Goal: Task Accomplishment & Management: Use online tool/utility

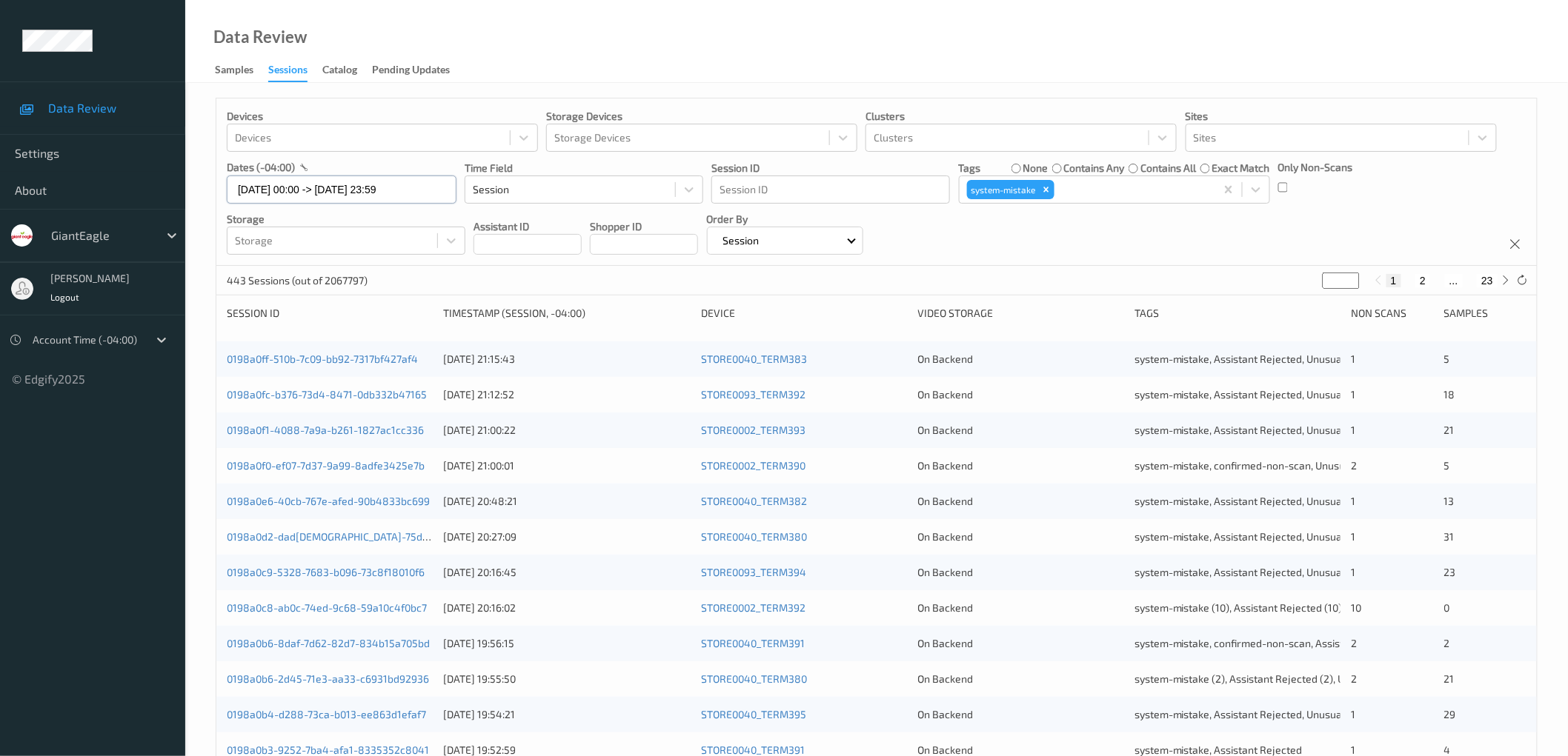
click at [365, 2] on input "10/08/2025 00:00 -> 12/08/2025 23:59" at bounding box center [341, 189] width 230 height 28
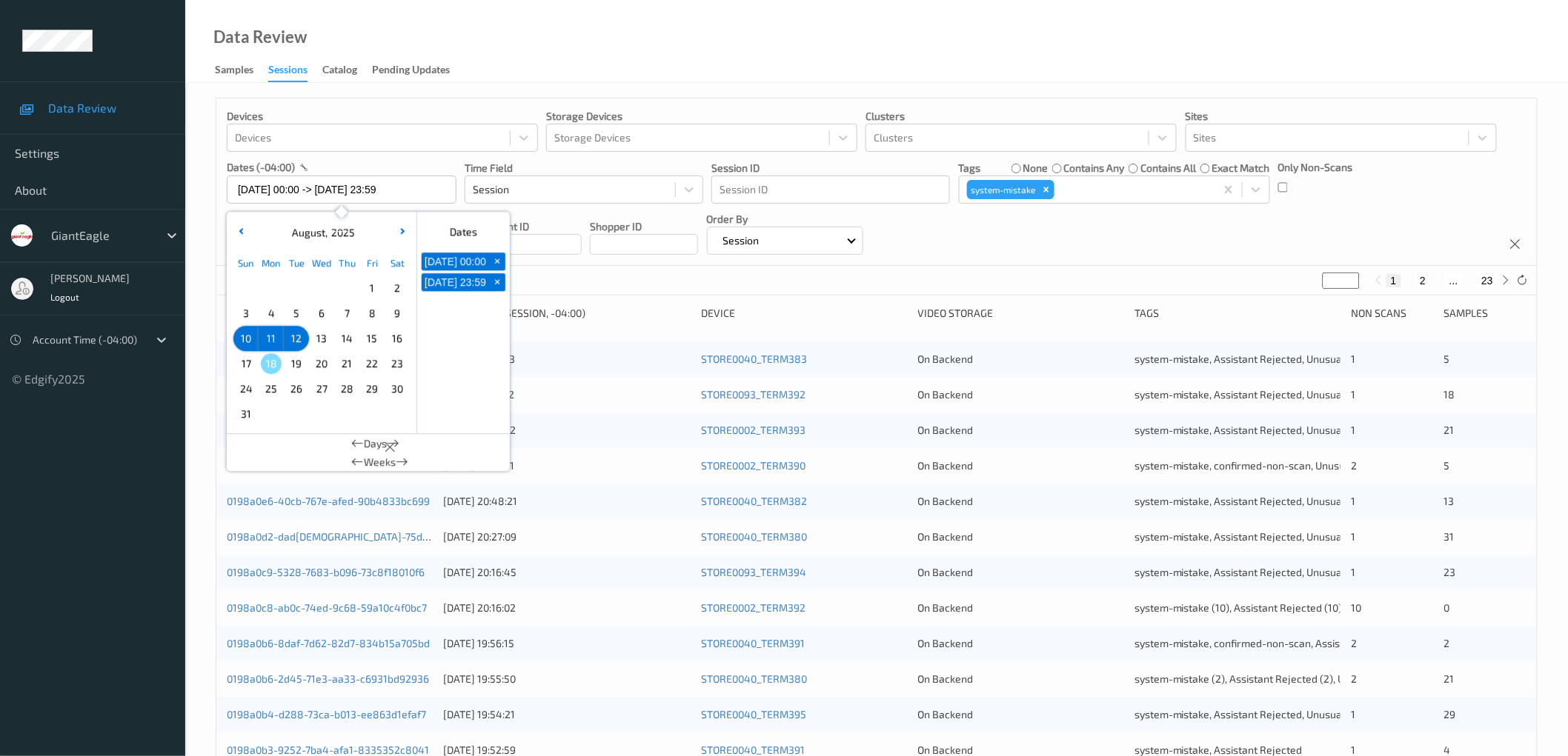
click at [253, 2] on span "3" at bounding box center [246, 313] width 21 height 21
click at [247, 2] on span "10" at bounding box center [246, 338] width 21 height 21
type input "03/08/2025 00:00 -> 10/08/2025 23:59"
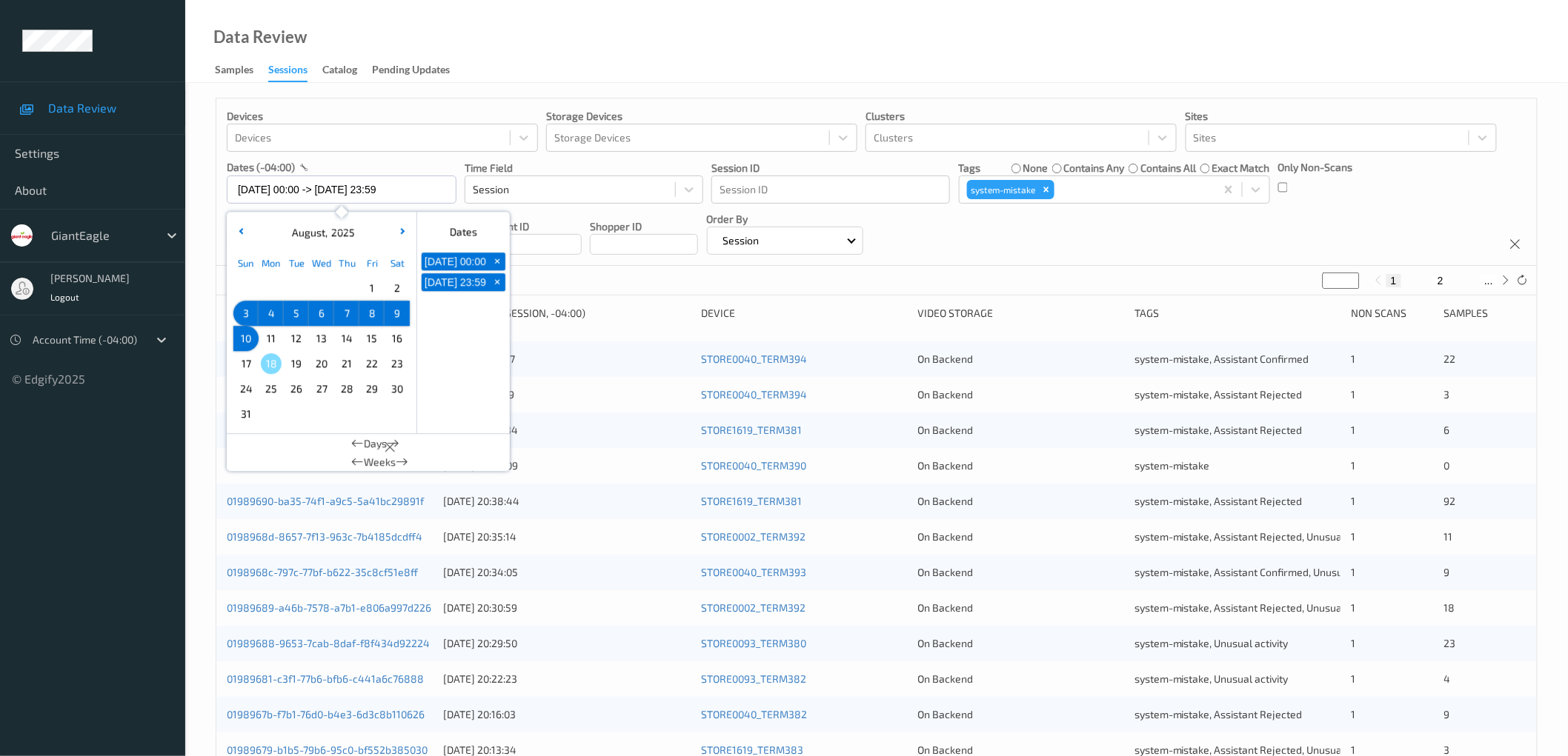
click at [403, 2] on div "Devices Devices Storage Devices Storage Devices Clusters Clusters Sites Sites d…" at bounding box center [877, 182] width 1321 height 168
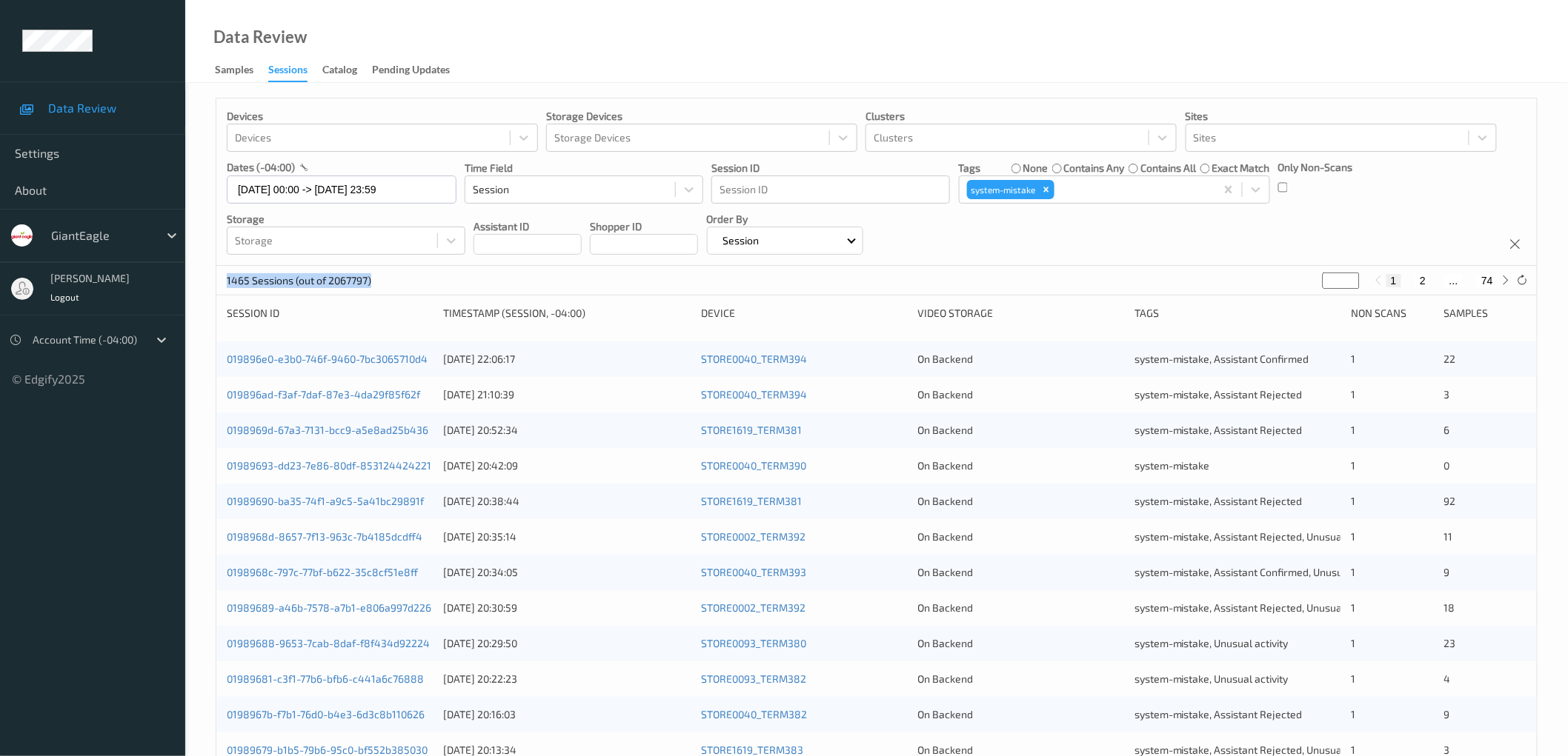
drag, startPoint x: 227, startPoint y: 282, endPoint x: 428, endPoint y: 283, distance: 201.0
click at [403, 2] on div "1465 Sessions (out of 2067797) * 1 2 ... 74" at bounding box center [877, 280] width 1321 height 30
click at [403, 2] on link "019896e0-e3b0-746f-9460-7bc3065710d4" at bounding box center [327, 359] width 201 height 12
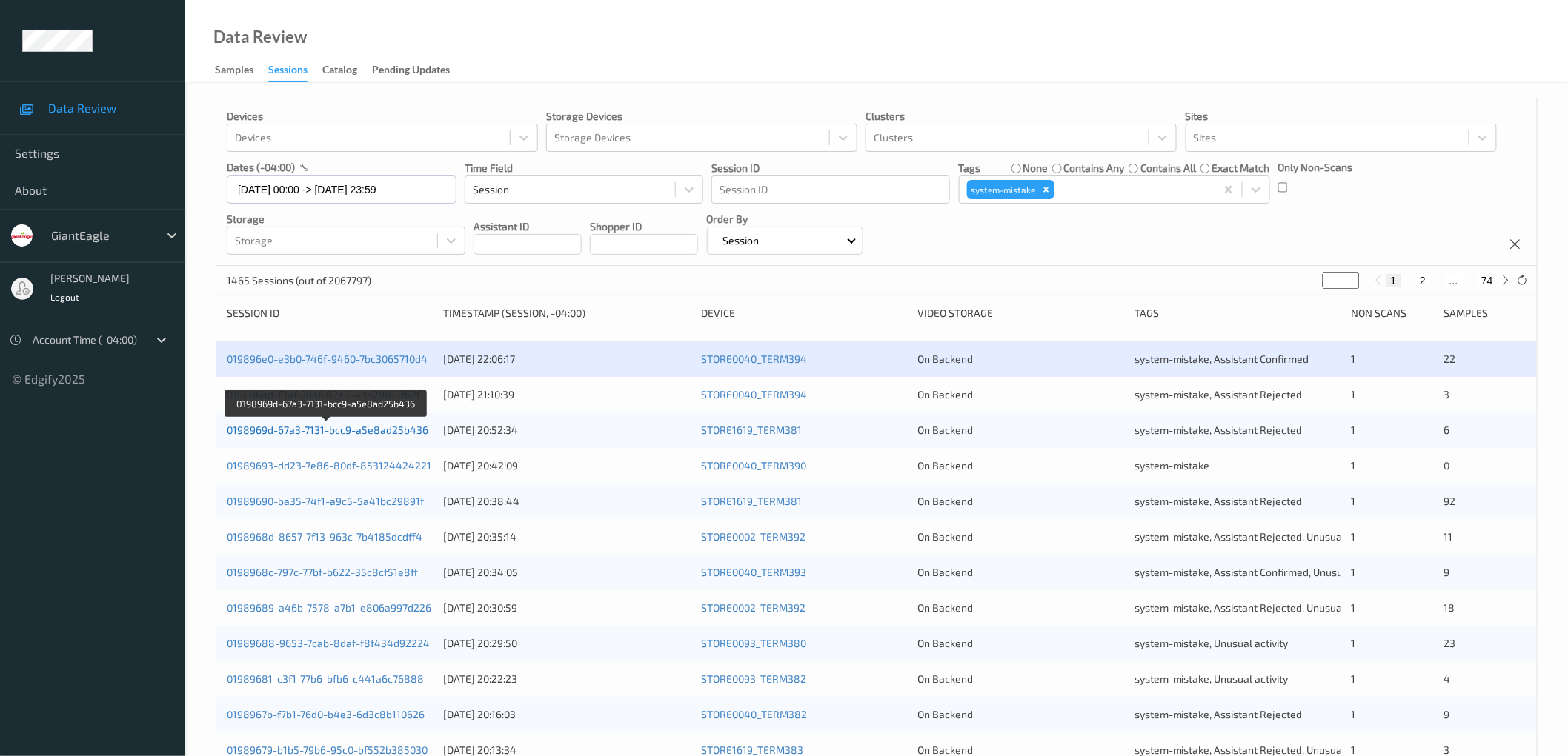
click at [402, 2] on link "0198969d-67a3-7131-bcc9-a5e8ad25b436" at bounding box center [327, 430] width 201 height 12
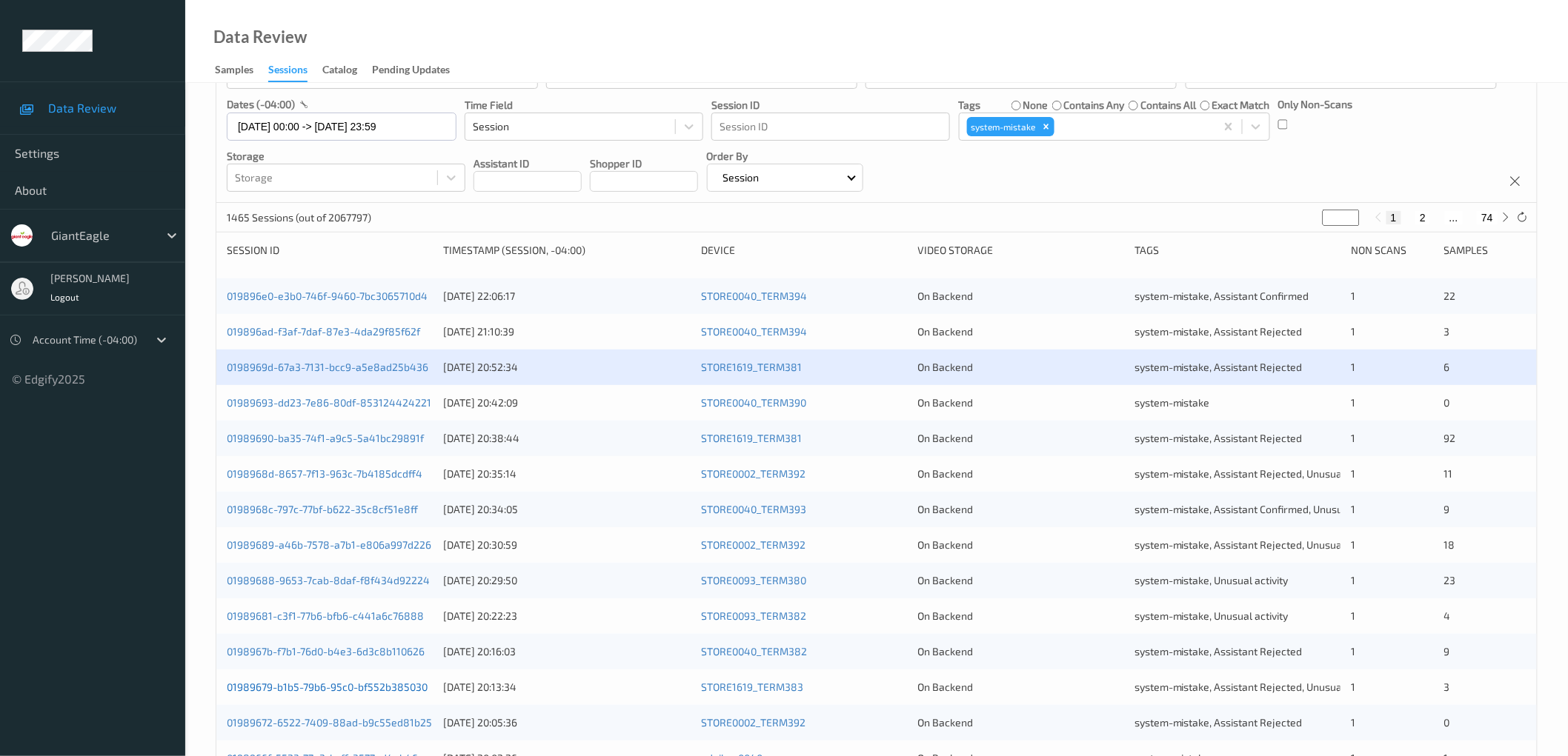
scroll to position [219, 0]
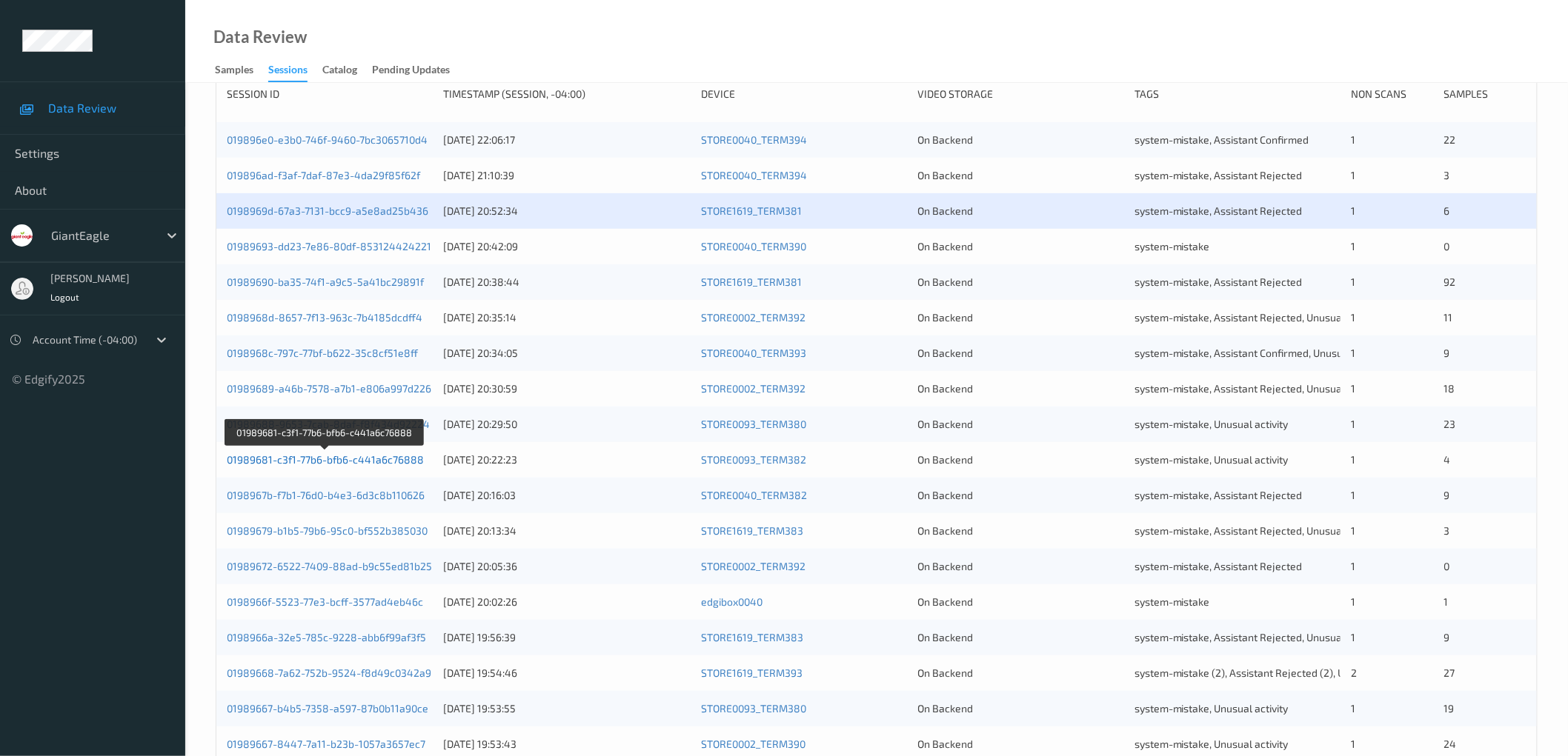
click at [377, 2] on link "01989681-c3f1-77b6-bfb6-c441a6c76888" at bounding box center [325, 459] width 197 height 12
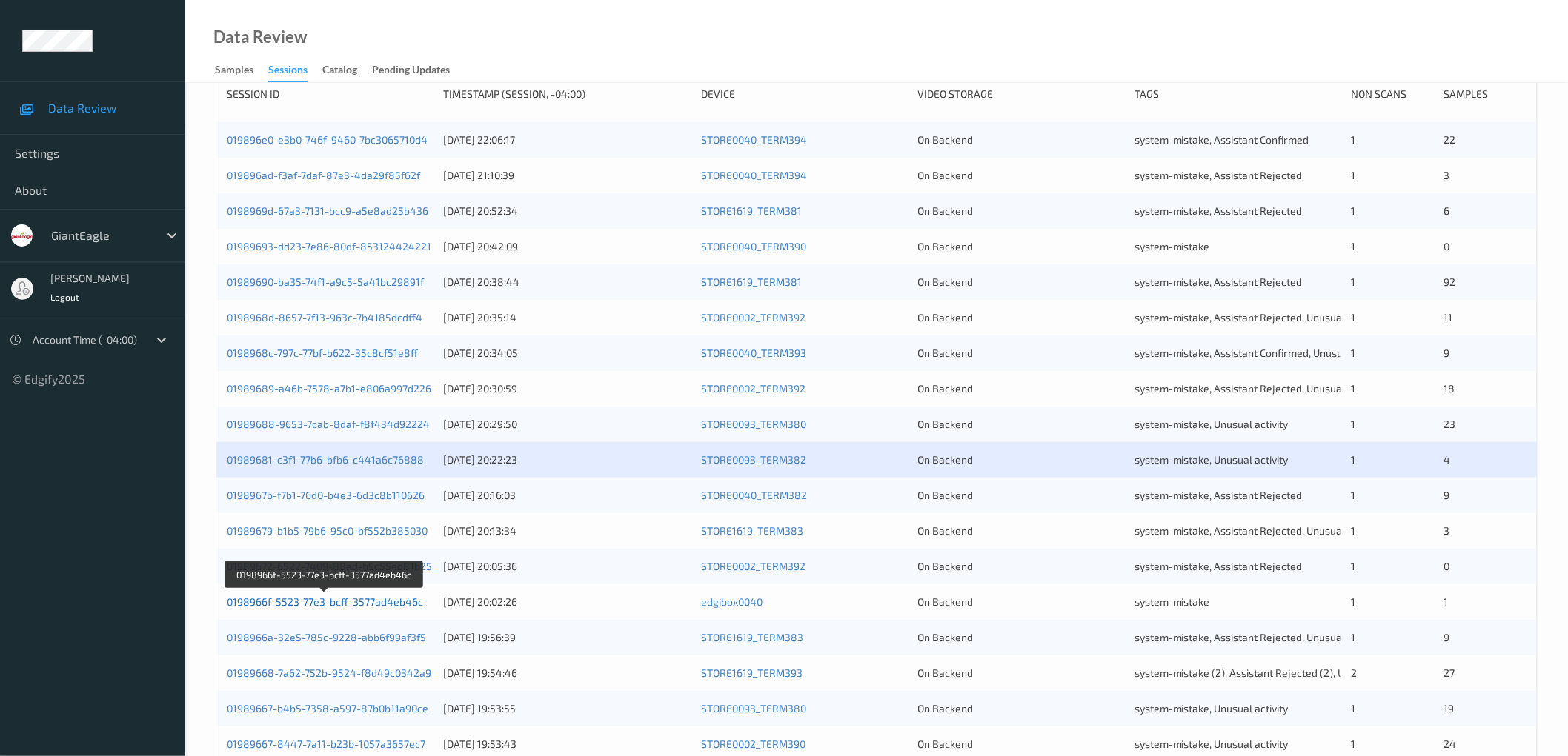
click at [374, 2] on link "0198966f-5523-77e3-bcff-3577ad4eb46c" at bounding box center [325, 601] width 196 height 12
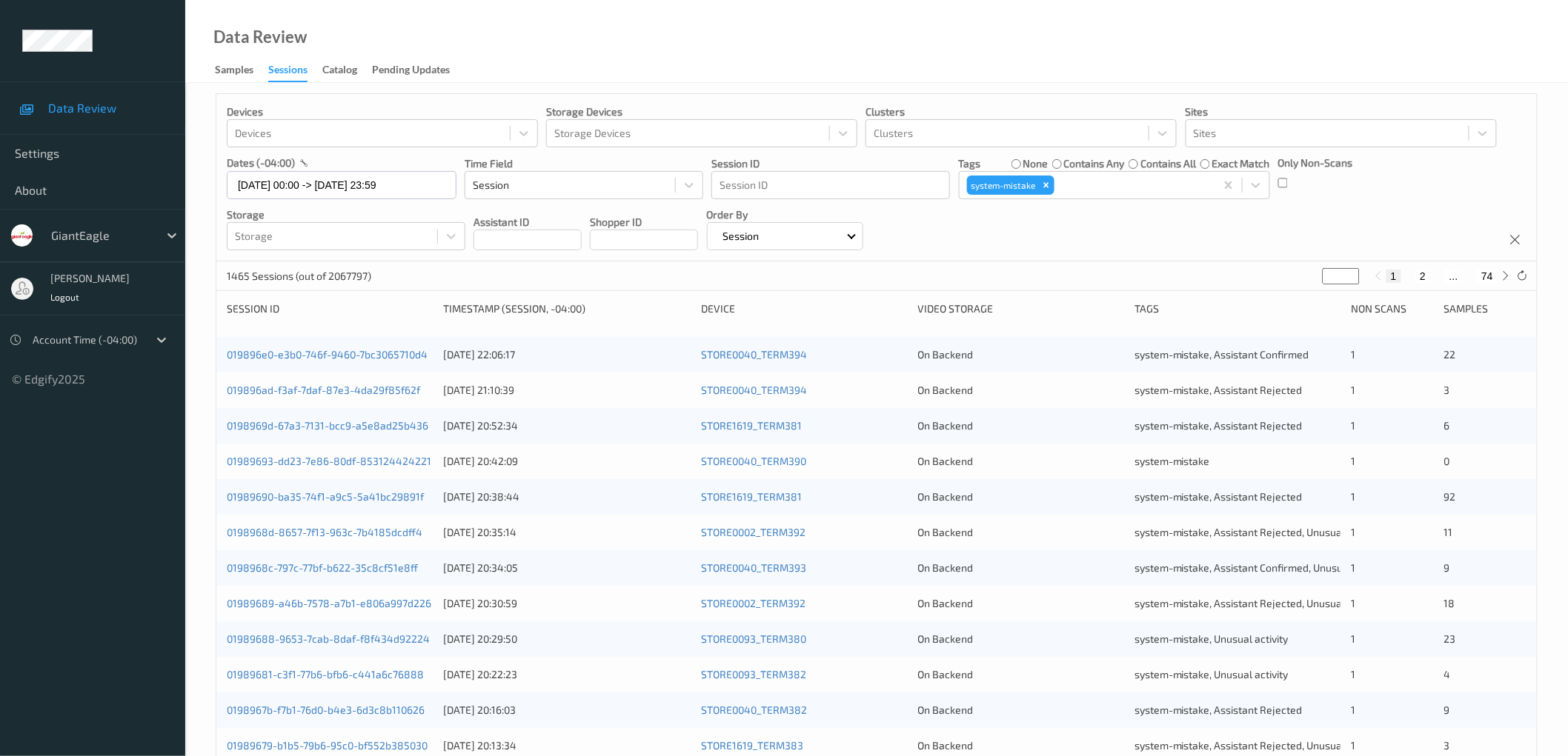
scroll to position [0, 0]
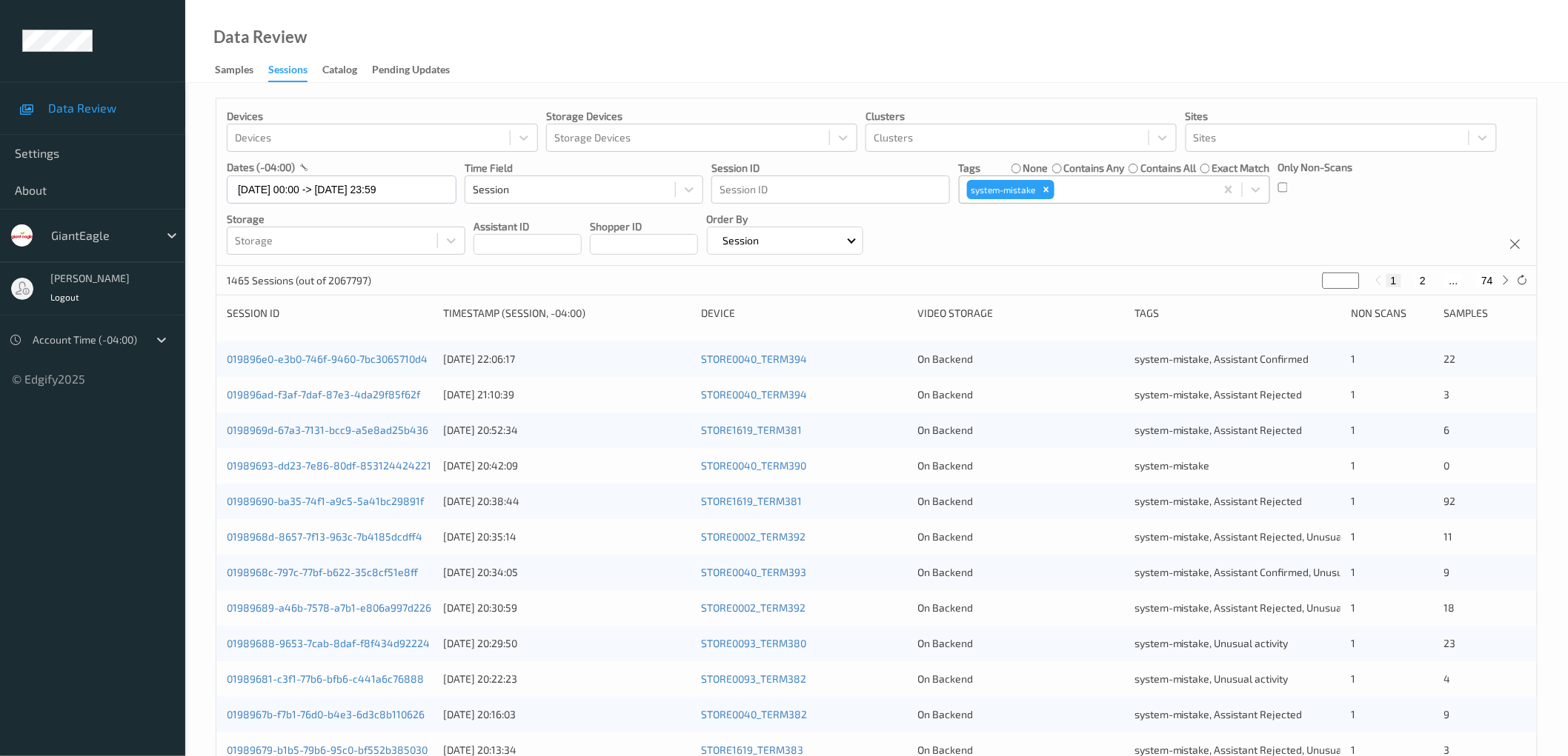
click at [403, 2] on div at bounding box center [1132, 189] width 150 height 18
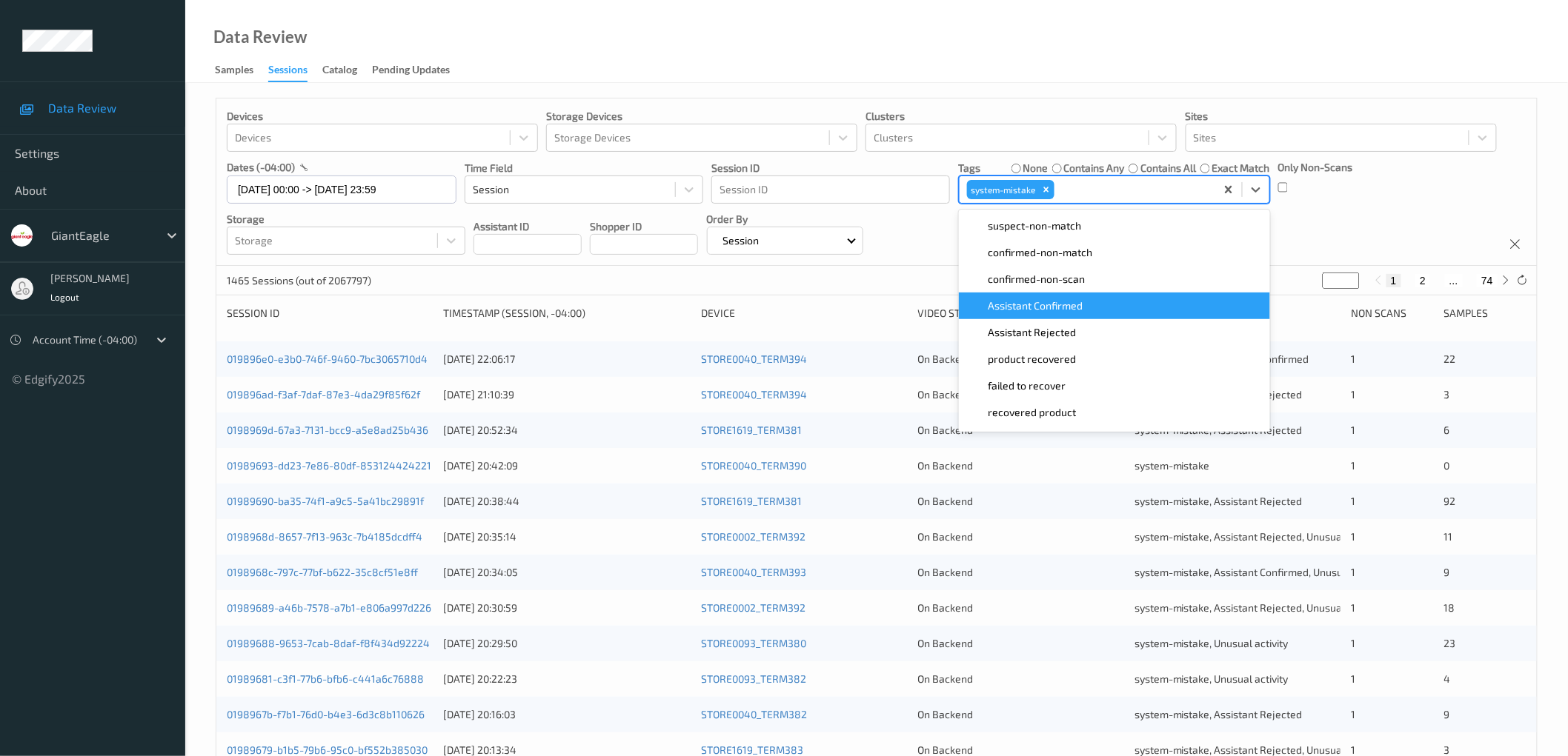
scroll to position [129, 0]
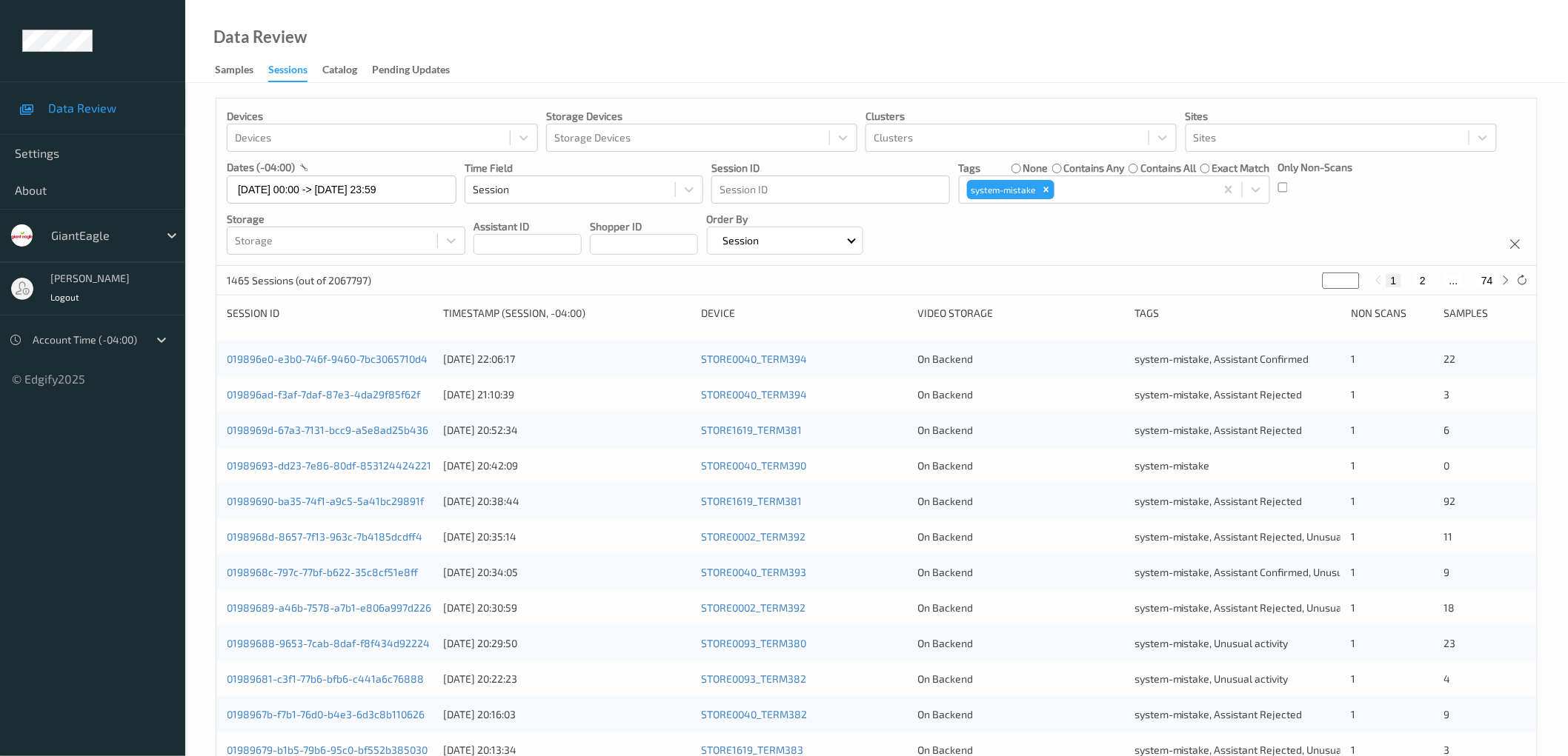
click at [403, 2] on div "Devices Devices Storage Devices Storage Devices Clusters Clusters Sites Sites d…" at bounding box center [877, 182] width 1321 height 168
click at [384, 2] on link "019896ad-f3af-7daf-87e3-4da29f85f62f" at bounding box center [323, 394] width 194 height 12
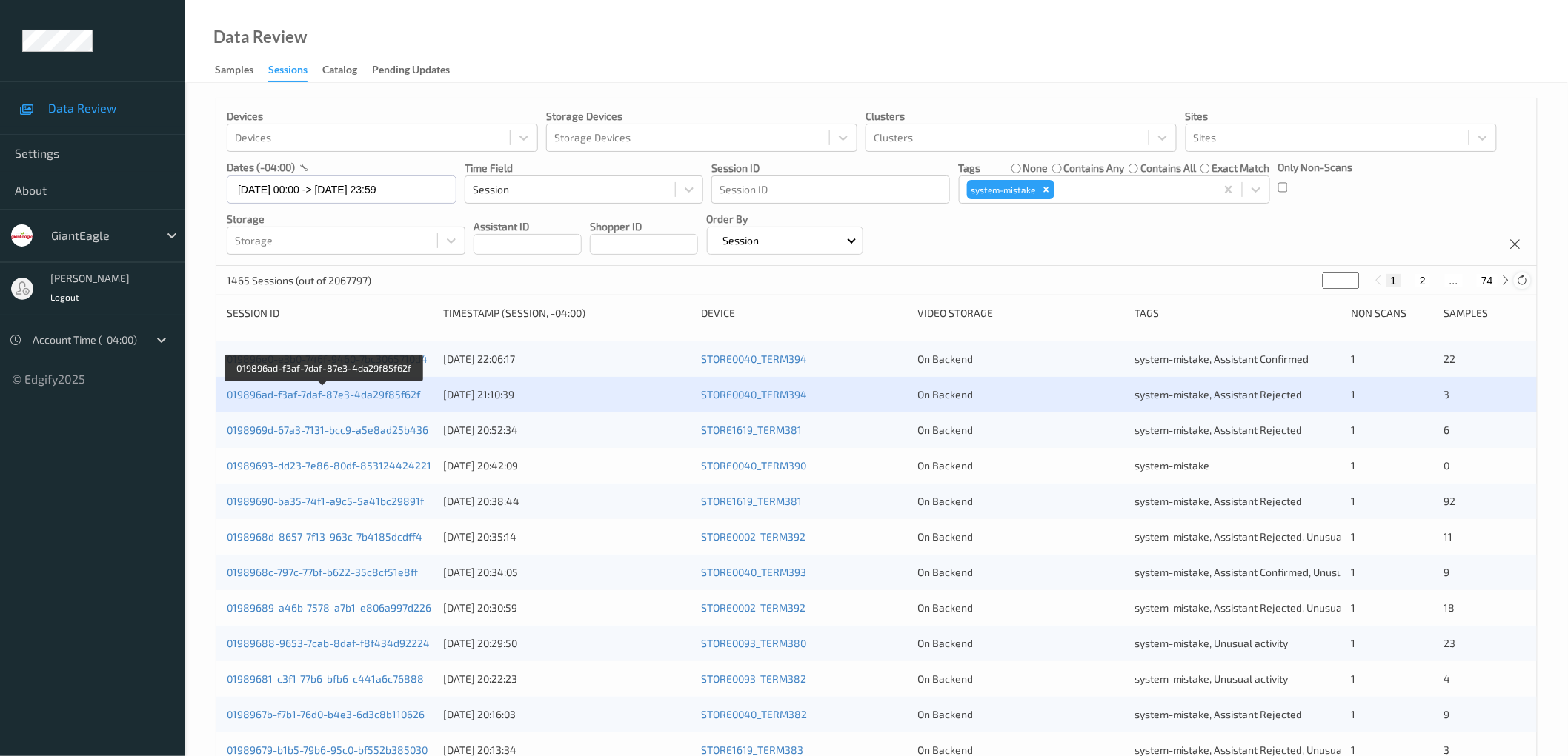
click at [403, 2] on icon at bounding box center [1522, 280] width 11 height 11
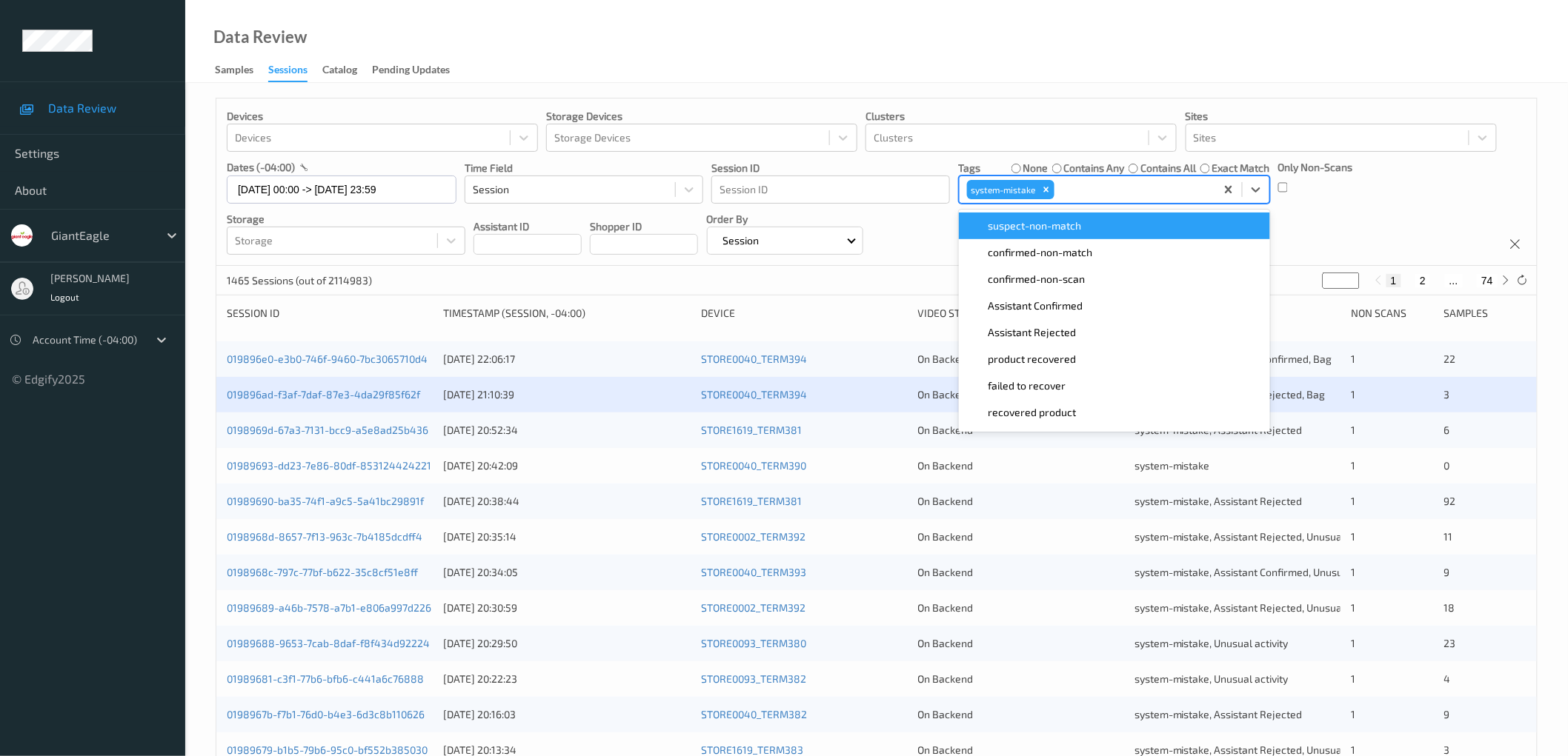
click at [403, 2] on div "system-mistake" at bounding box center [1087, 189] width 256 height 25
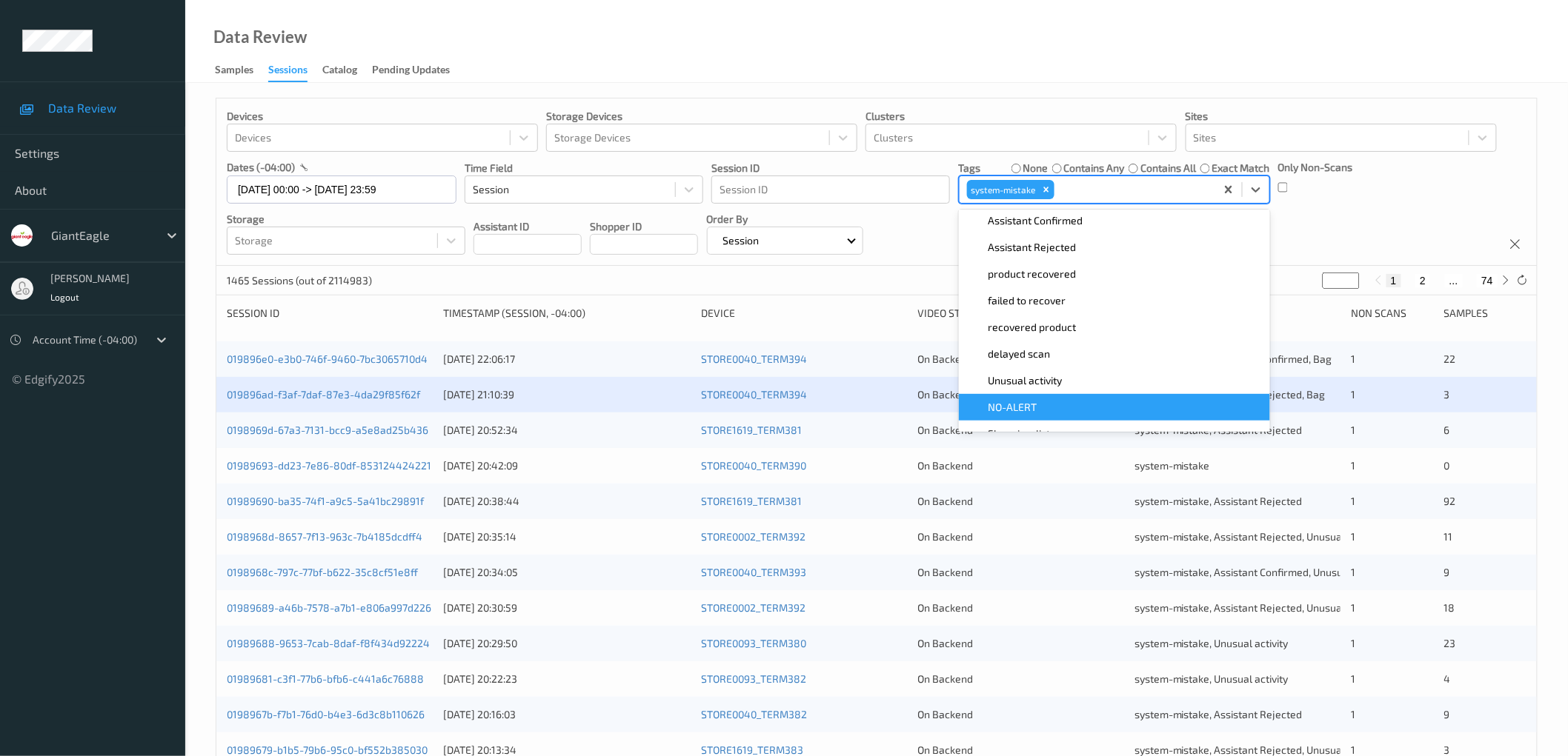
scroll to position [0, 0]
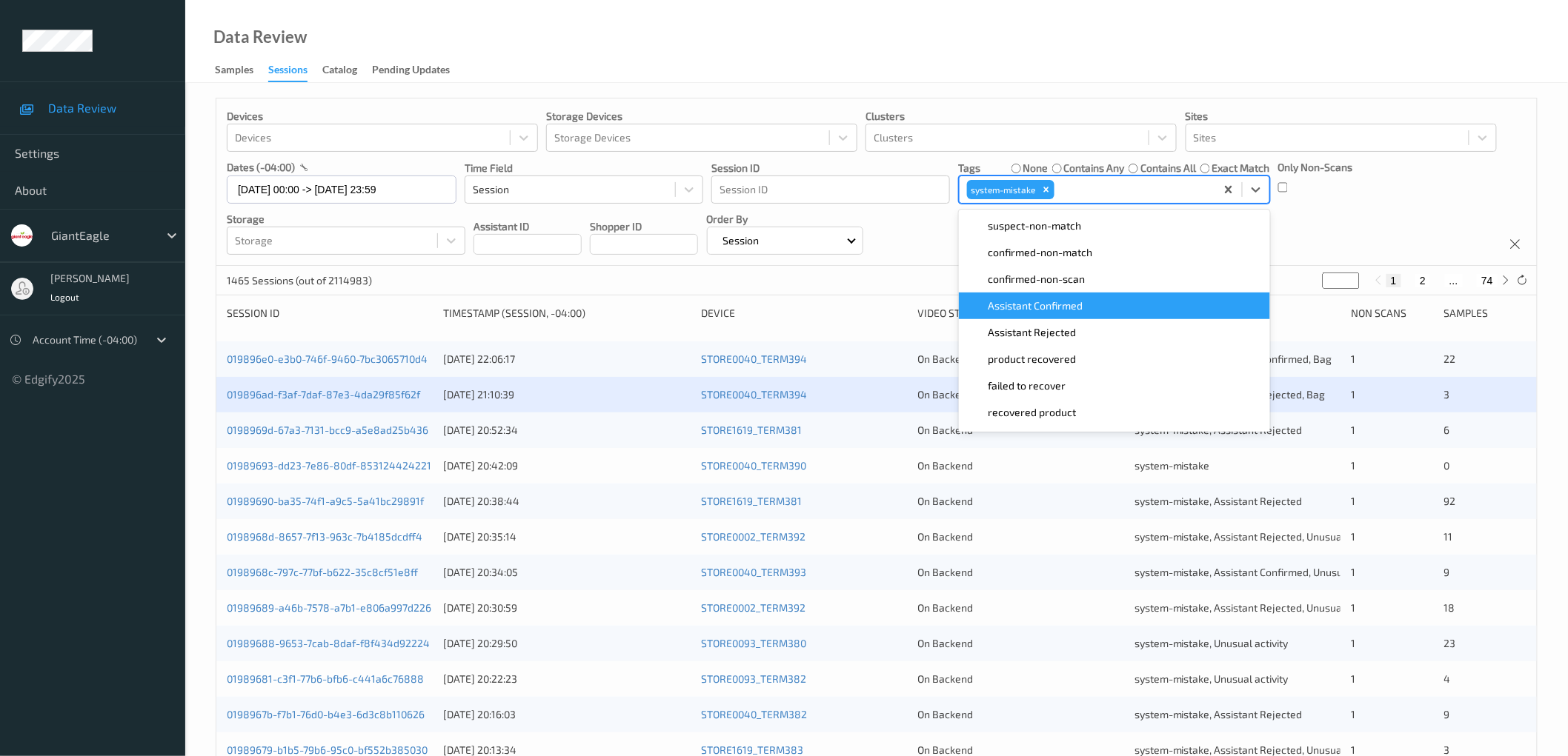
click at [403, 2] on div "Devices Devices Storage Devices Storage Devices Clusters Clusters Sites Sites d…" at bounding box center [877, 182] width 1321 height 168
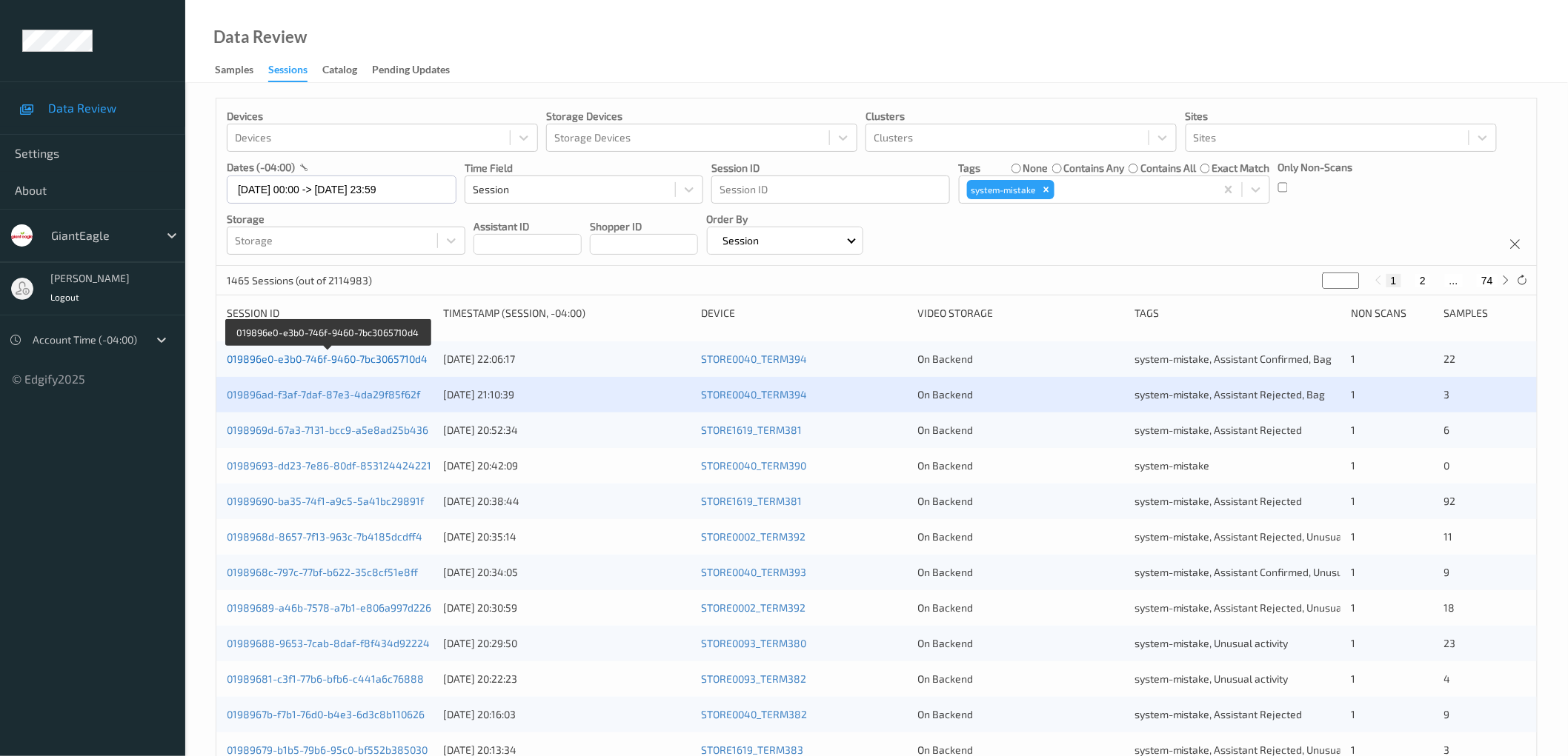
click at [403, 2] on link "019896e0-e3b0-746f-9460-7bc3065710d4" at bounding box center [327, 359] width 201 height 12
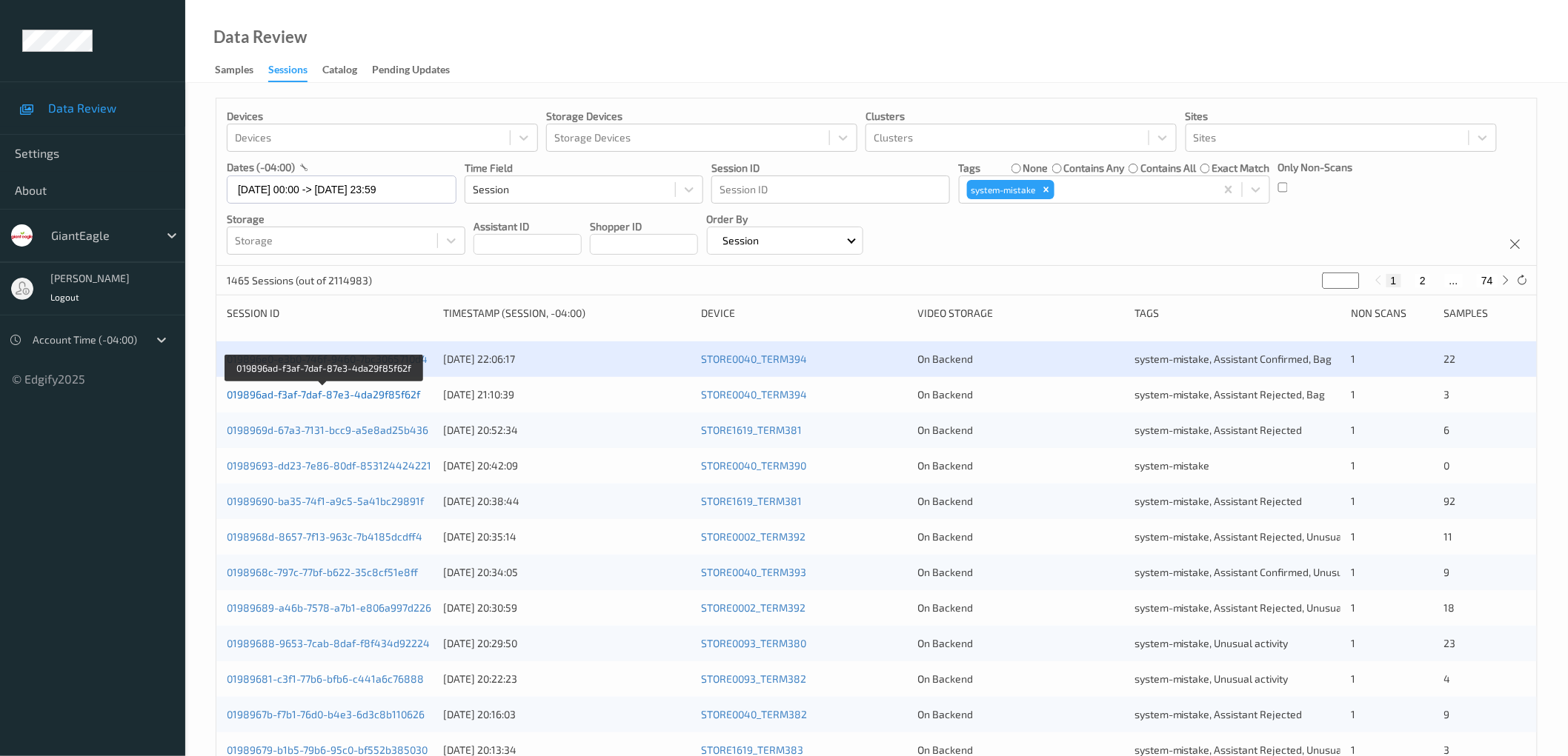
click at [394, 2] on link "019896ad-f3af-7daf-87e3-4da29f85f62f" at bounding box center [323, 394] width 194 height 12
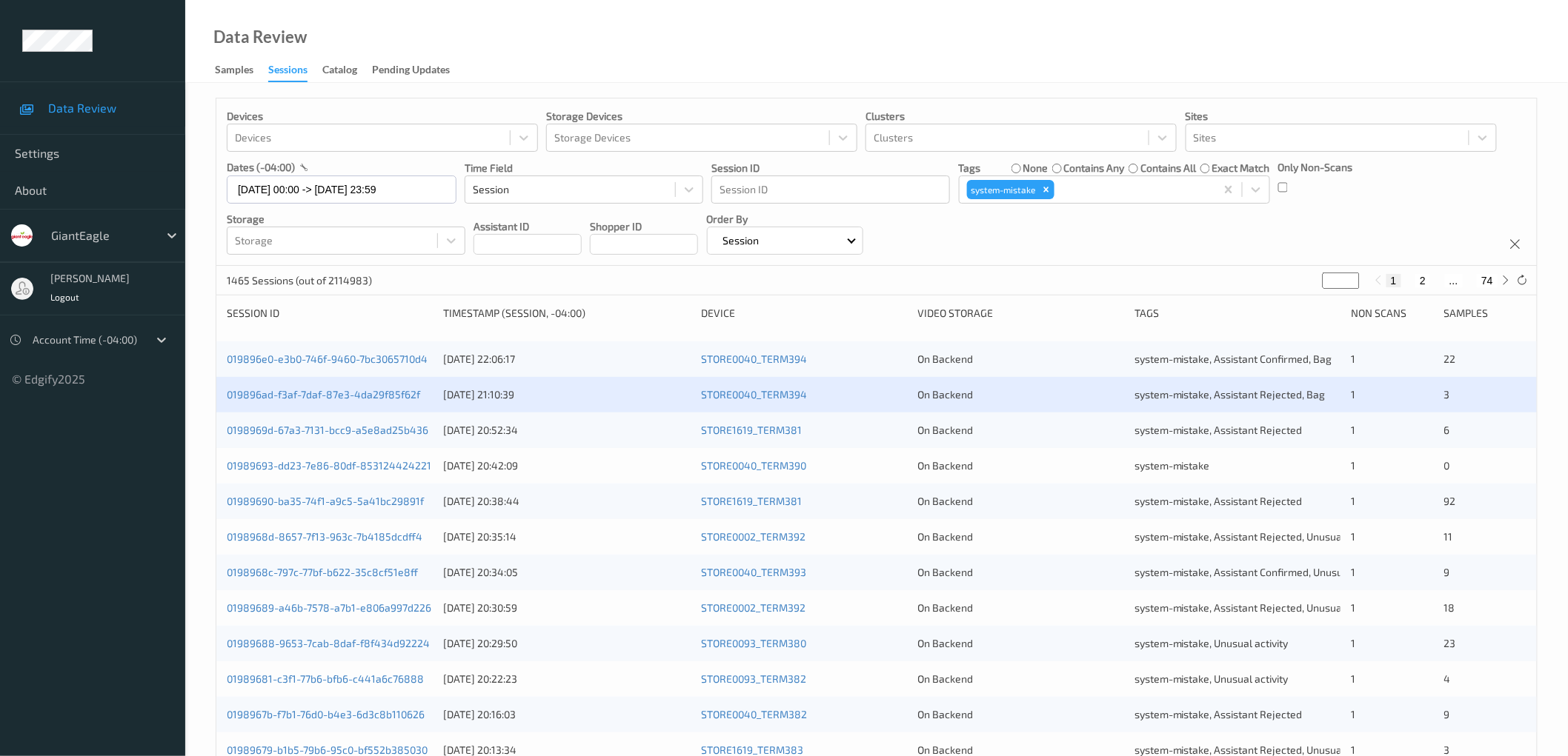
click at [403, 2] on div "Data Review Samples Sessions Catalog Pending Updates" at bounding box center [877, 41] width 1383 height 83
click at [403, 2] on div "1465 Sessions (out of 2114983) * 1 2 ... 74" at bounding box center [877, 280] width 1321 height 30
click at [403, 2] on icon at bounding box center [1522, 280] width 11 height 11
click at [403, 2] on div at bounding box center [1132, 189] width 150 height 18
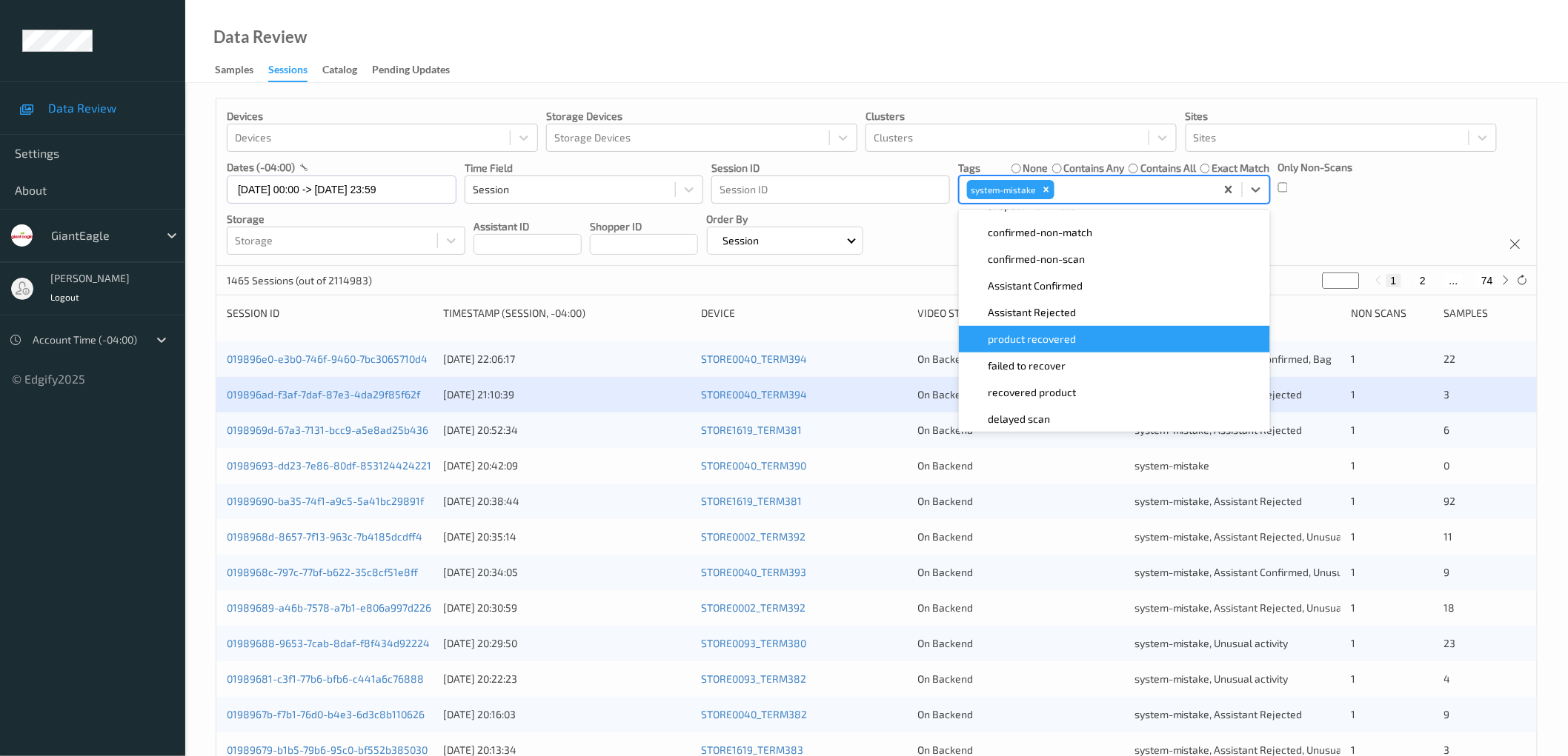
scroll to position [129, 0]
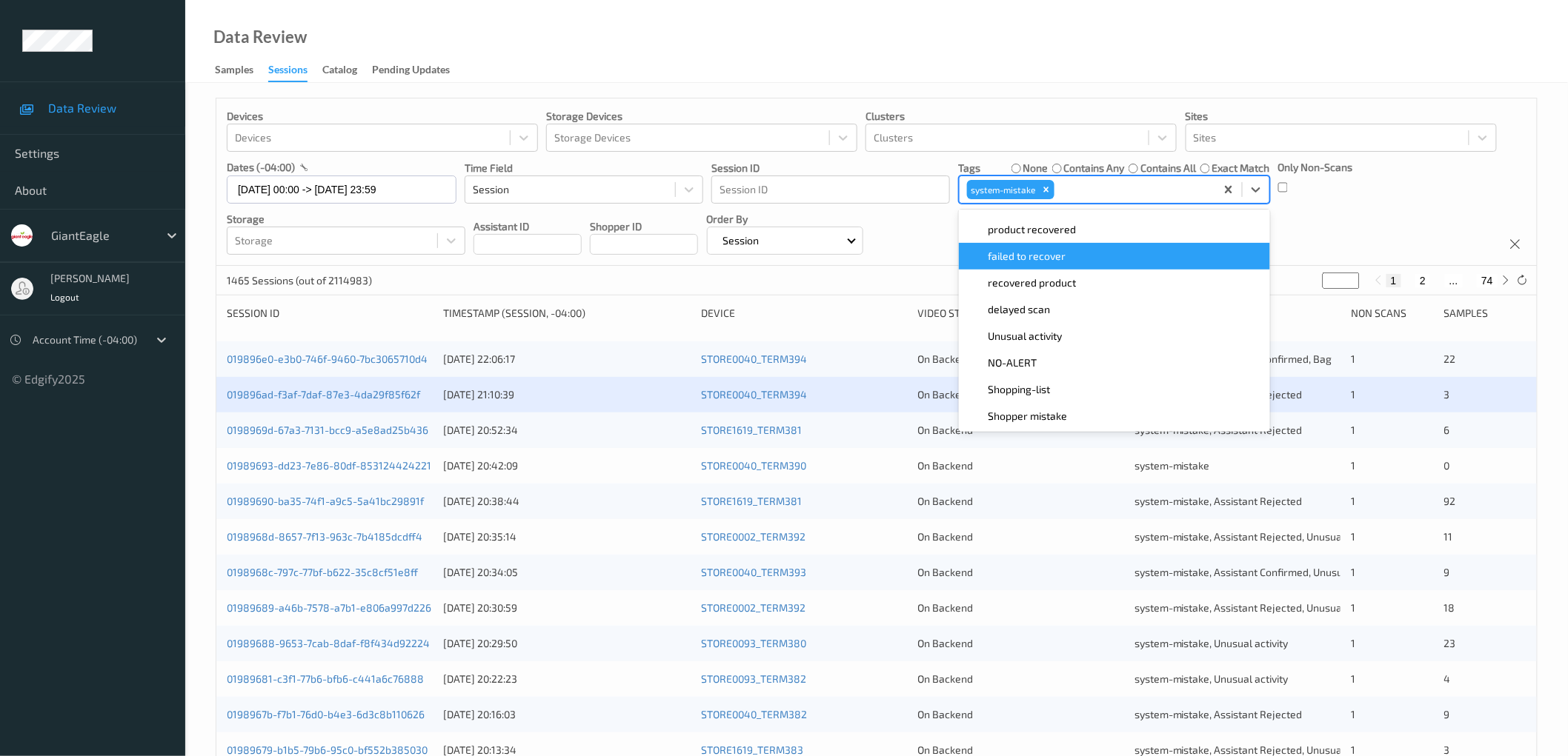
click at [403, 2] on div "Devices Devices Storage Devices Storage Devices Clusters Clusters Sites Sites d…" at bounding box center [877, 182] width 1321 height 168
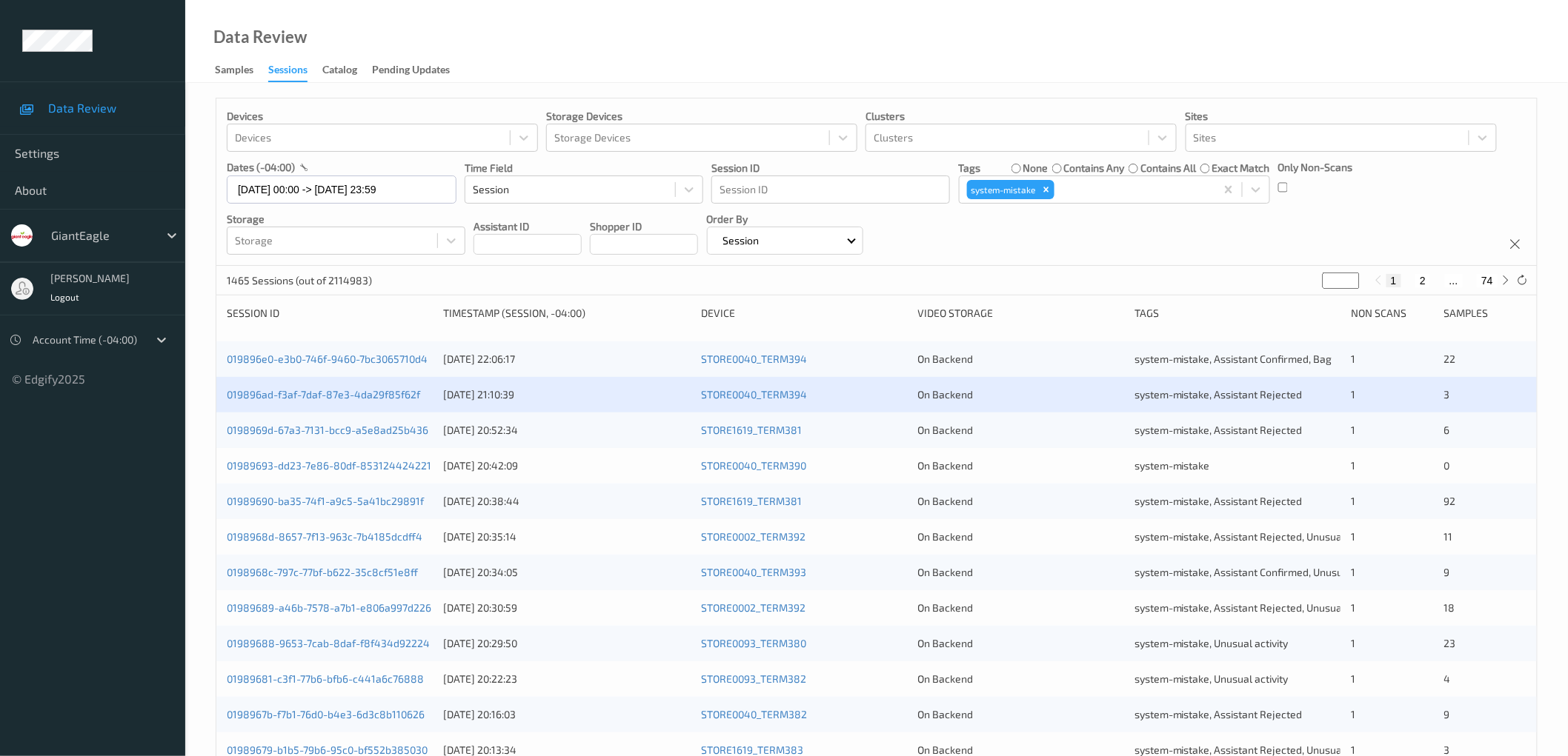
click at [403, 2] on div "Devices Devices Storage Devices Storage Devices Clusters Clusters Sites Sites d…" at bounding box center [877, 182] width 1321 height 168
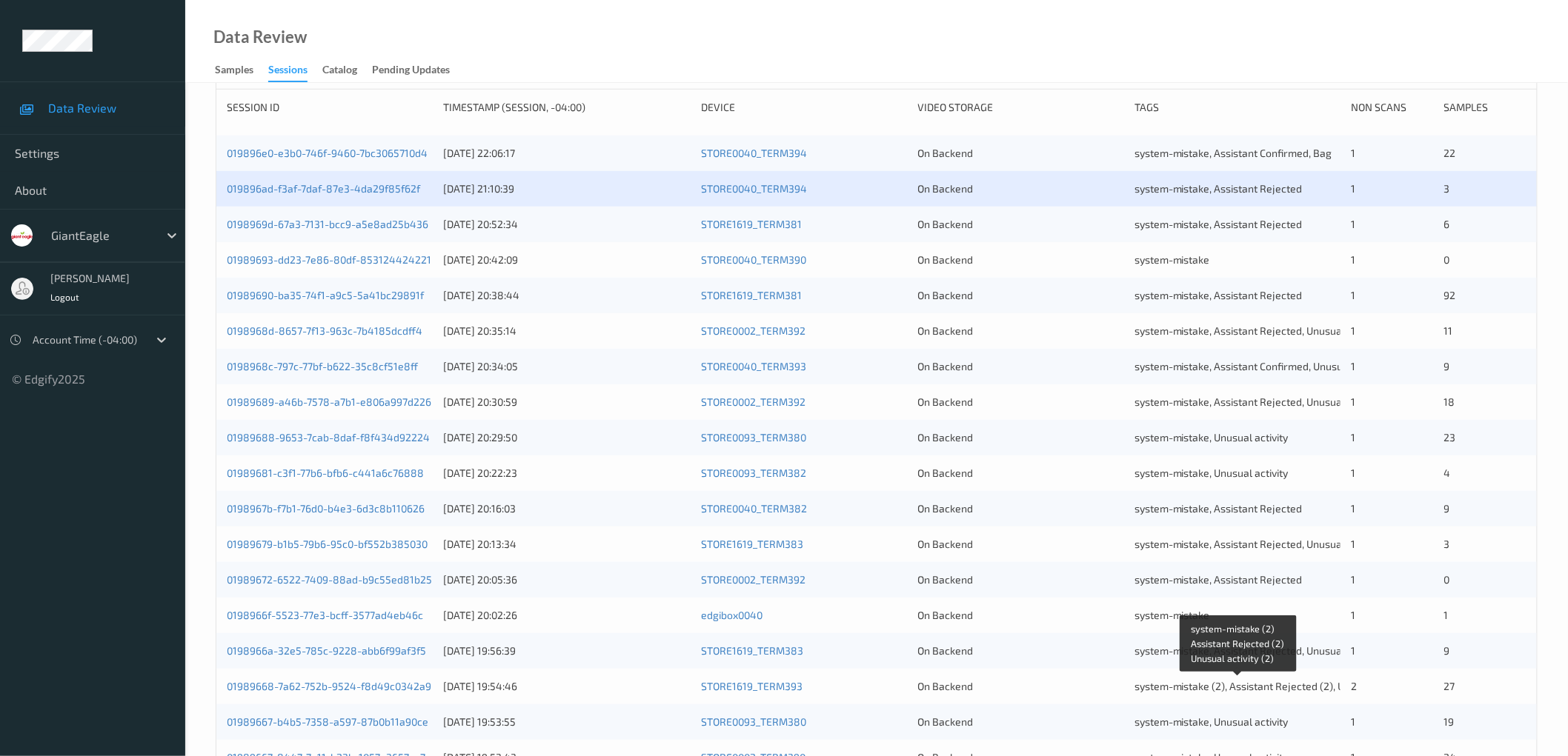
scroll to position [0, 0]
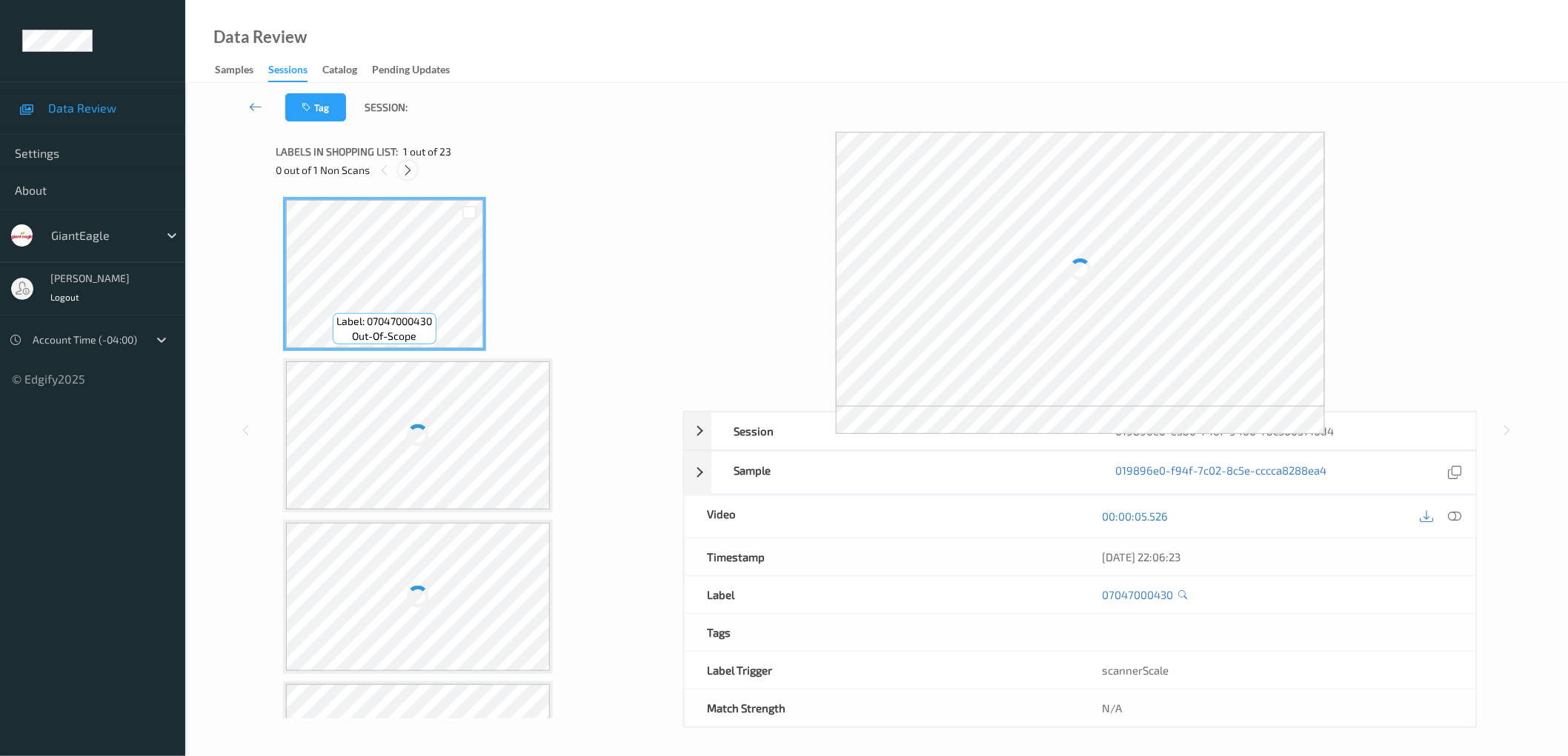
click at [409, 166] on icon at bounding box center [408, 170] width 12 height 13
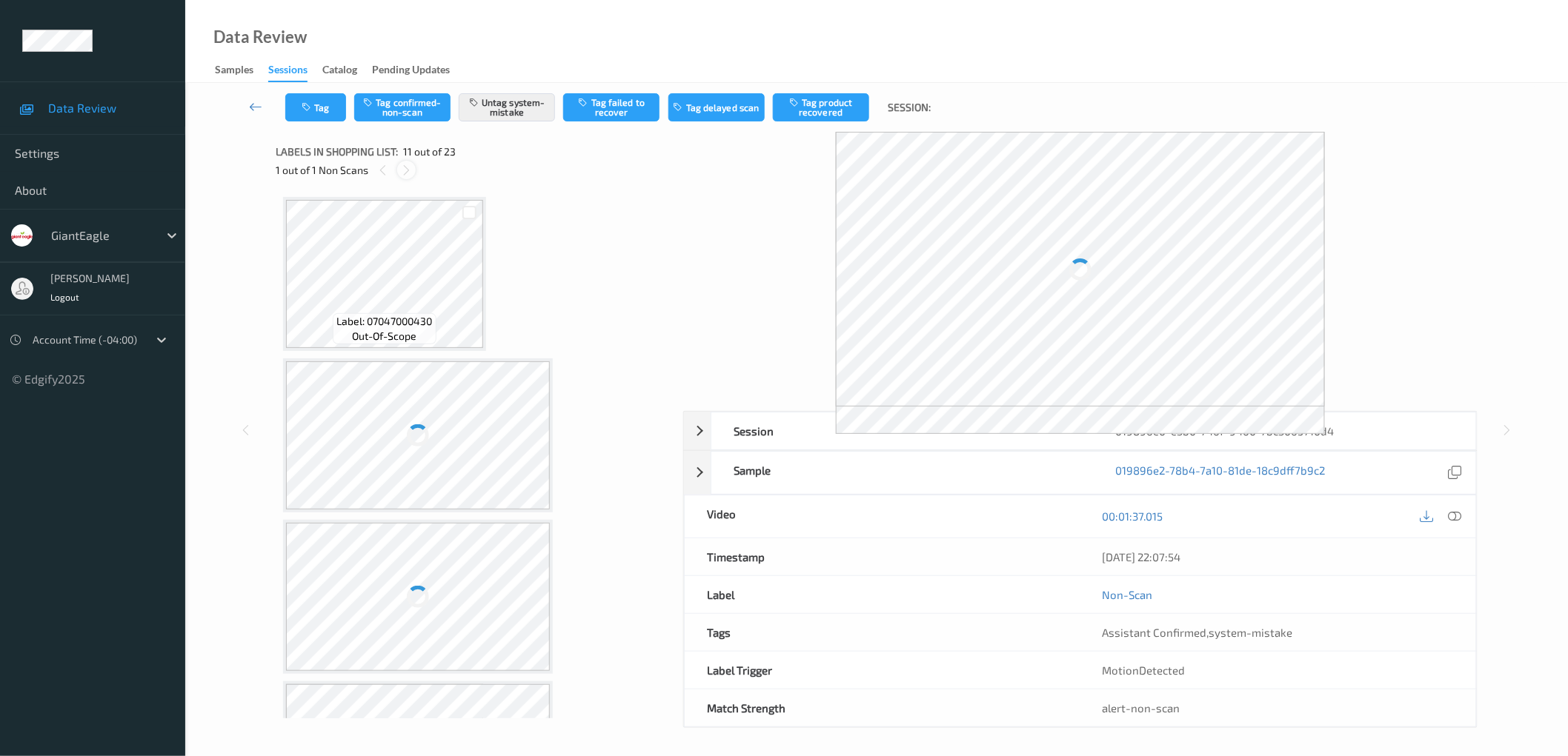
scroll to position [1452, 0]
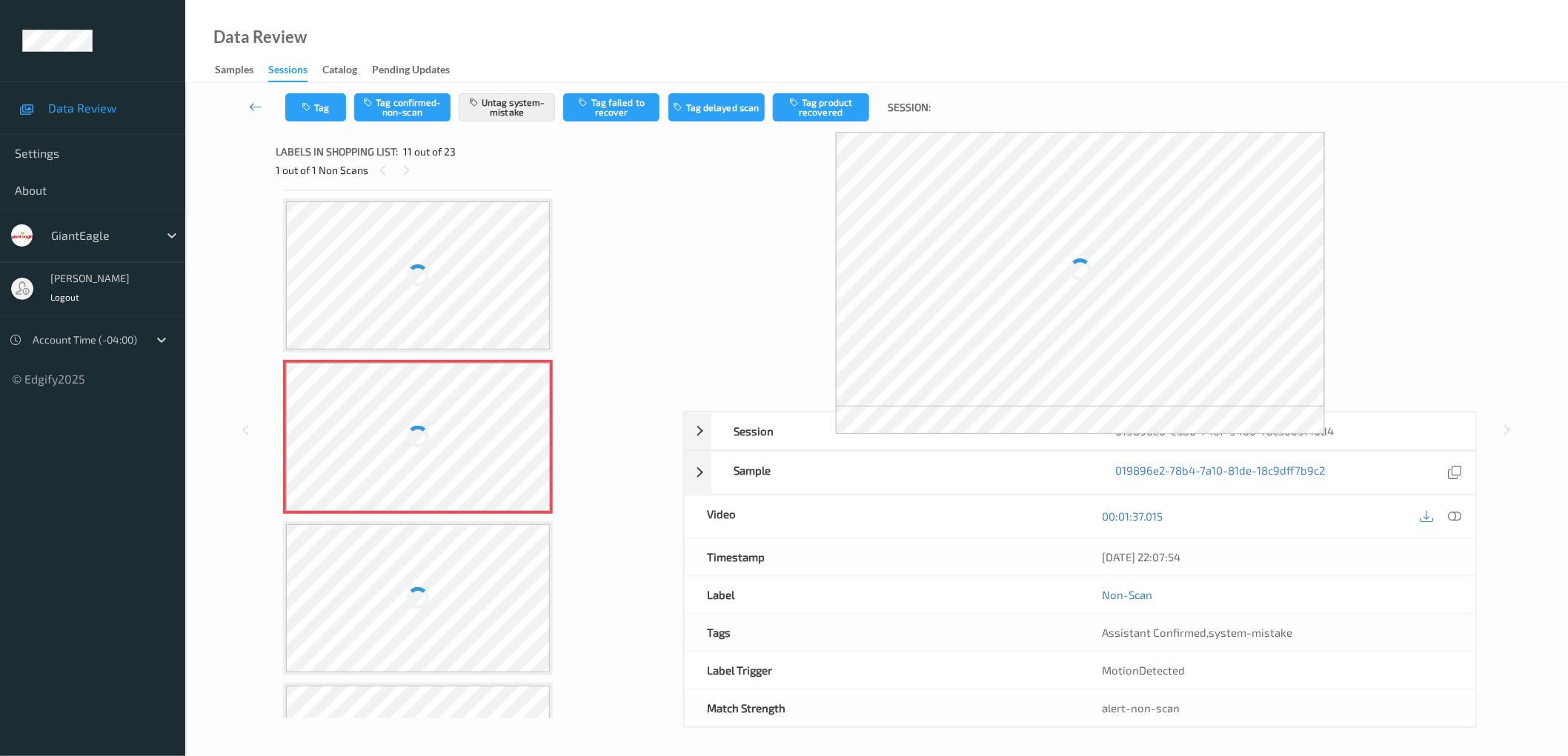
click at [424, 408] on div at bounding box center [418, 437] width 264 height 148
click at [480, 398] on div at bounding box center [418, 437] width 264 height 148
click at [434, 398] on div at bounding box center [418, 437] width 264 height 148
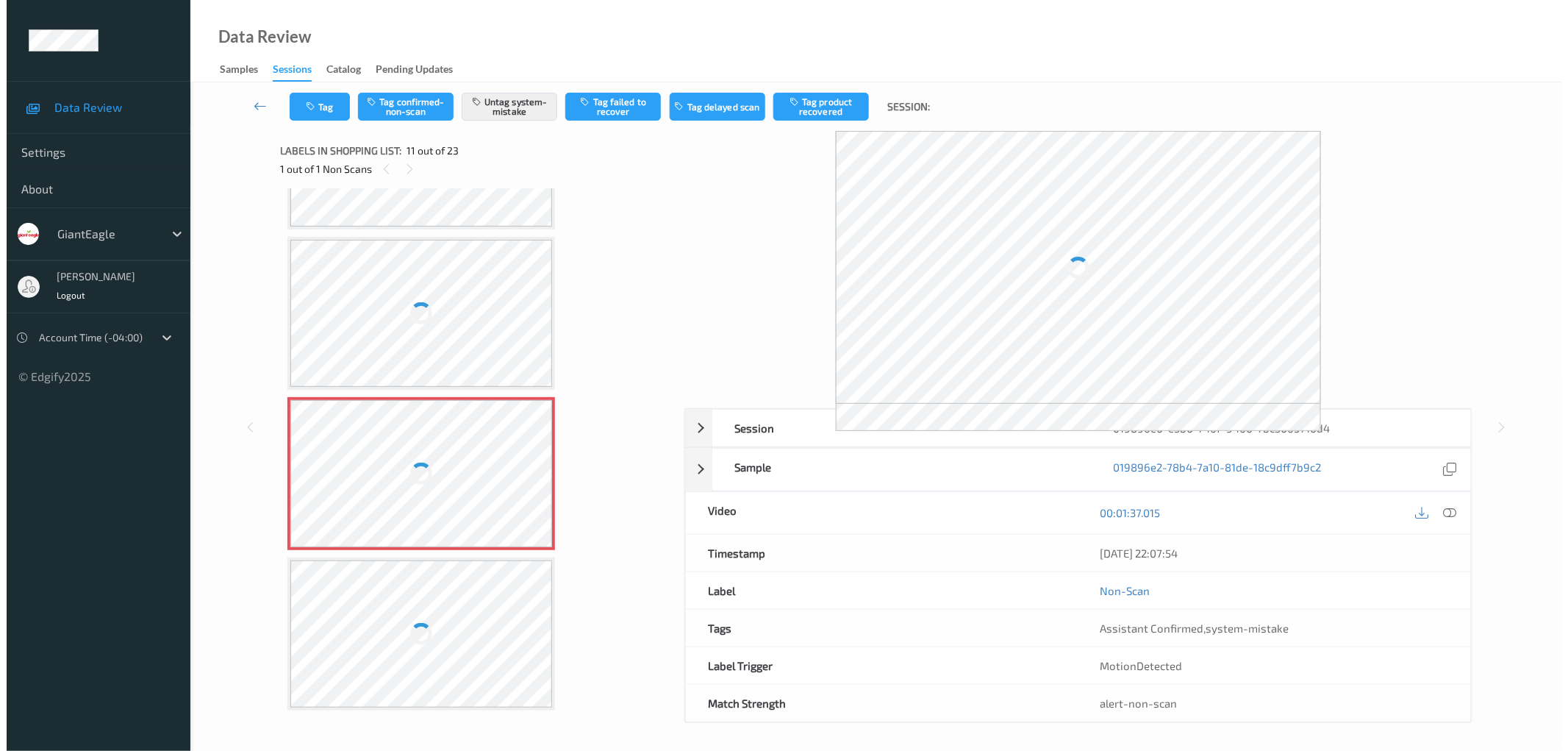
scroll to position [1416, 0]
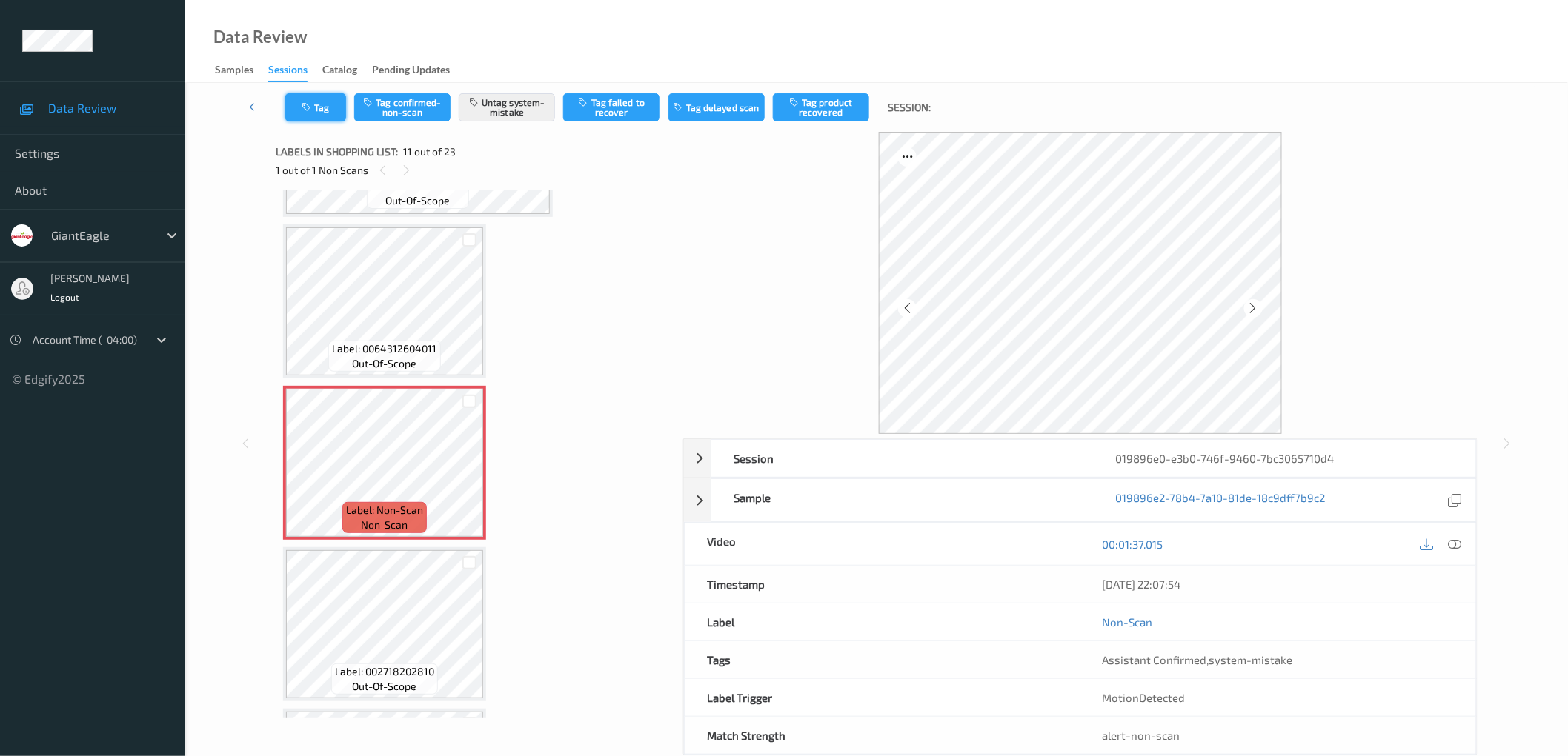
click at [319, 109] on button "Tag" at bounding box center [315, 107] width 60 height 28
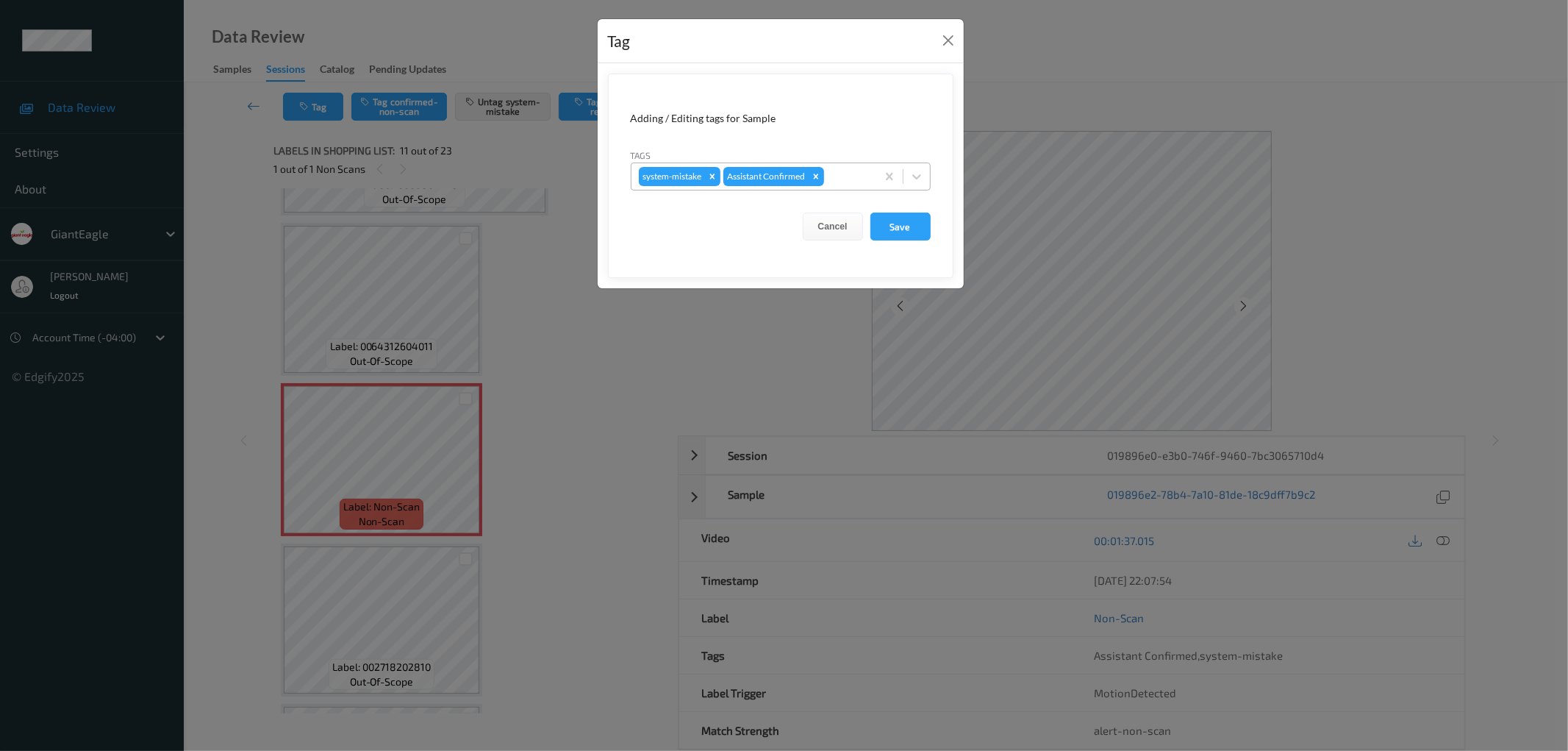
click at [839, 180] on div at bounding box center [848, 176] width 42 height 17
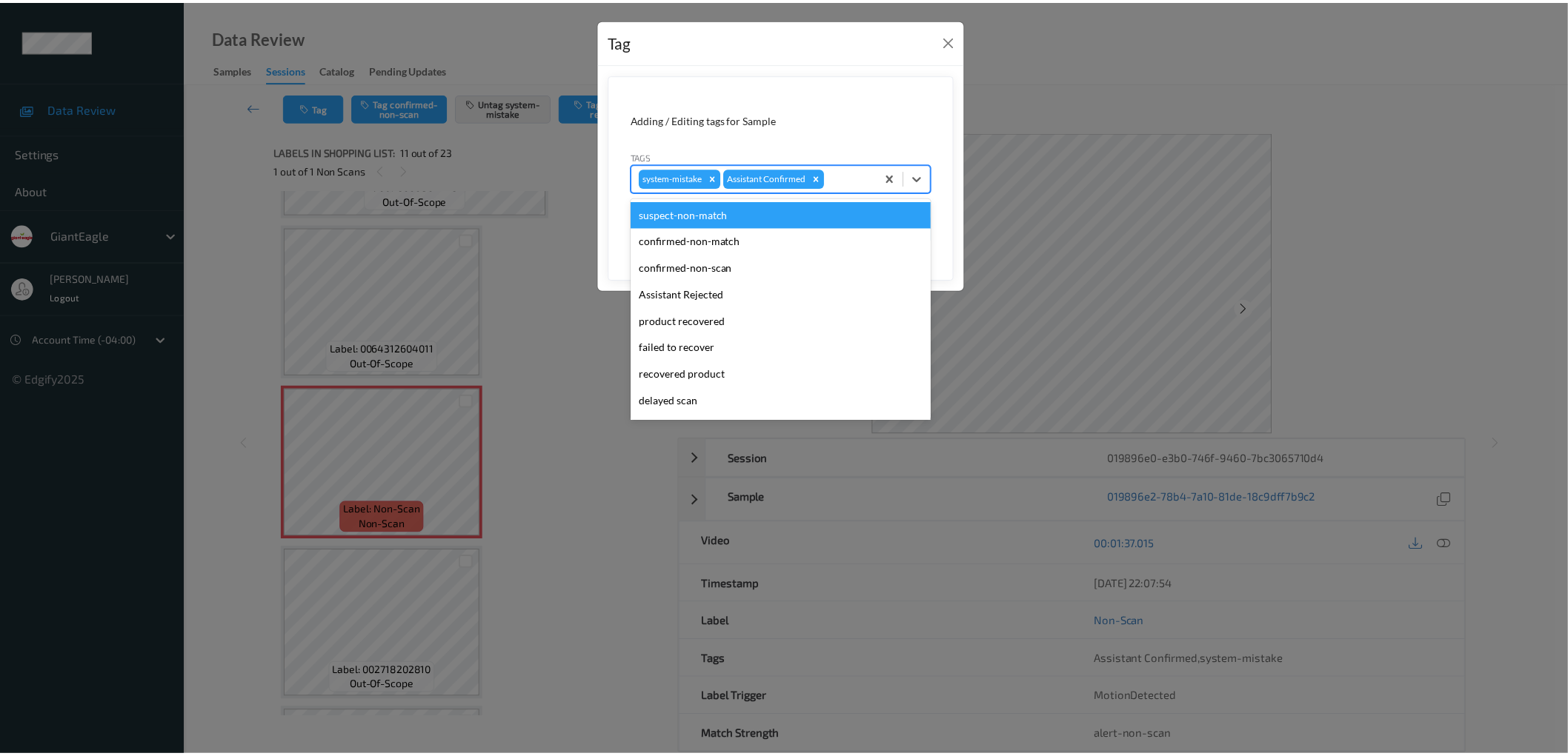
scroll to position [129, 0]
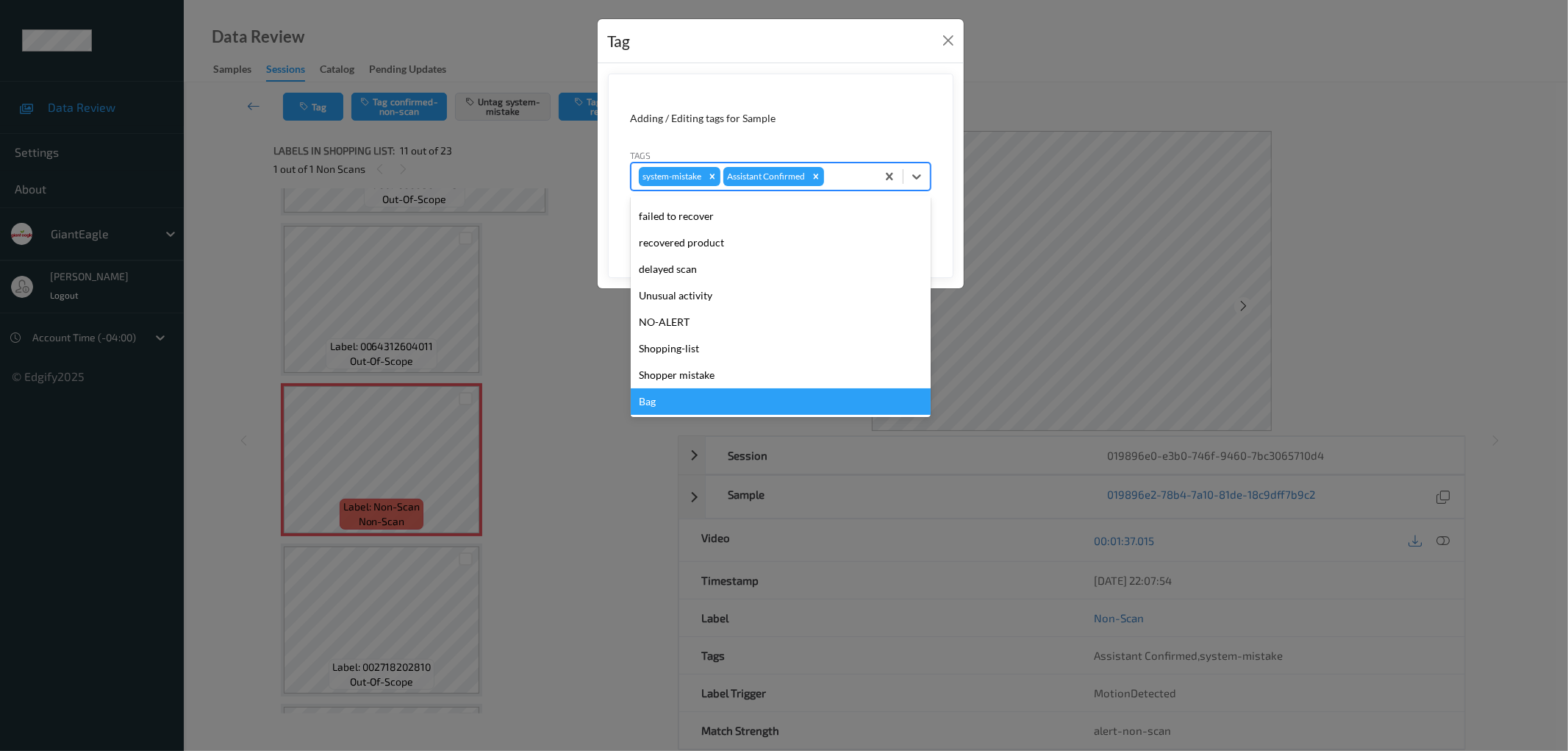
click at [653, 400] on div "Bag" at bounding box center [780, 401] width 300 height 27
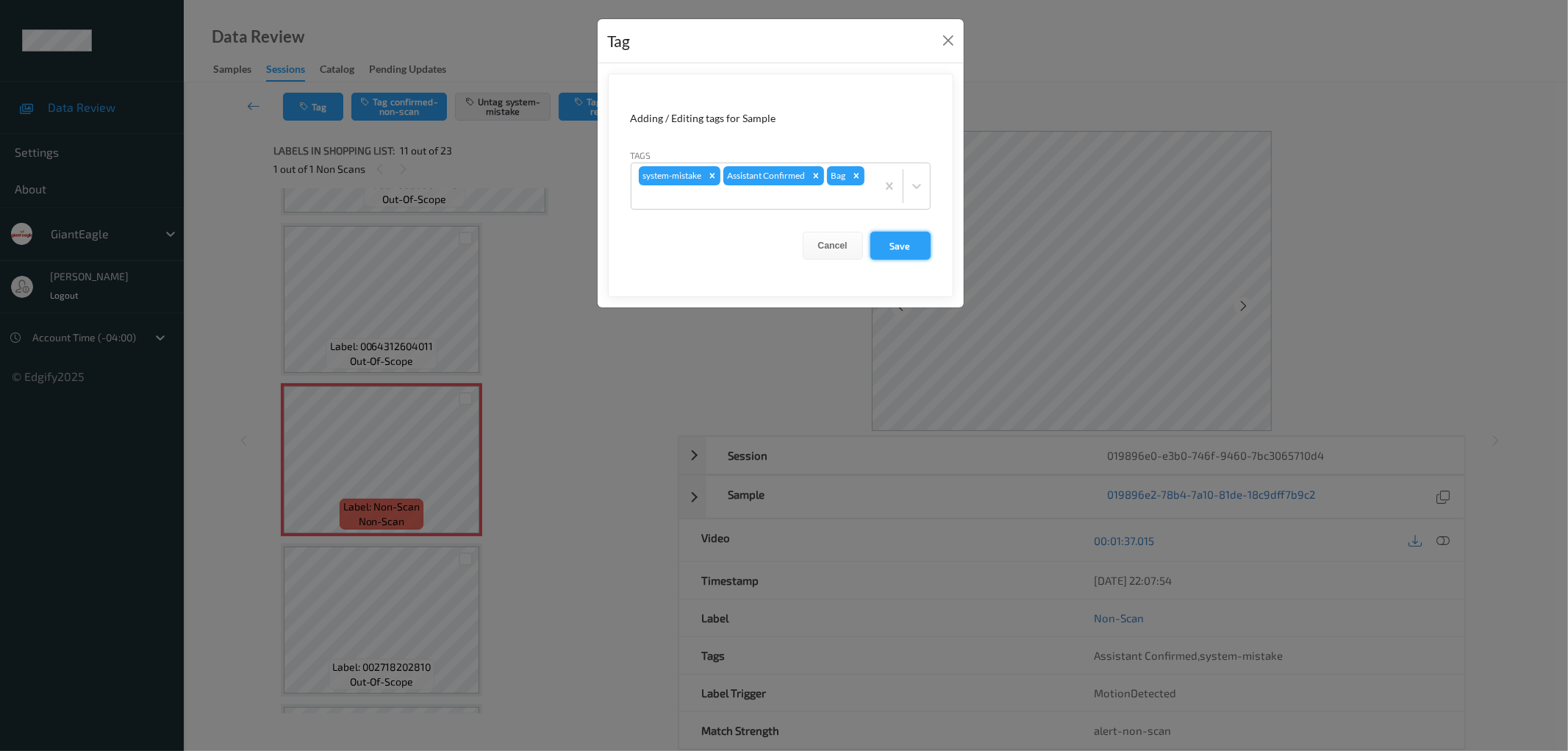
click at [912, 248] on button "Save" at bounding box center [900, 246] width 60 height 28
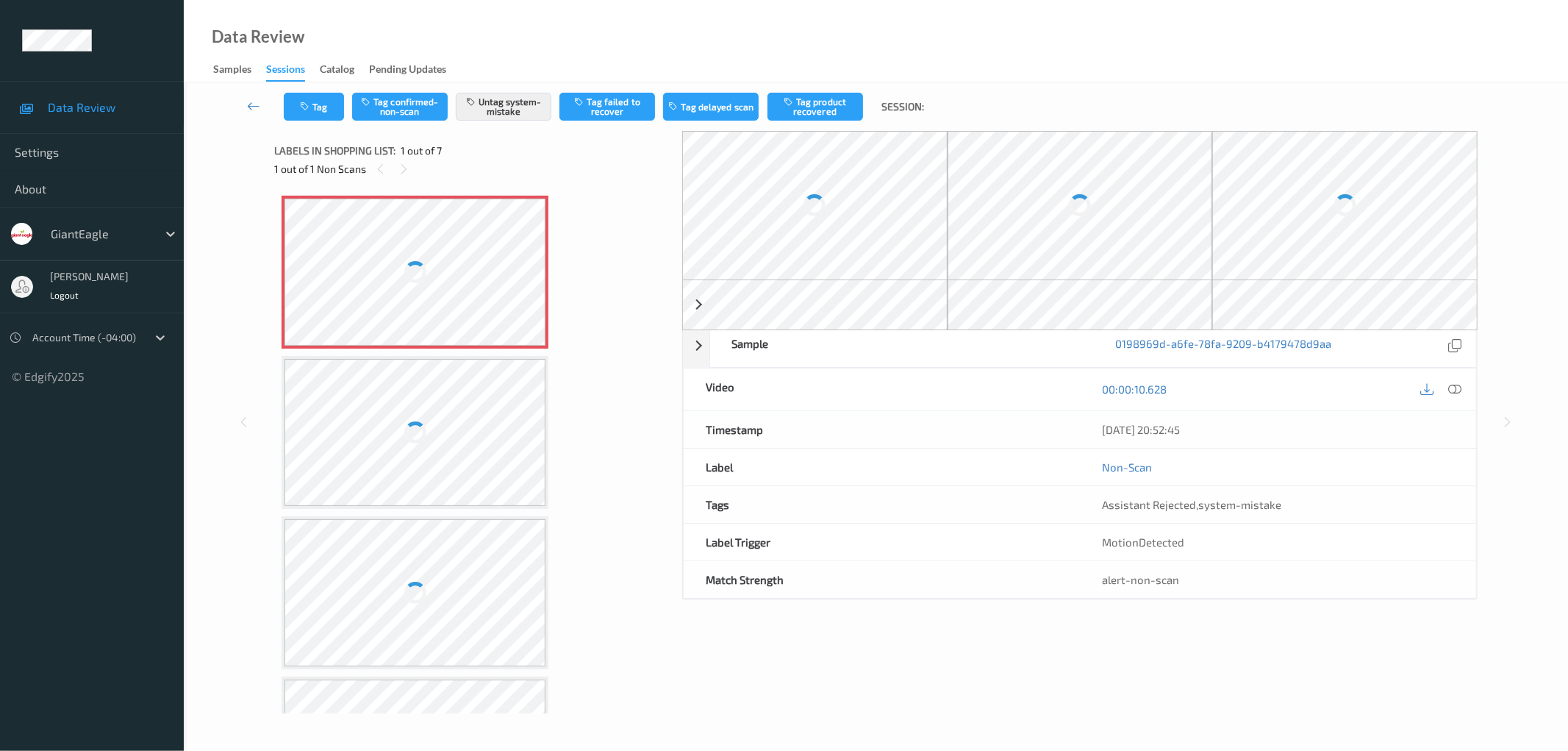
click at [434, 287] on div at bounding box center [416, 272] width 262 height 147
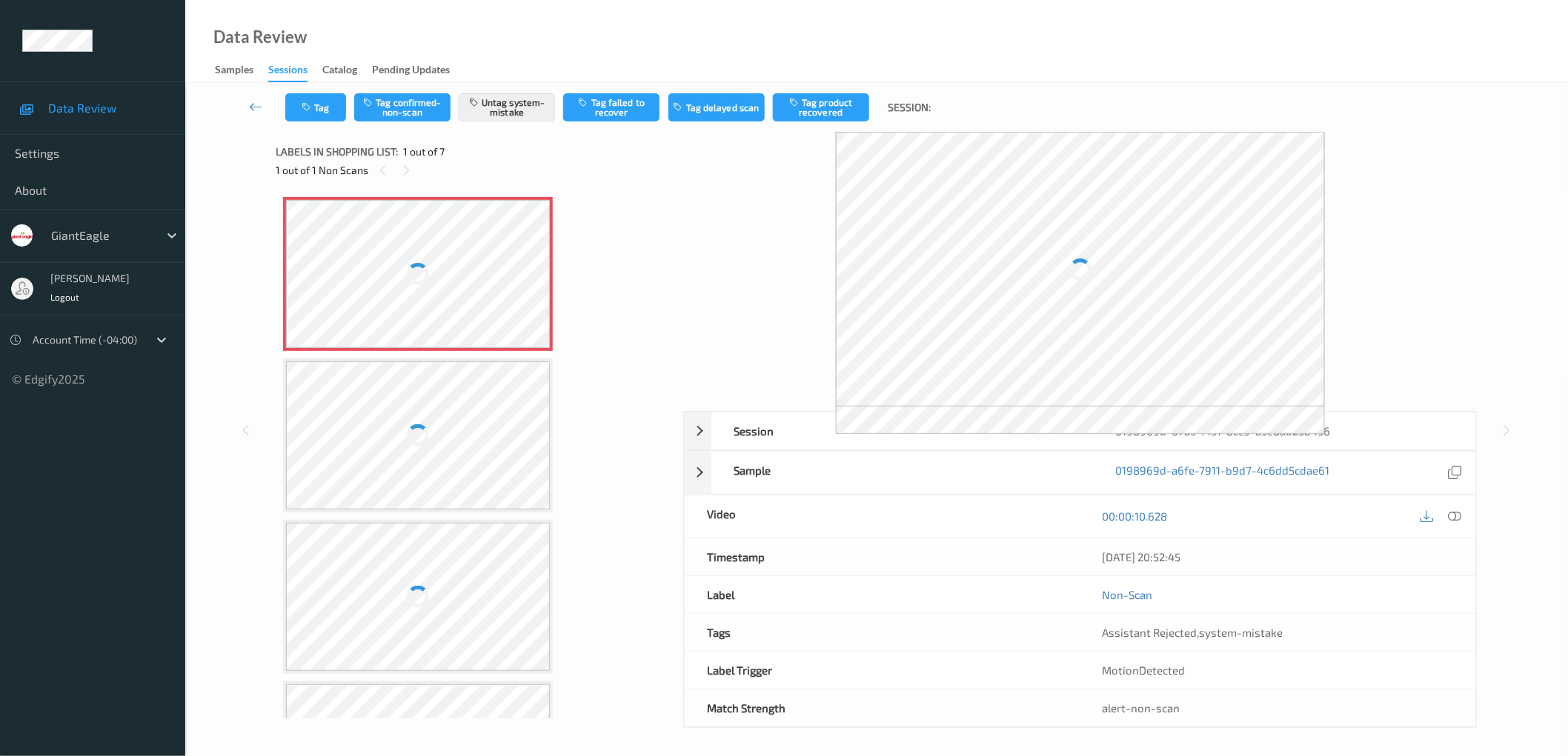
click at [437, 294] on div at bounding box center [418, 274] width 264 height 148
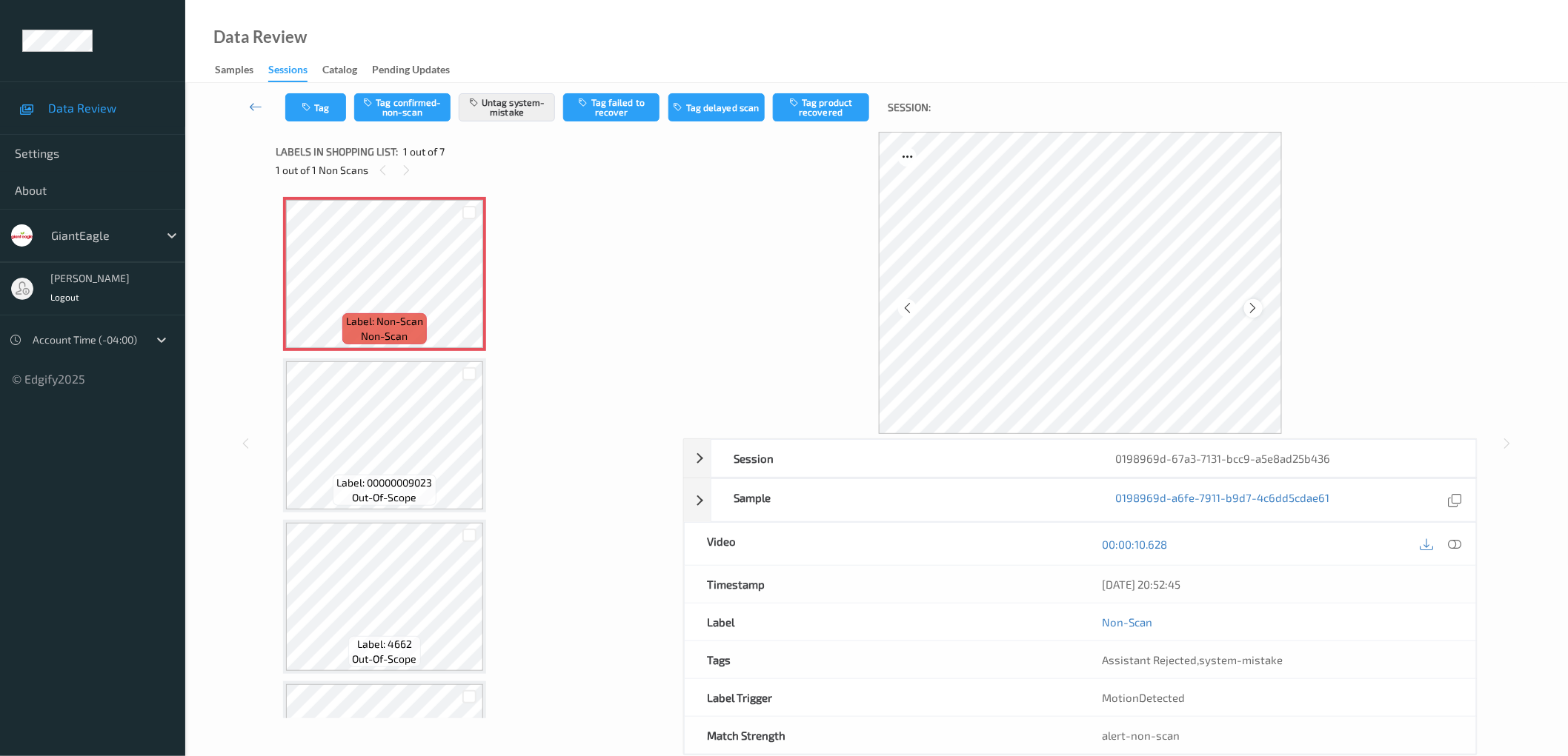
click at [1253, 309] on icon at bounding box center [1253, 308] width 12 height 13
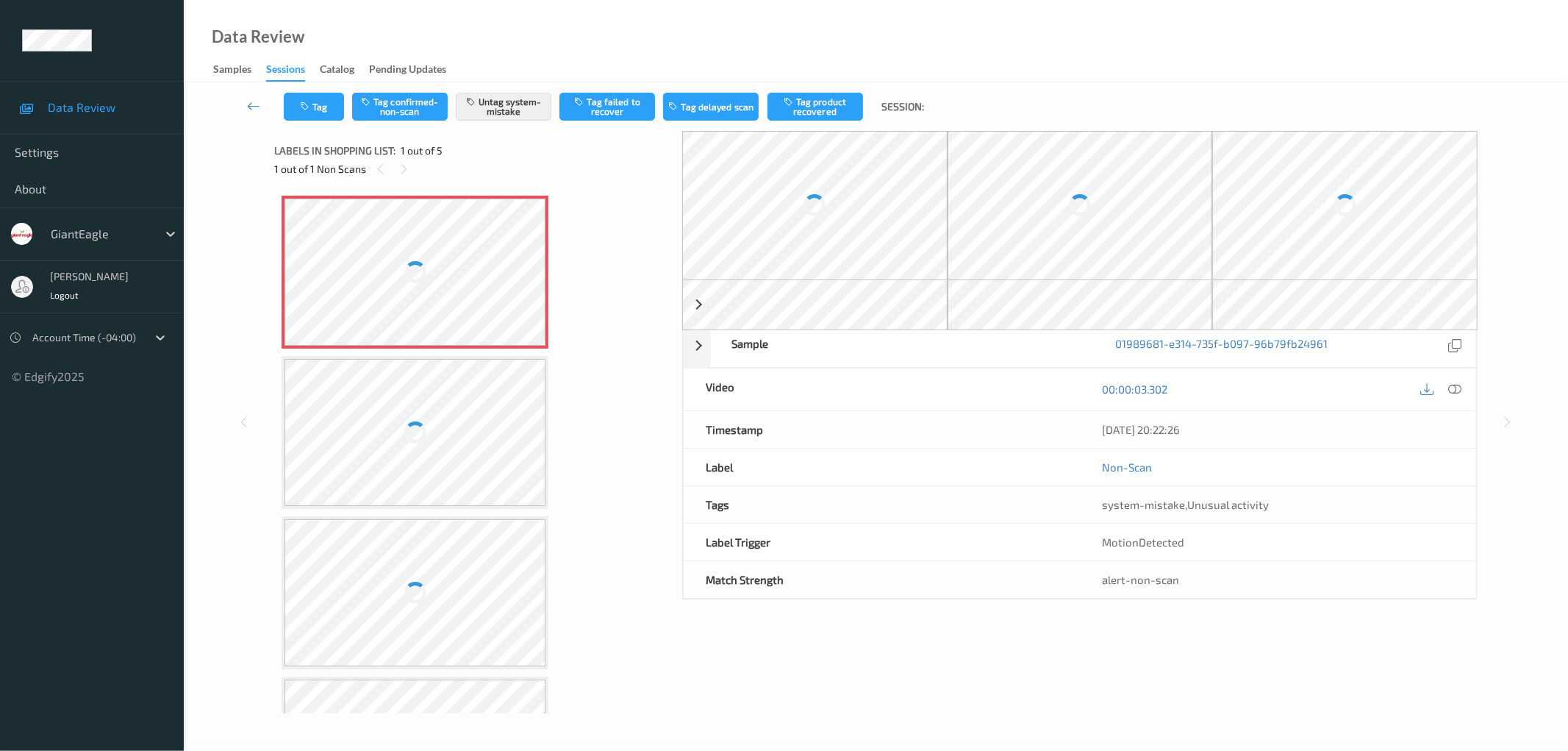
click at [383, 291] on div at bounding box center [416, 272] width 262 height 147
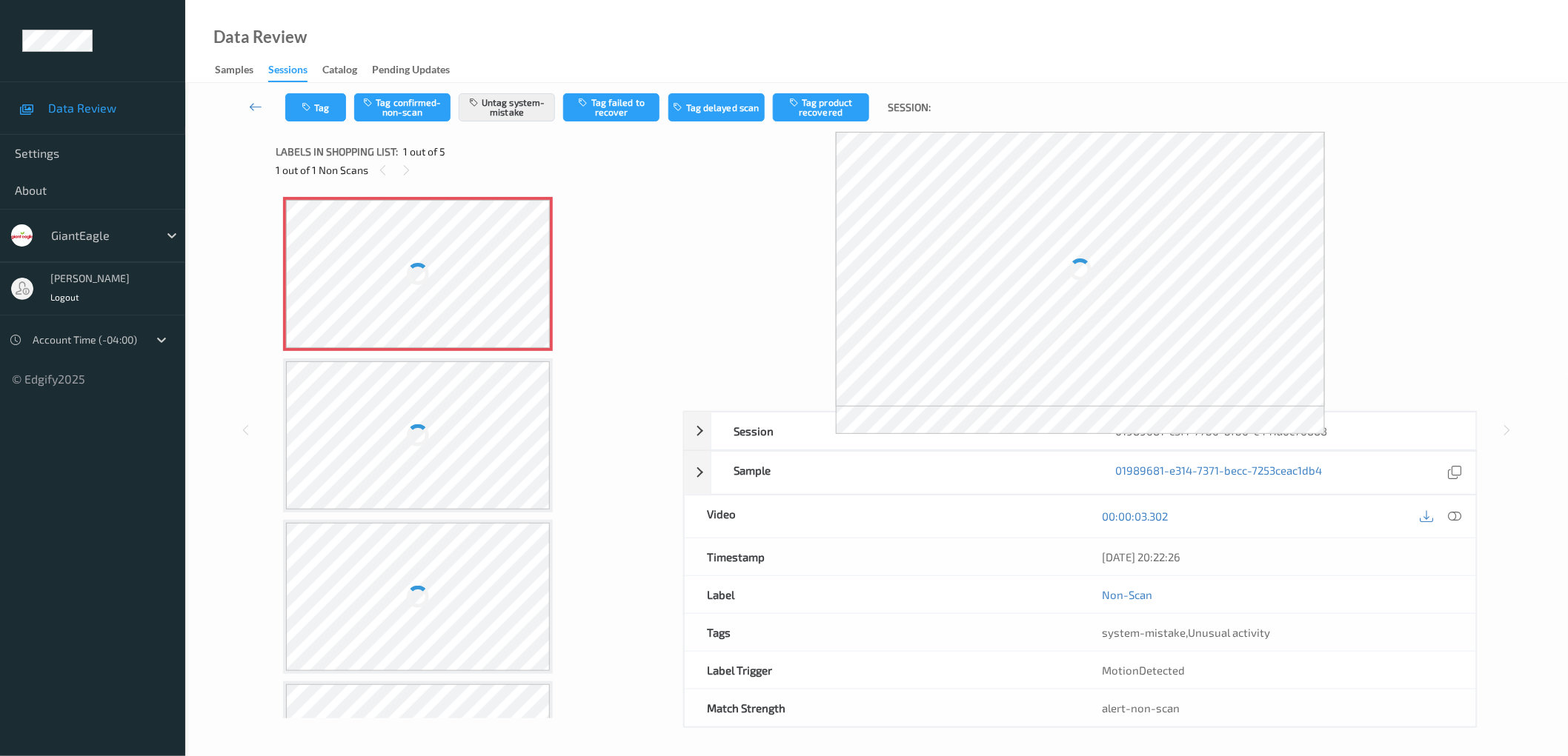
drag, startPoint x: 479, startPoint y: 262, endPoint x: 691, endPoint y: 178, distance: 228.0
click at [478, 262] on div at bounding box center [418, 274] width 264 height 148
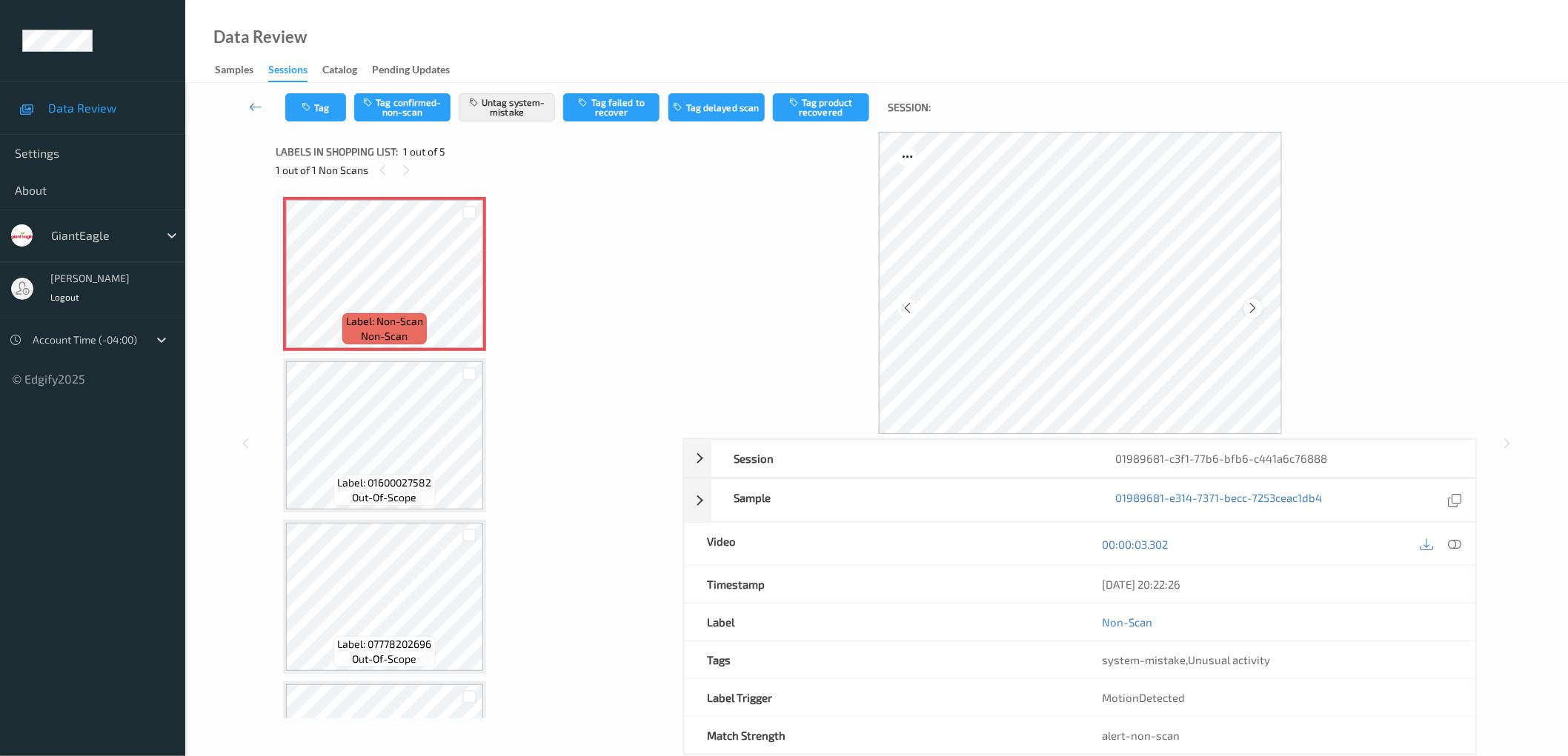
click at [1256, 309] on icon at bounding box center [1253, 308] width 12 height 13
click at [408, 171] on icon at bounding box center [407, 170] width 12 height 13
click at [382, 173] on icon at bounding box center [383, 170] width 12 height 13
click at [413, 171] on div at bounding box center [407, 170] width 18 height 18
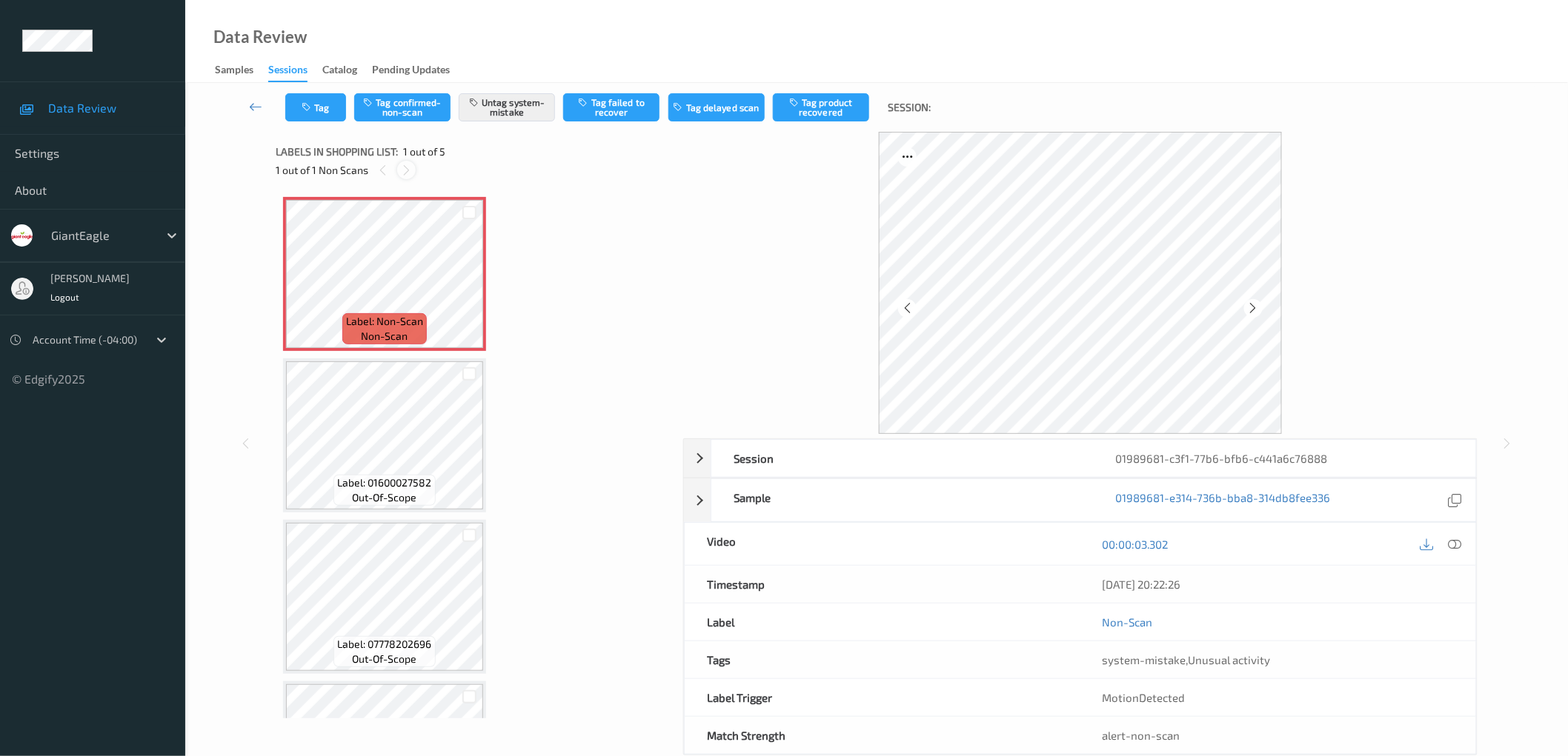
click at [408, 165] on icon at bounding box center [407, 170] width 12 height 13
click at [578, 266] on div "Label: Non-Scan non-scan Label: Non-Scan non-scan Label: Non-Scan non-scan Labe…" at bounding box center [474, 596] width 382 height 800
click at [1251, 305] on icon at bounding box center [1253, 308] width 12 height 13
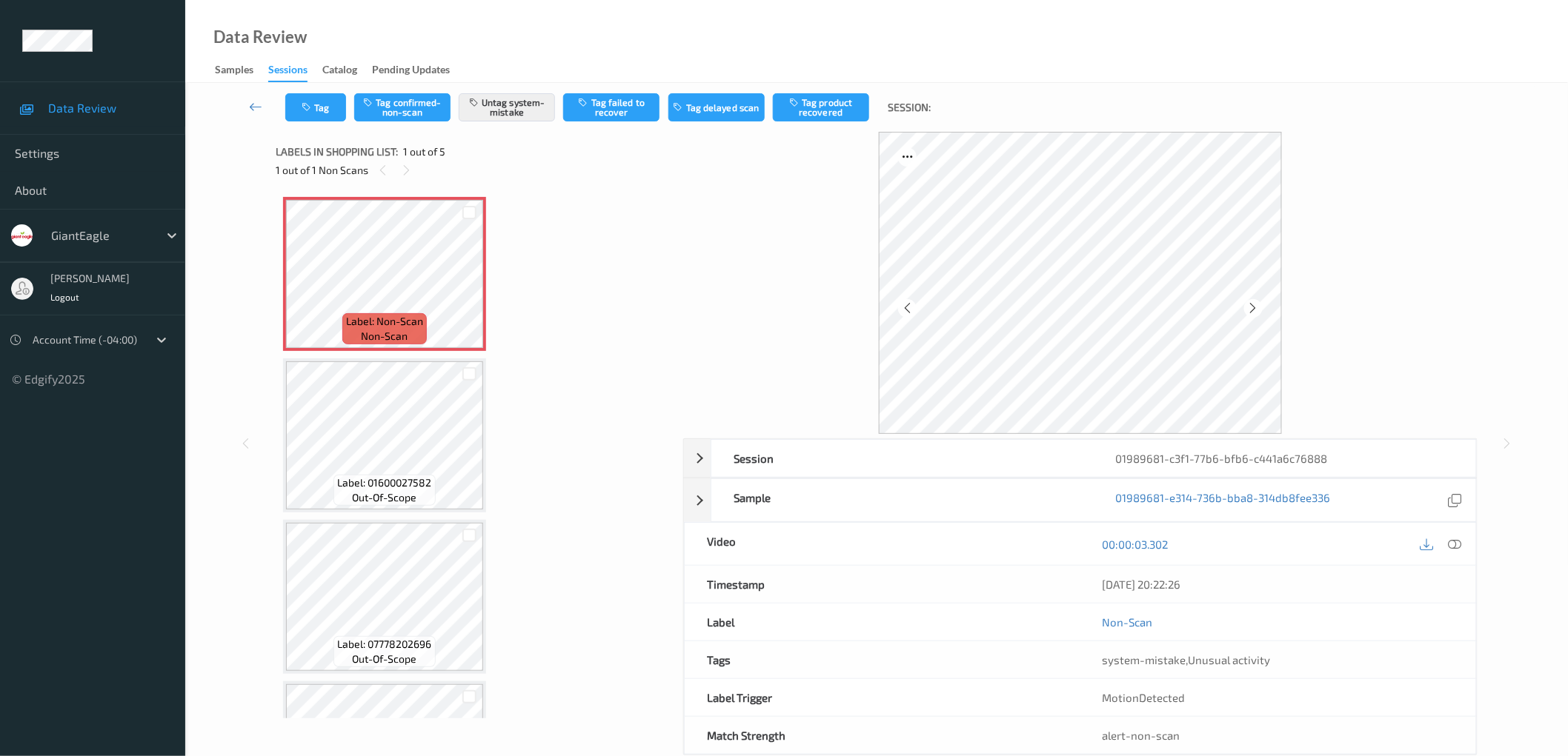
click at [1251, 305] on icon at bounding box center [1253, 308] width 12 height 13
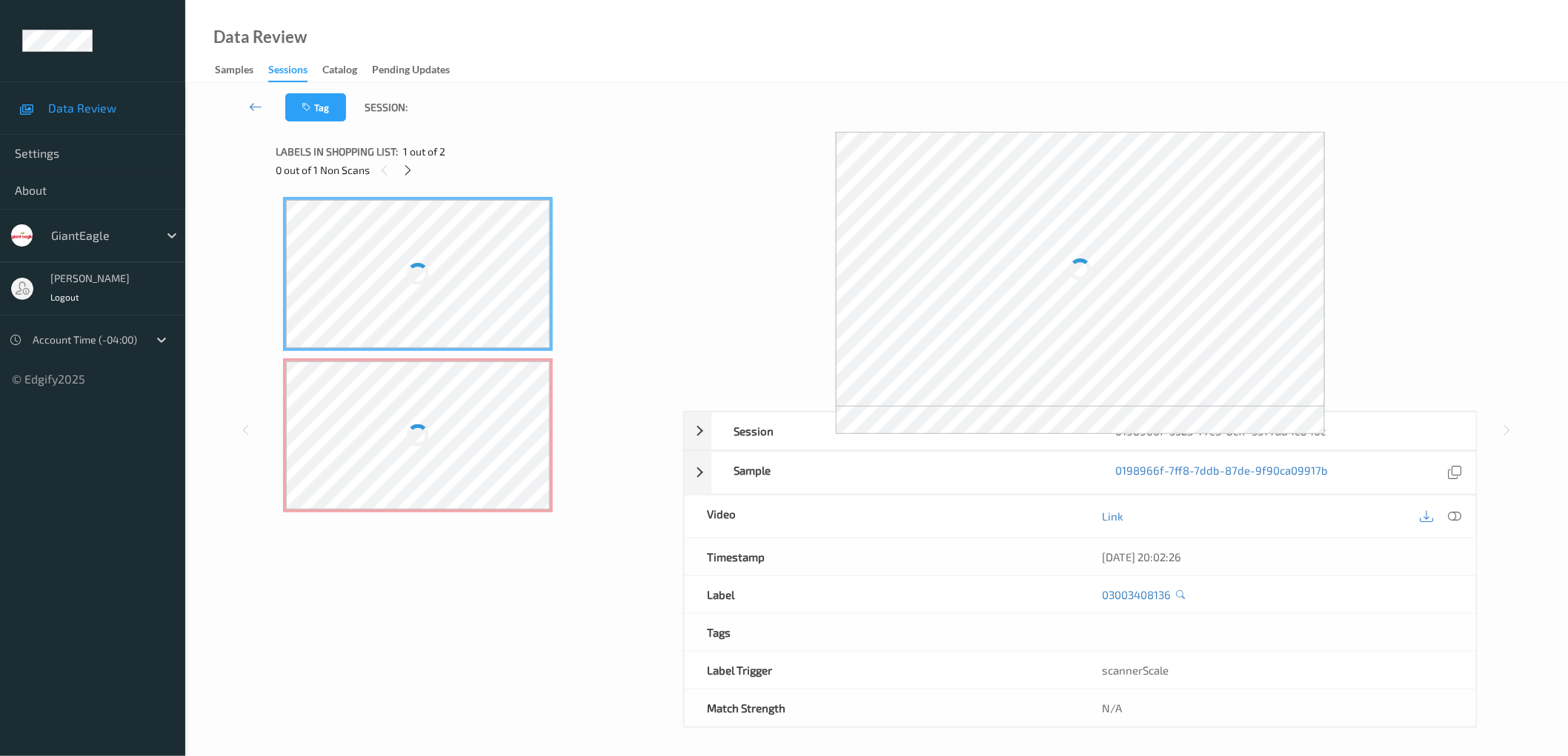
click at [461, 393] on div at bounding box center [418, 435] width 264 height 148
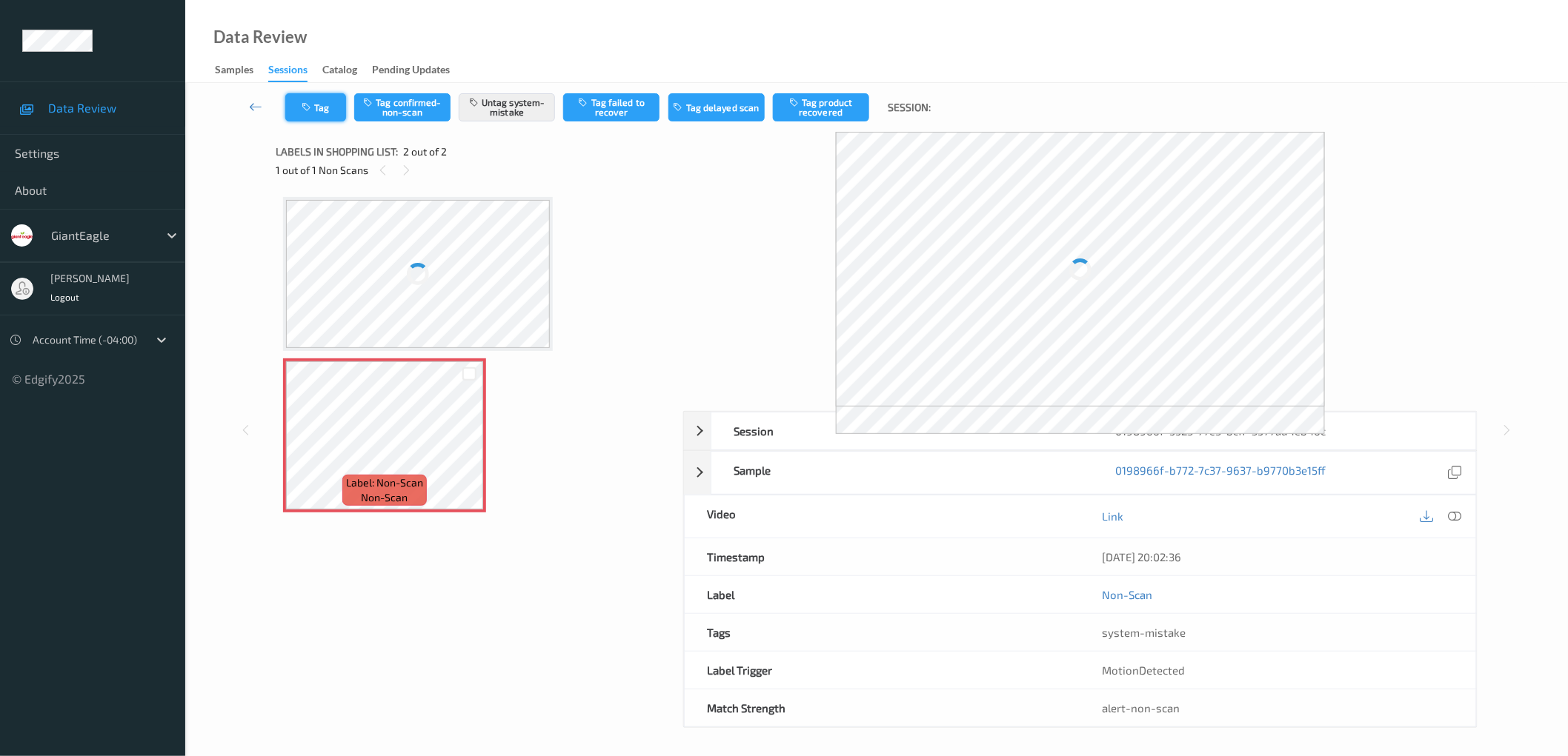
click at [323, 112] on button "Tag" at bounding box center [315, 107] width 60 height 28
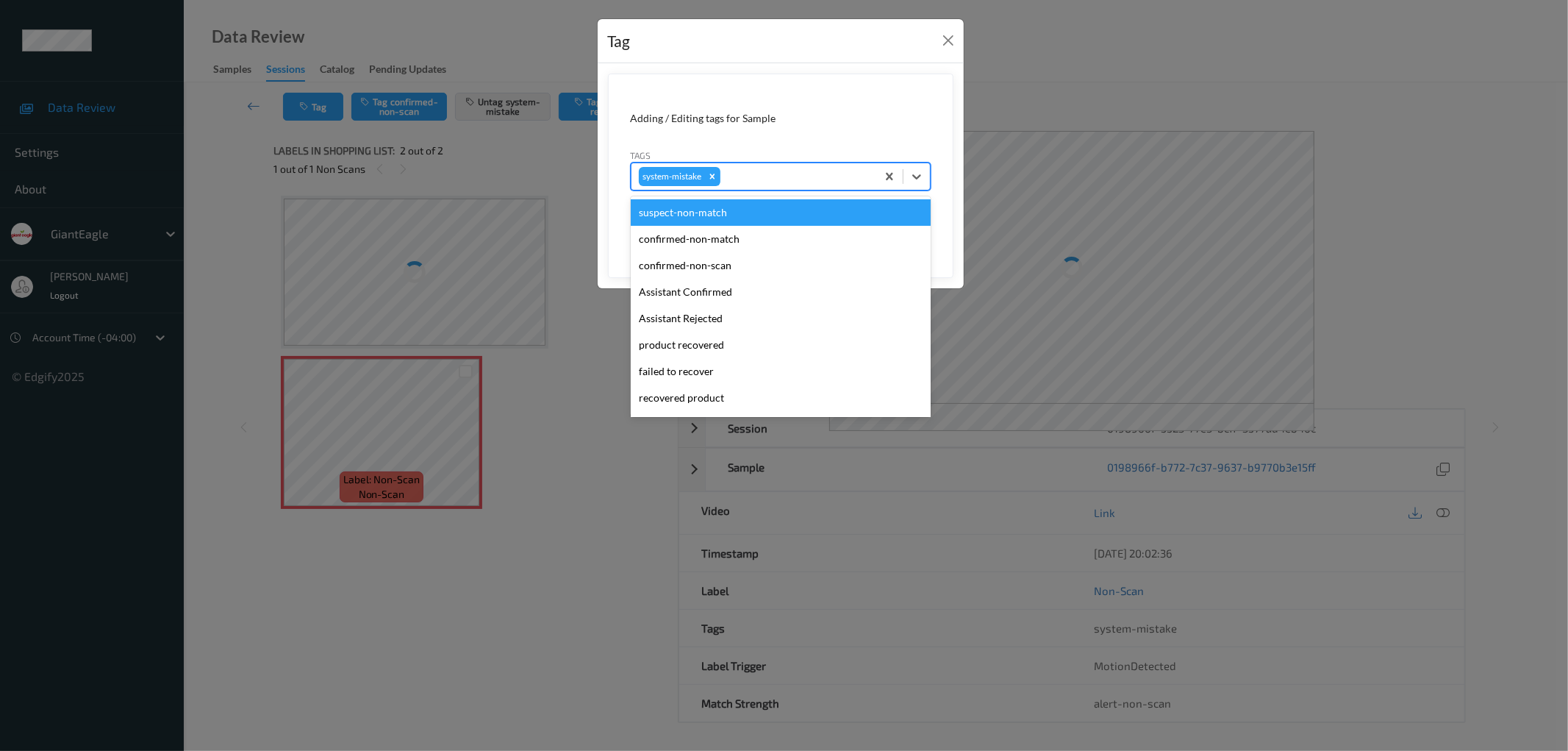
click at [787, 184] on div at bounding box center [796, 176] width 146 height 17
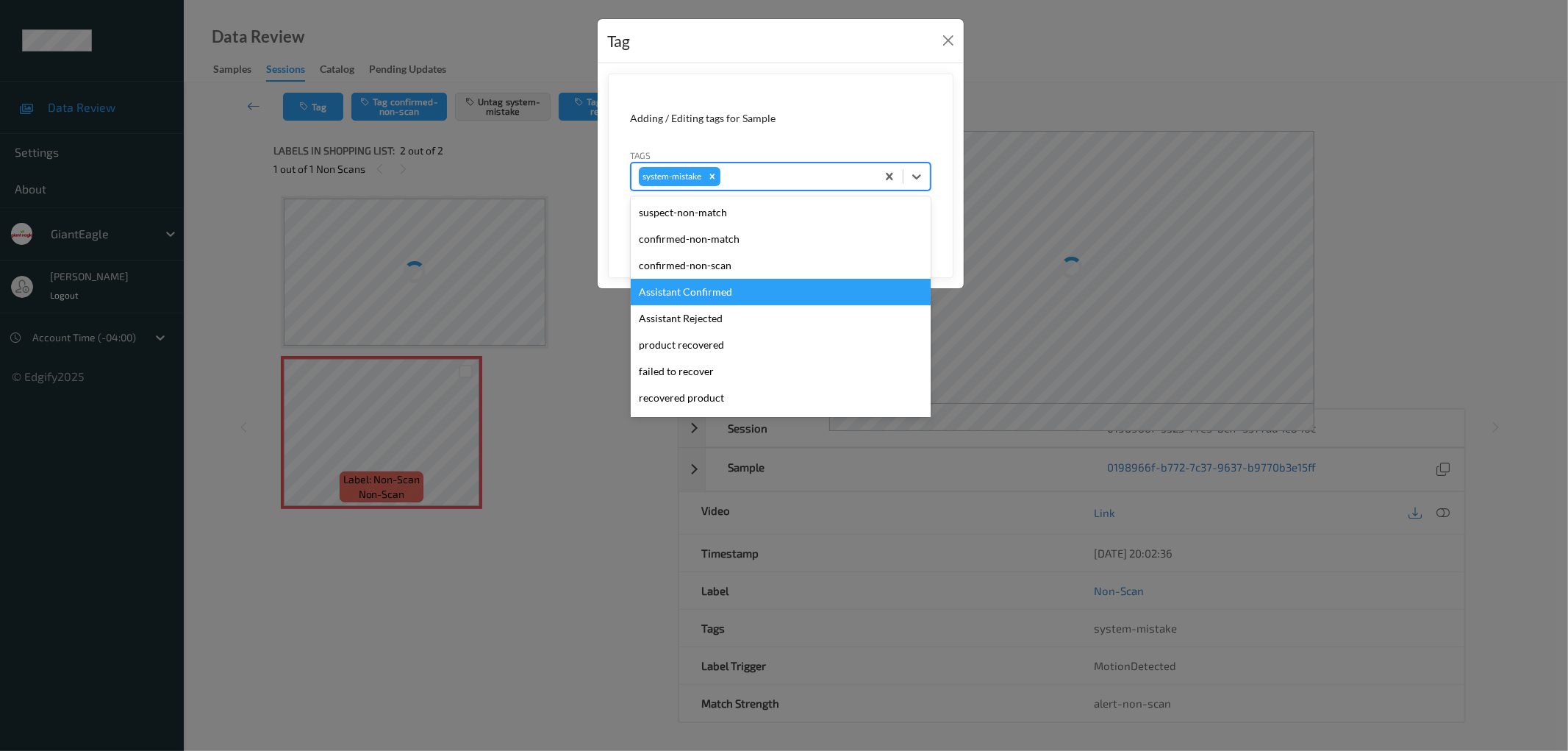
scroll to position [155, 0]
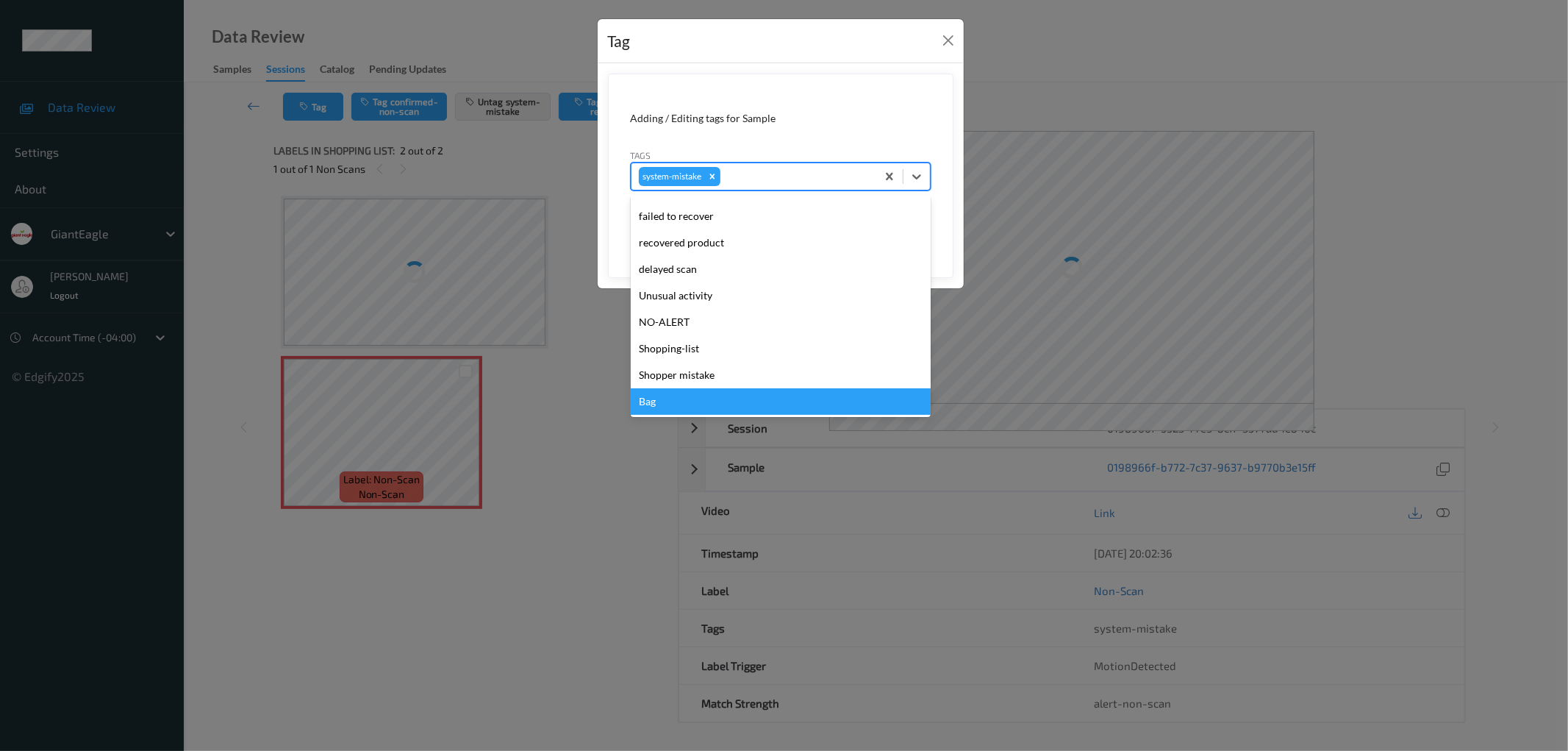
click at [672, 402] on div "Bag" at bounding box center [780, 401] width 300 height 27
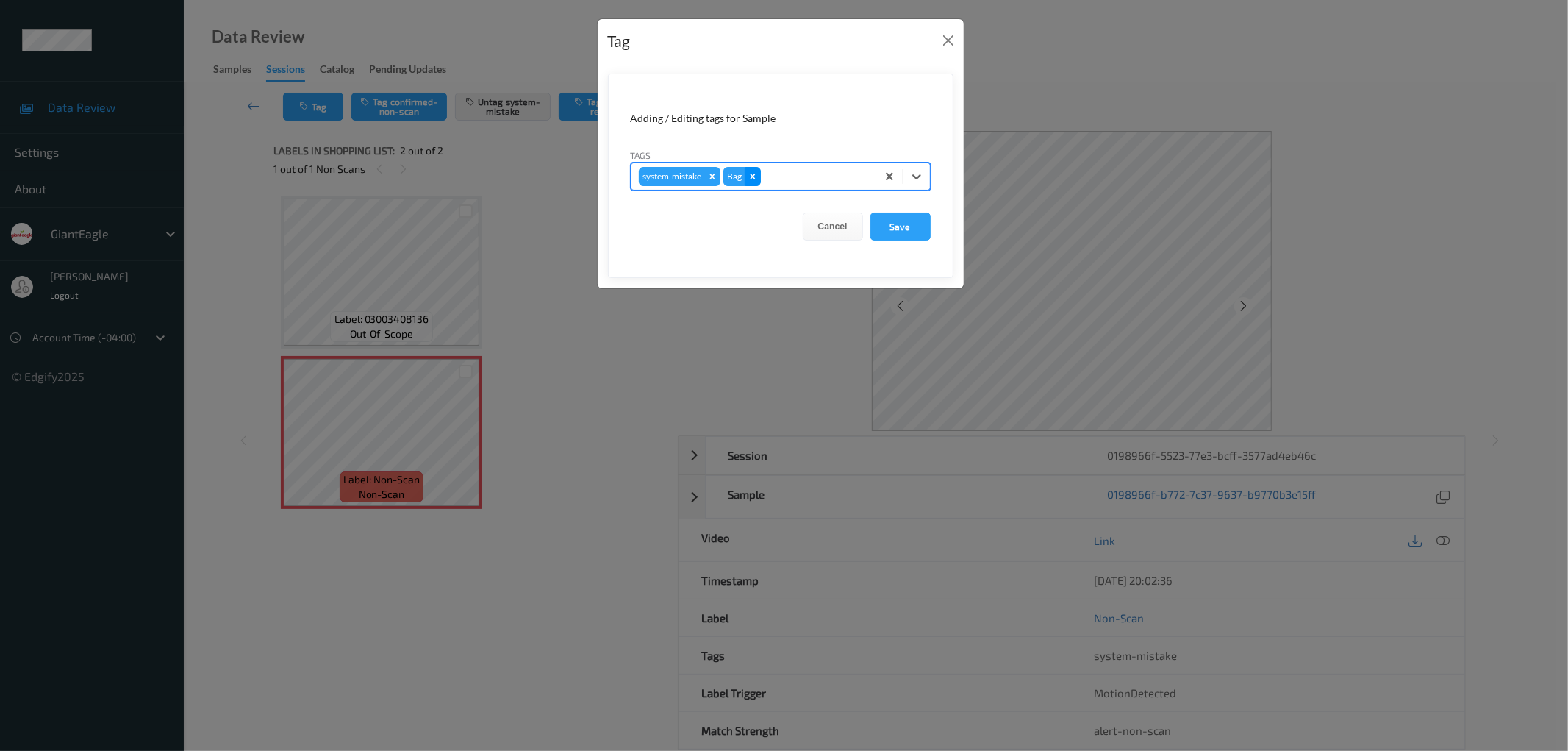
click at [759, 179] on div "Remove Bag" at bounding box center [752, 176] width 16 height 19
click at [949, 42] on button "Close" at bounding box center [948, 40] width 21 height 21
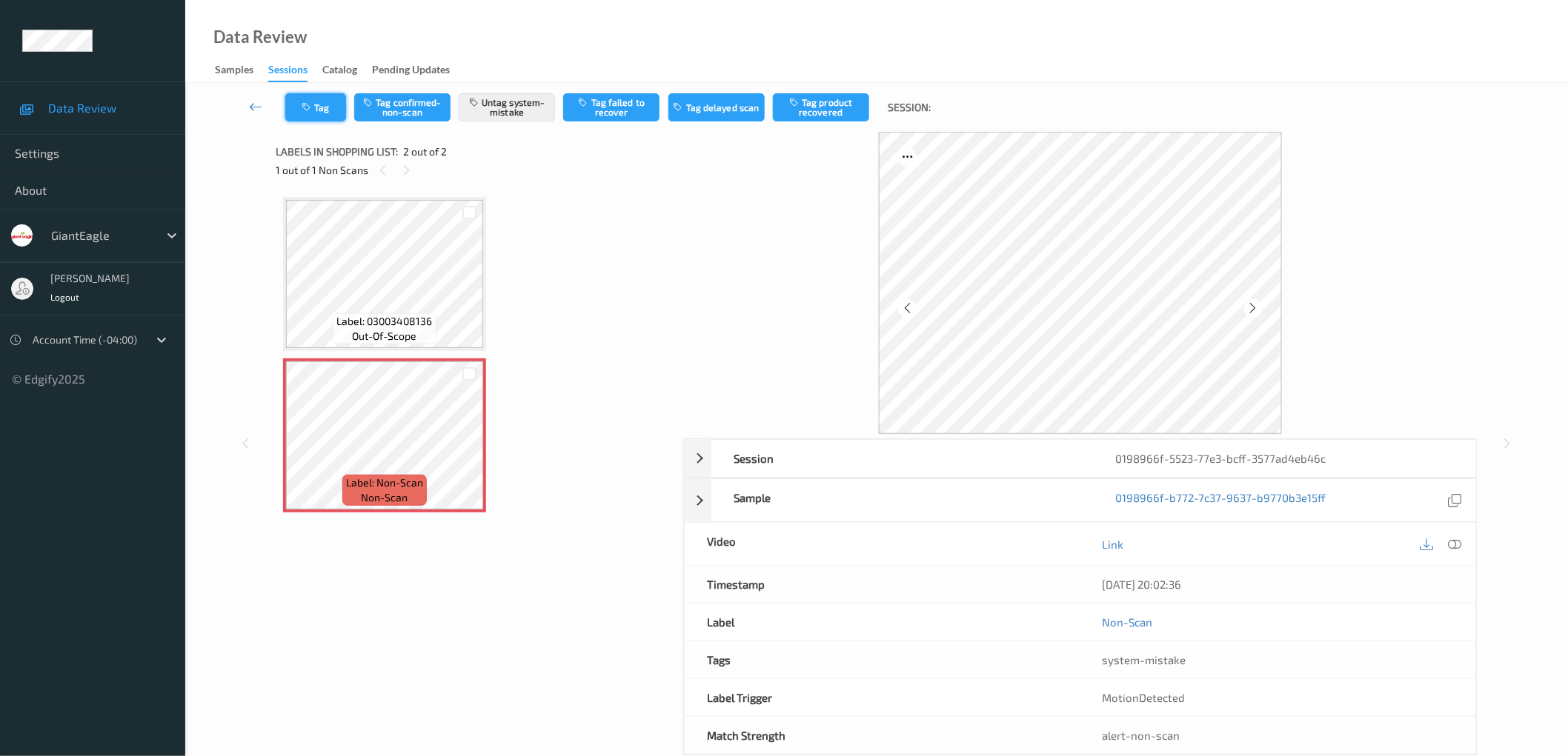
click at [312, 112] on button "Tag" at bounding box center [315, 107] width 60 height 28
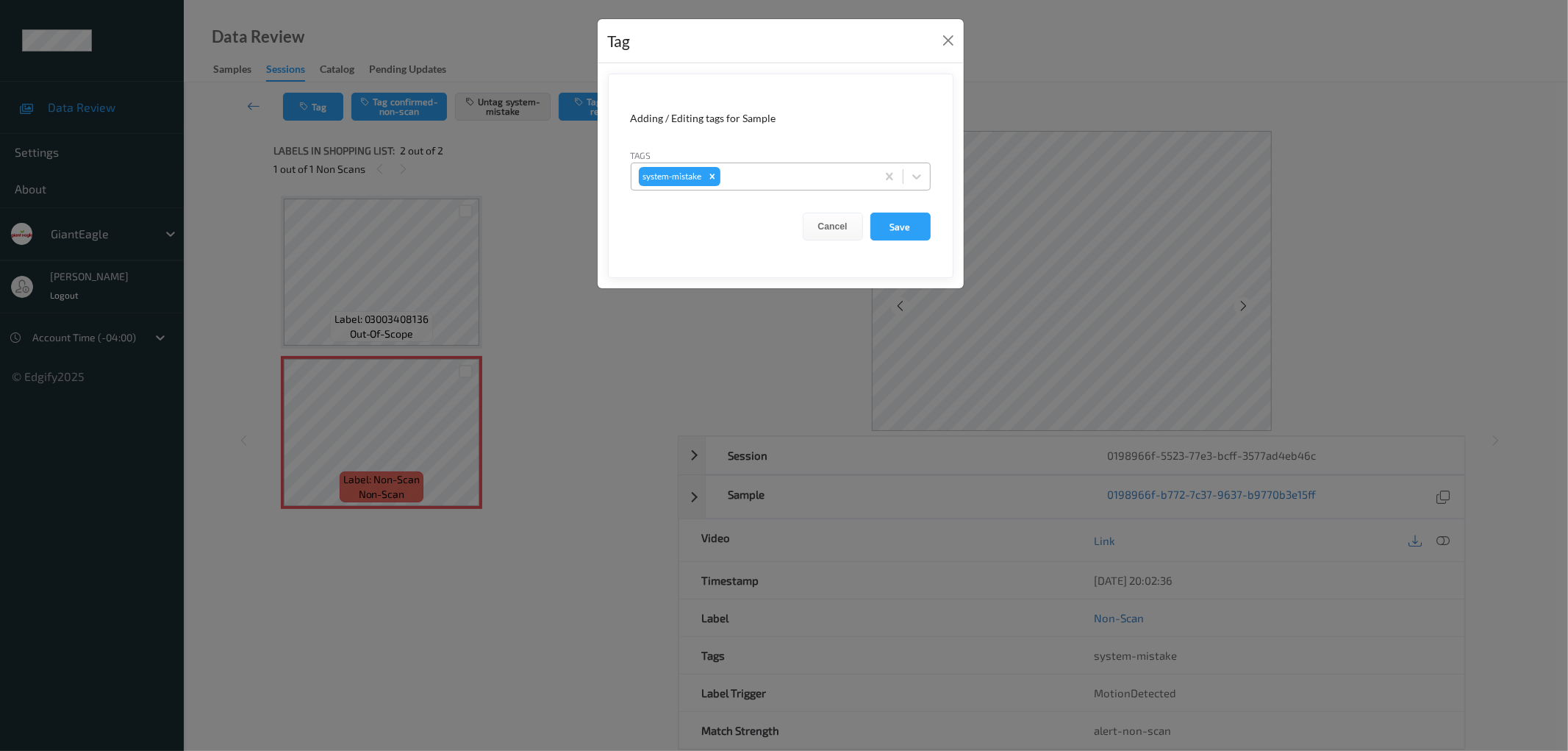
click at [775, 181] on div at bounding box center [796, 176] width 146 height 17
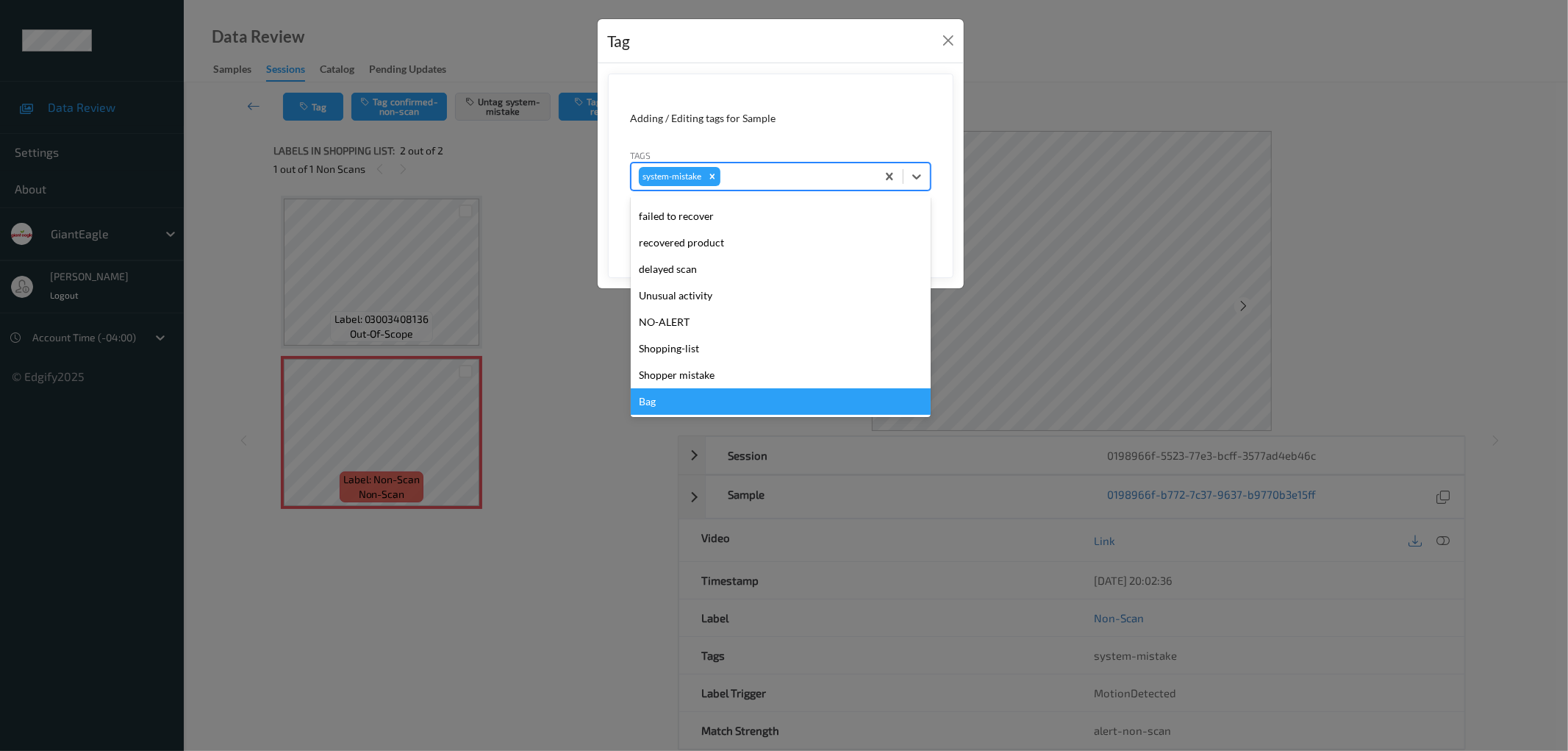
click at [712, 392] on div "Bag" at bounding box center [780, 401] width 300 height 27
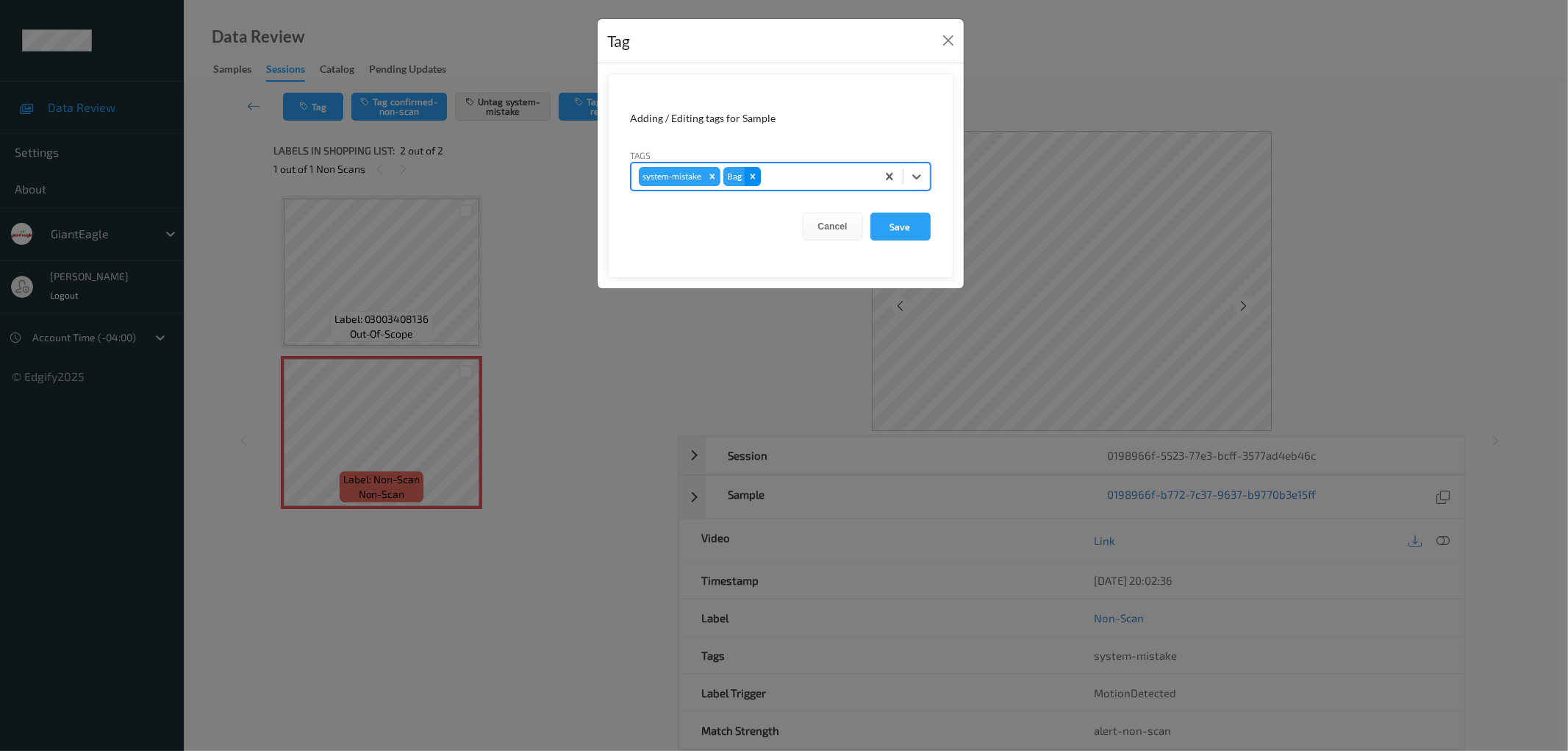
click at [752, 177] on icon "Remove Bag" at bounding box center [753, 177] width 11 height 11
click at [947, 41] on button "Close" at bounding box center [948, 40] width 21 height 21
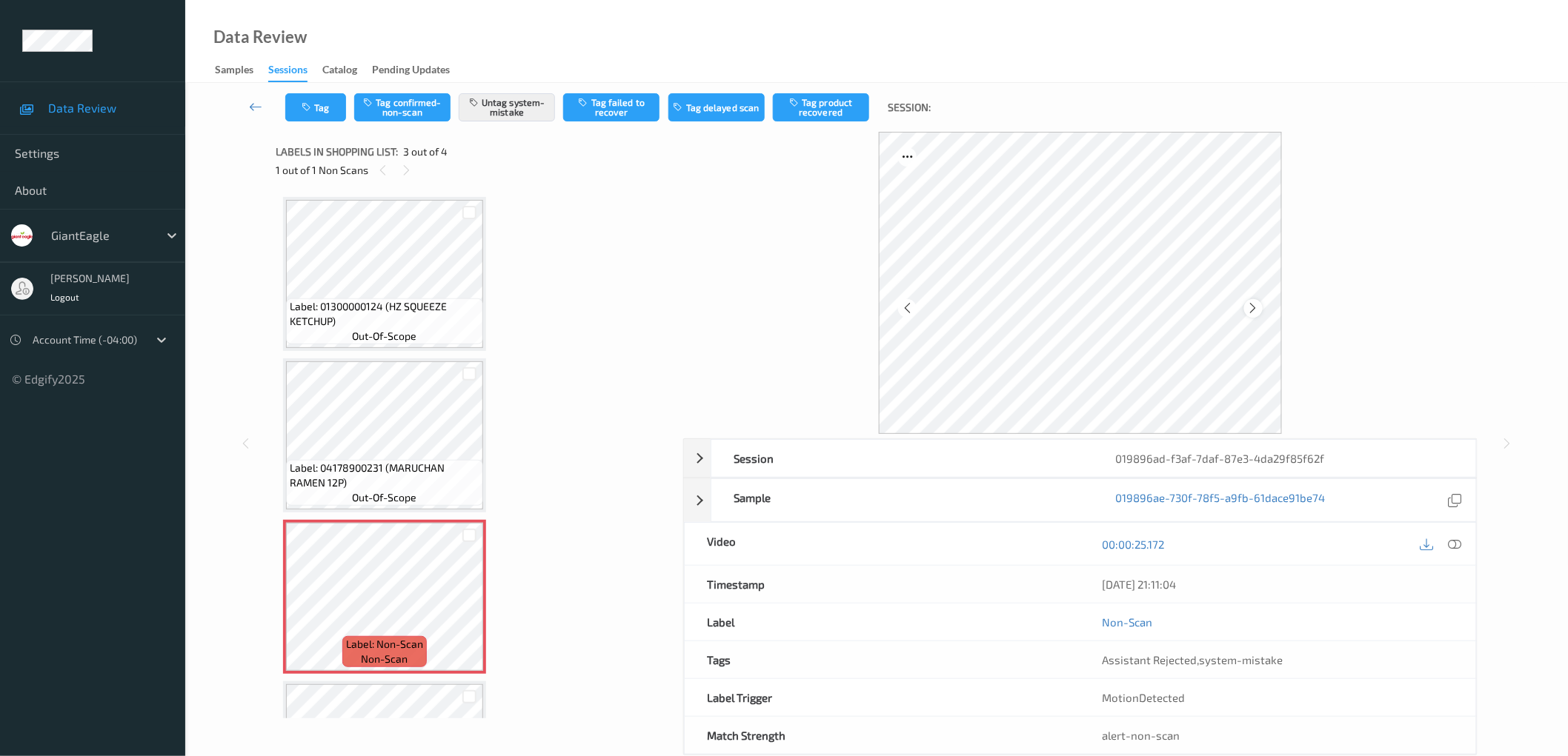
click at [1262, 306] on div at bounding box center [1253, 308] width 18 height 18
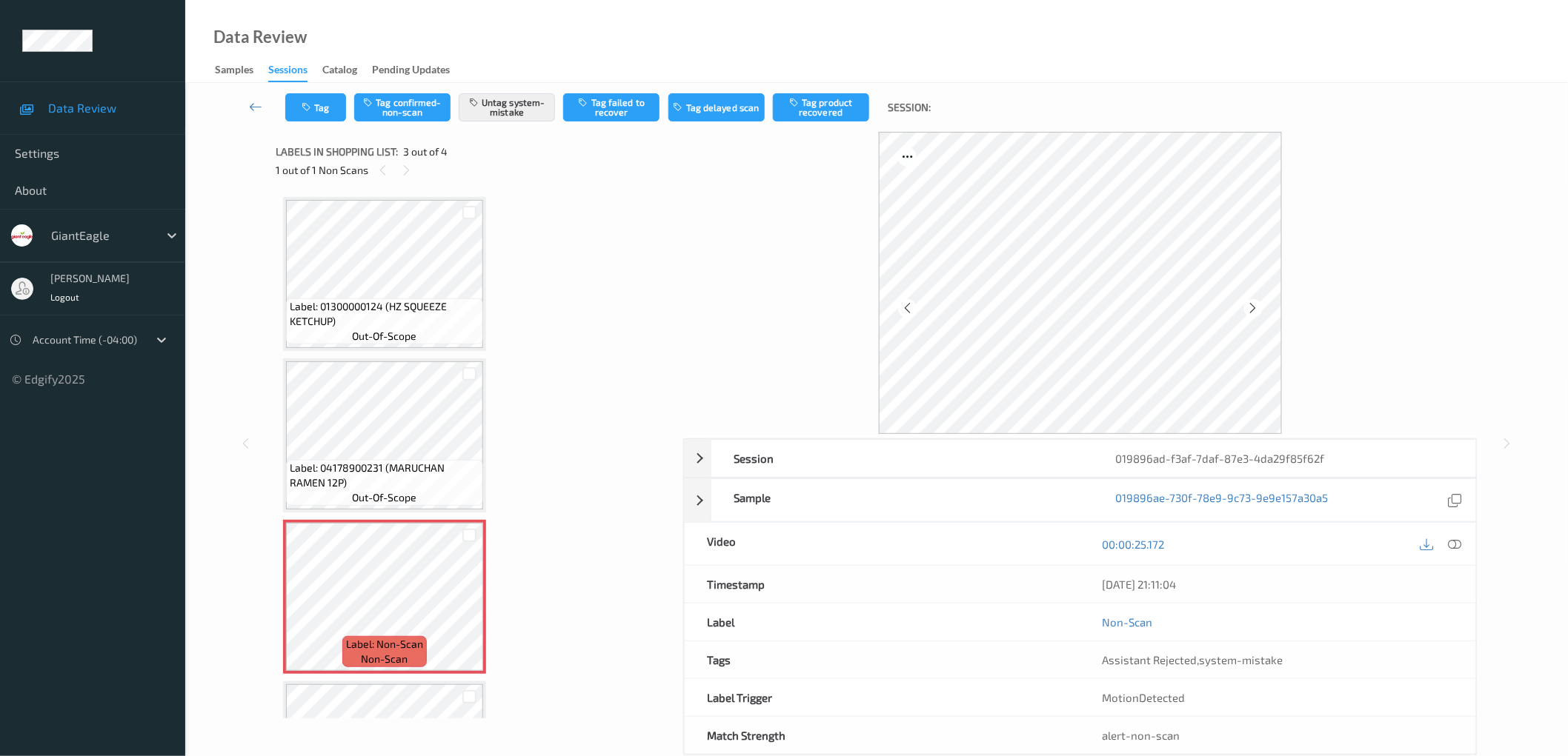
click at [1262, 306] on div at bounding box center [1253, 308] width 18 height 18
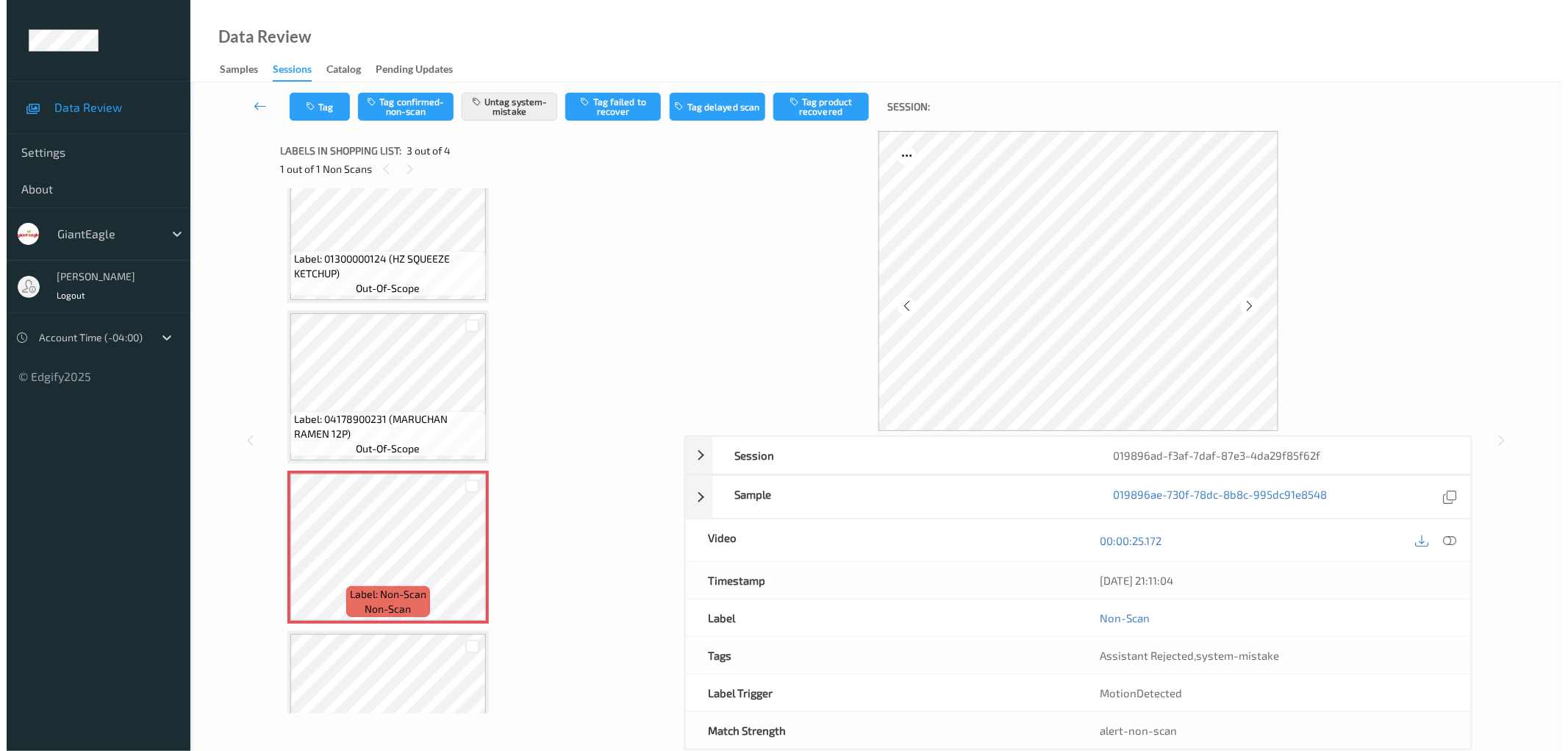
scroll to position [119, 0]
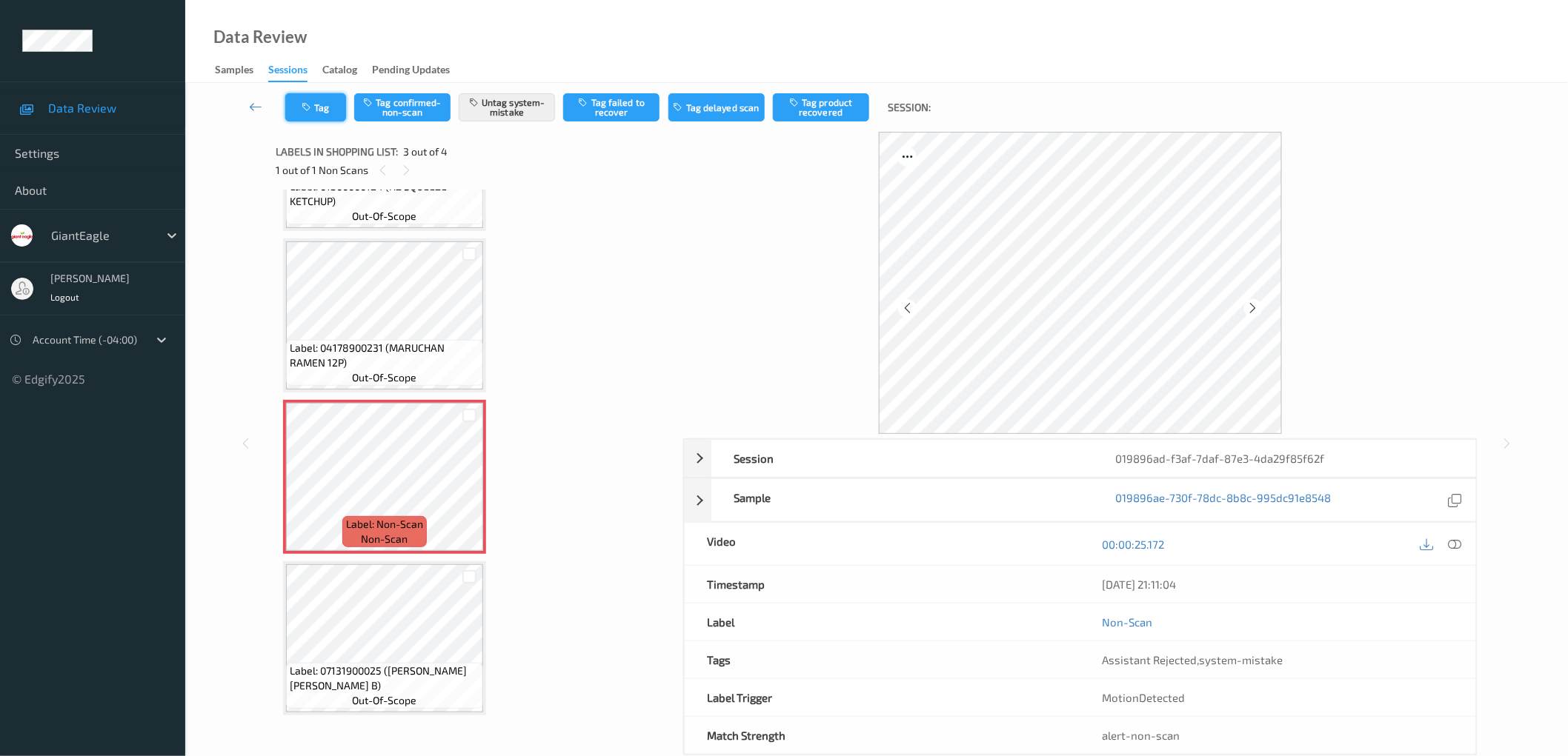
click at [316, 107] on button "Tag" at bounding box center [315, 107] width 60 height 28
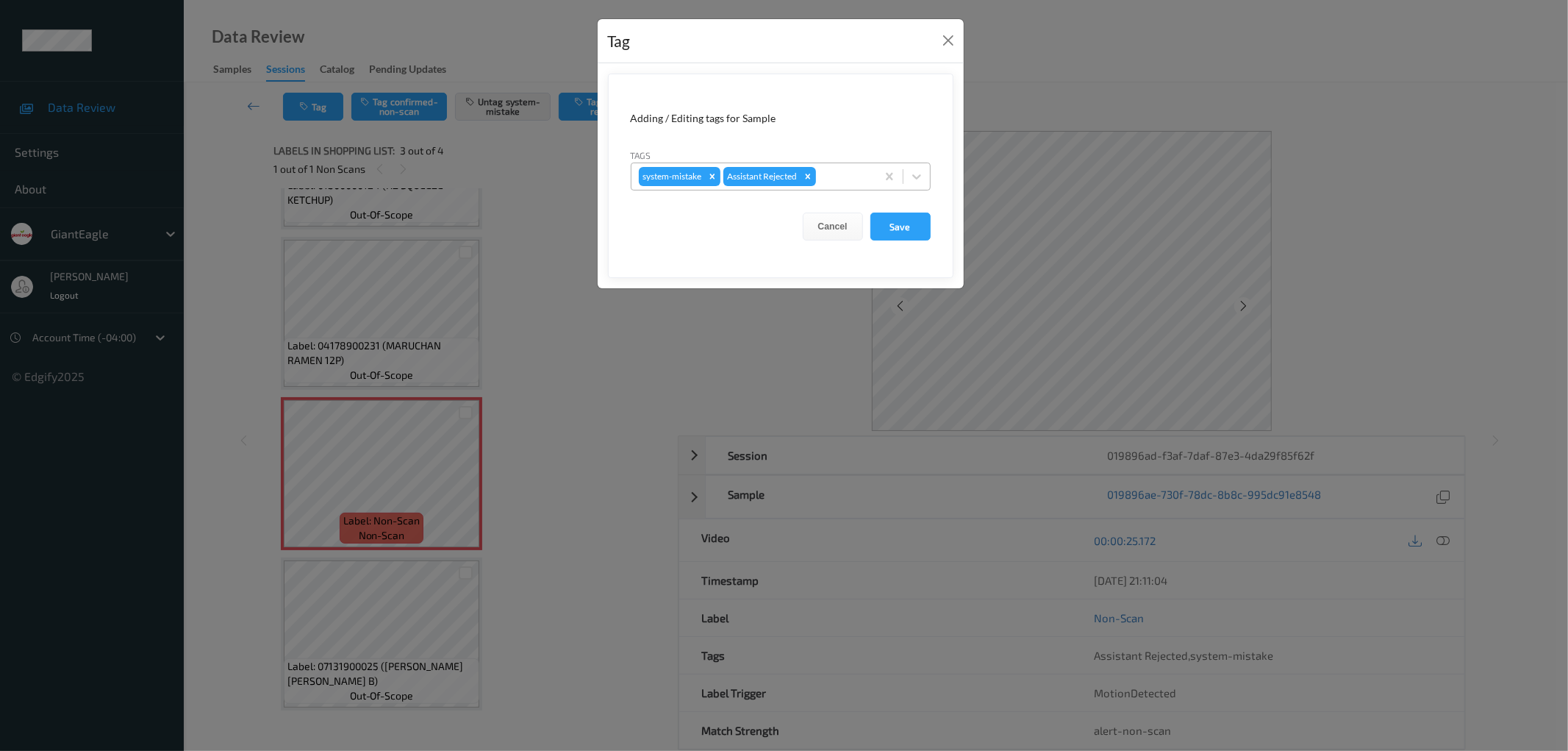
click at [855, 168] on div at bounding box center [844, 176] width 50 height 17
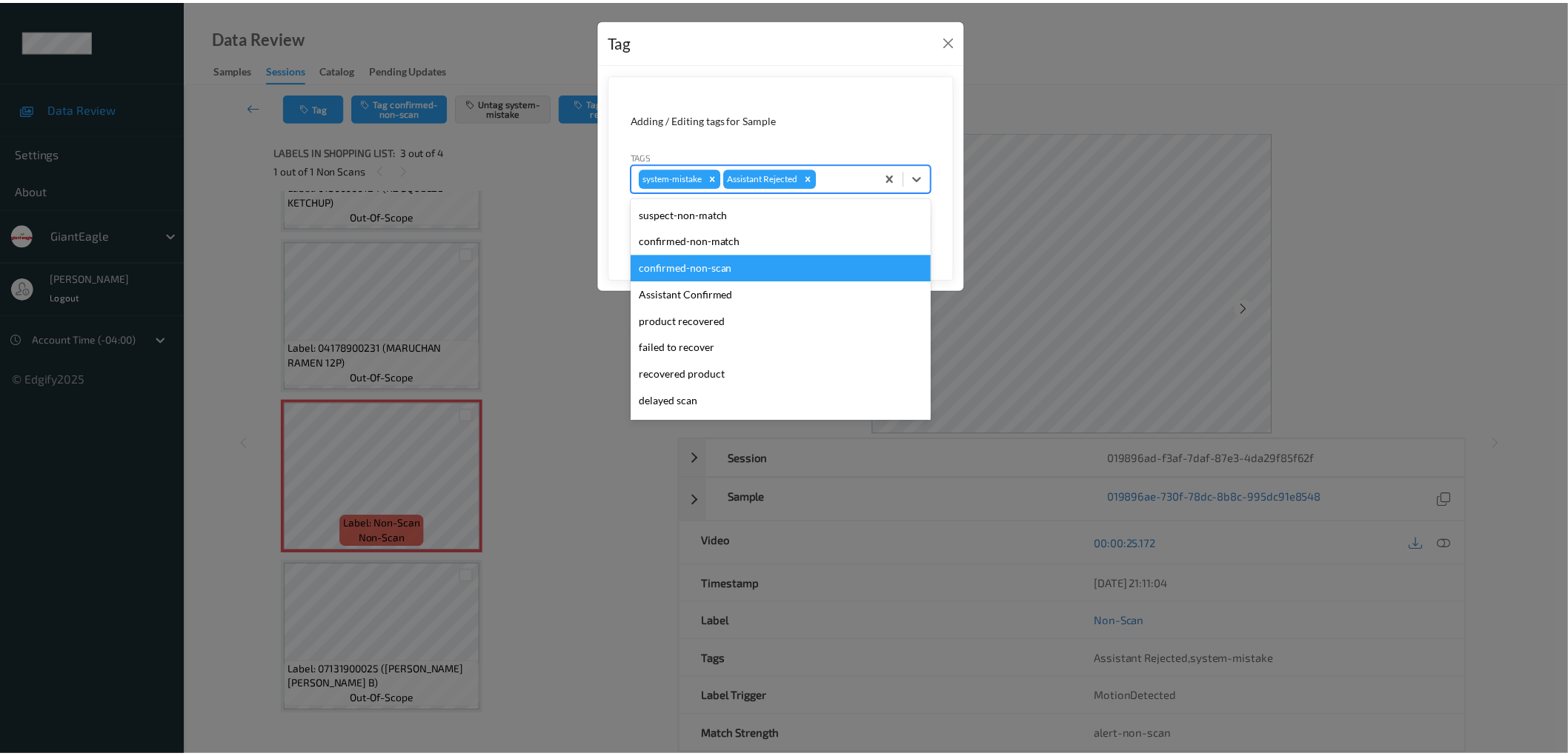
scroll to position [129, 0]
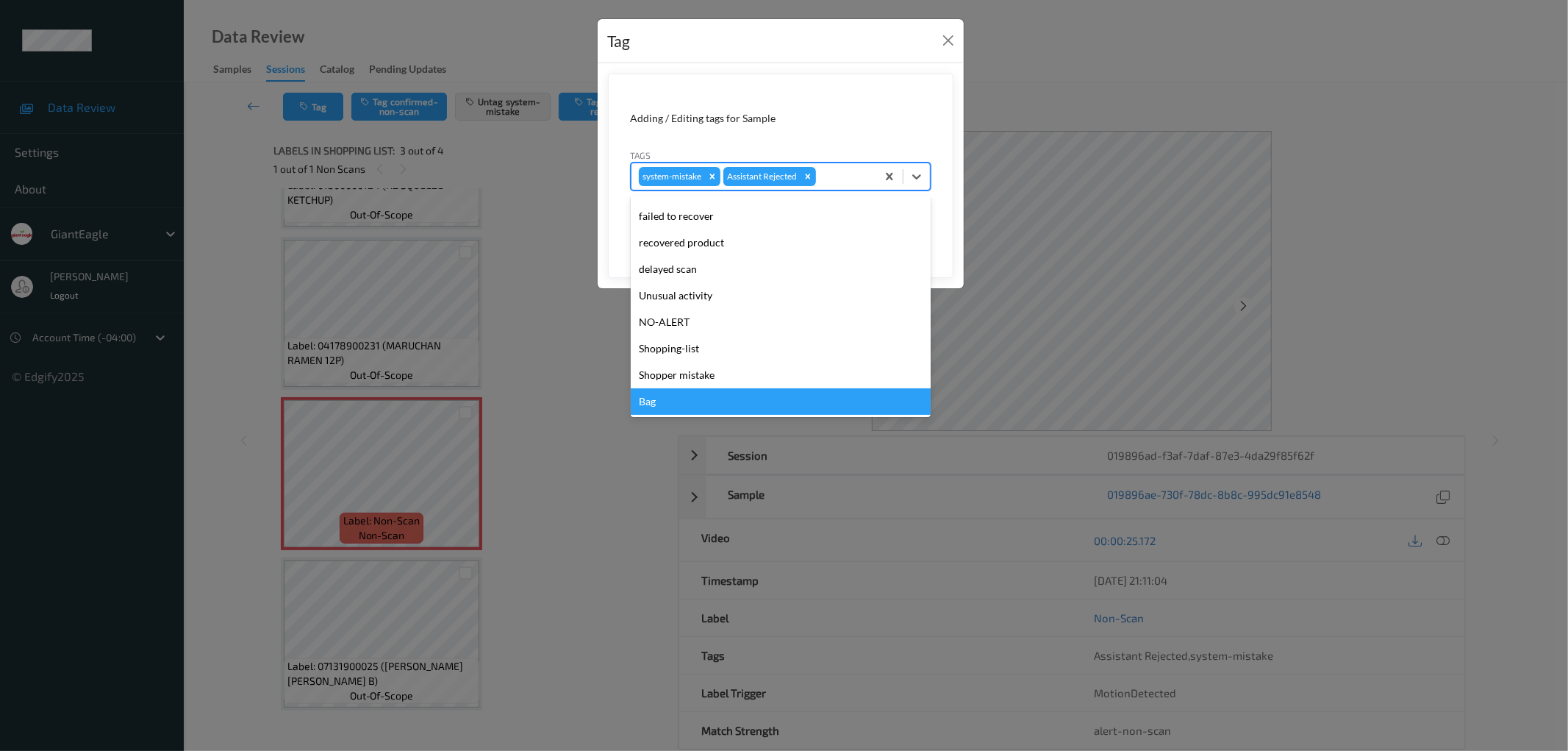
click at [702, 395] on div "Bag" at bounding box center [780, 401] width 300 height 27
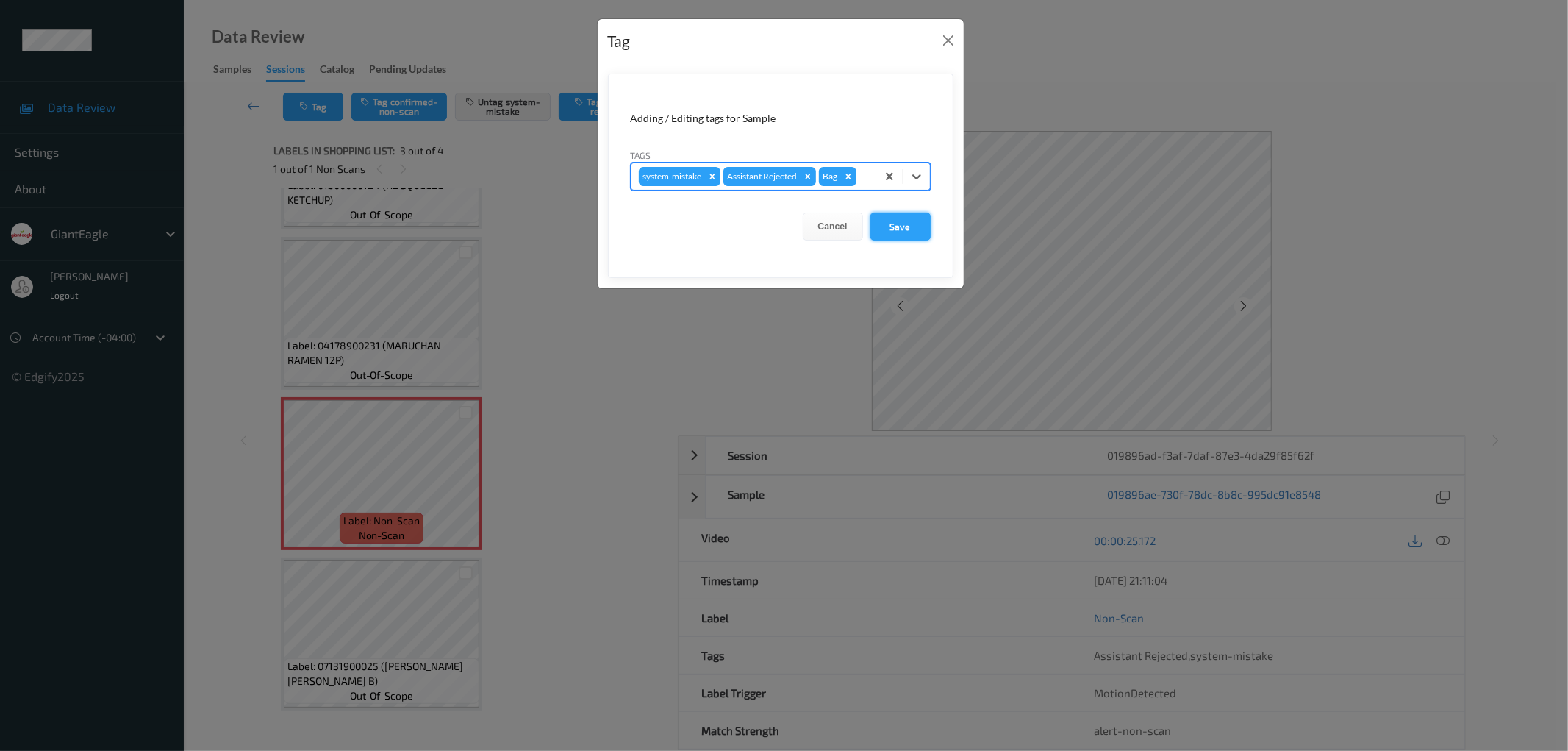
click at [899, 237] on button "Save" at bounding box center [900, 227] width 60 height 28
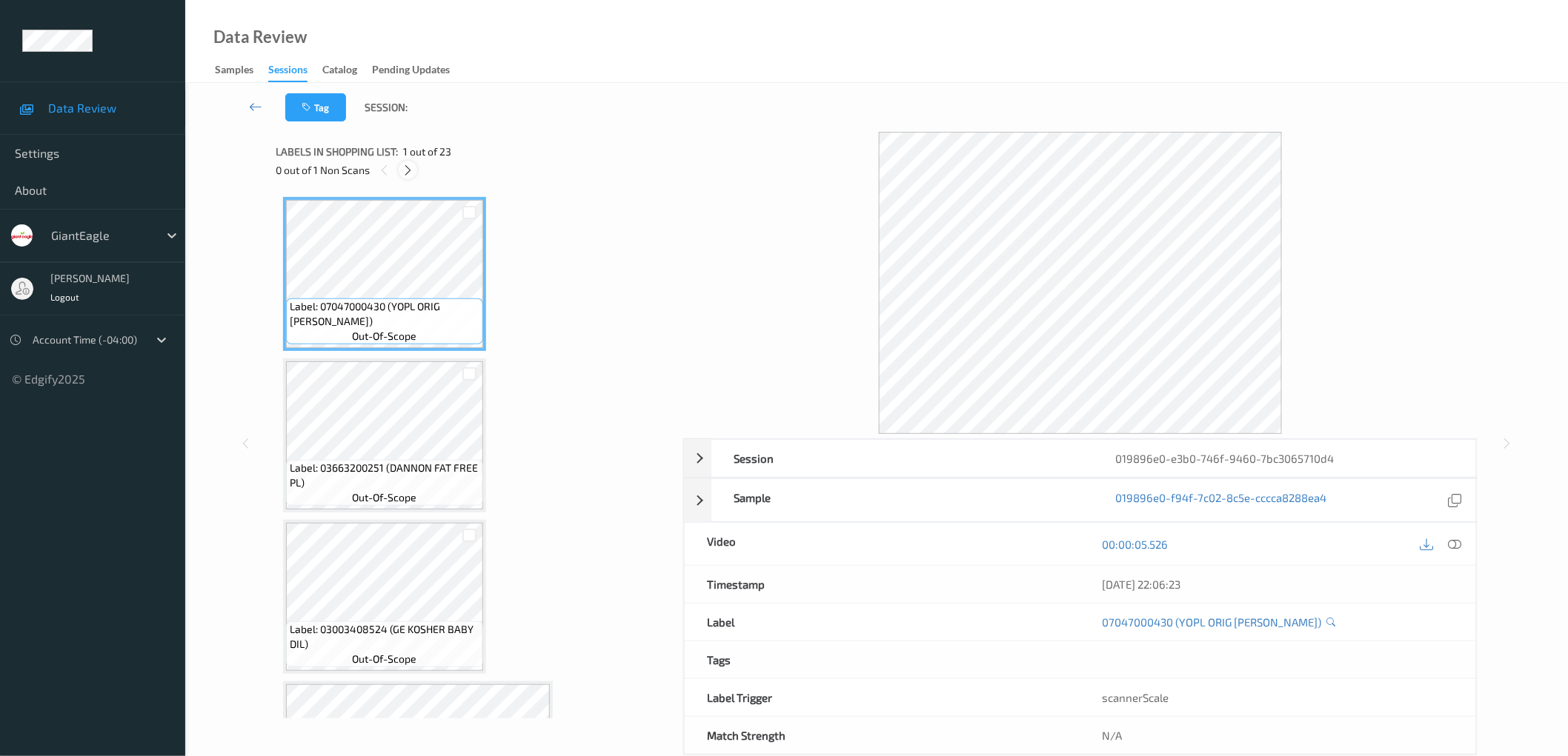
click at [408, 169] on icon at bounding box center [408, 170] width 12 height 13
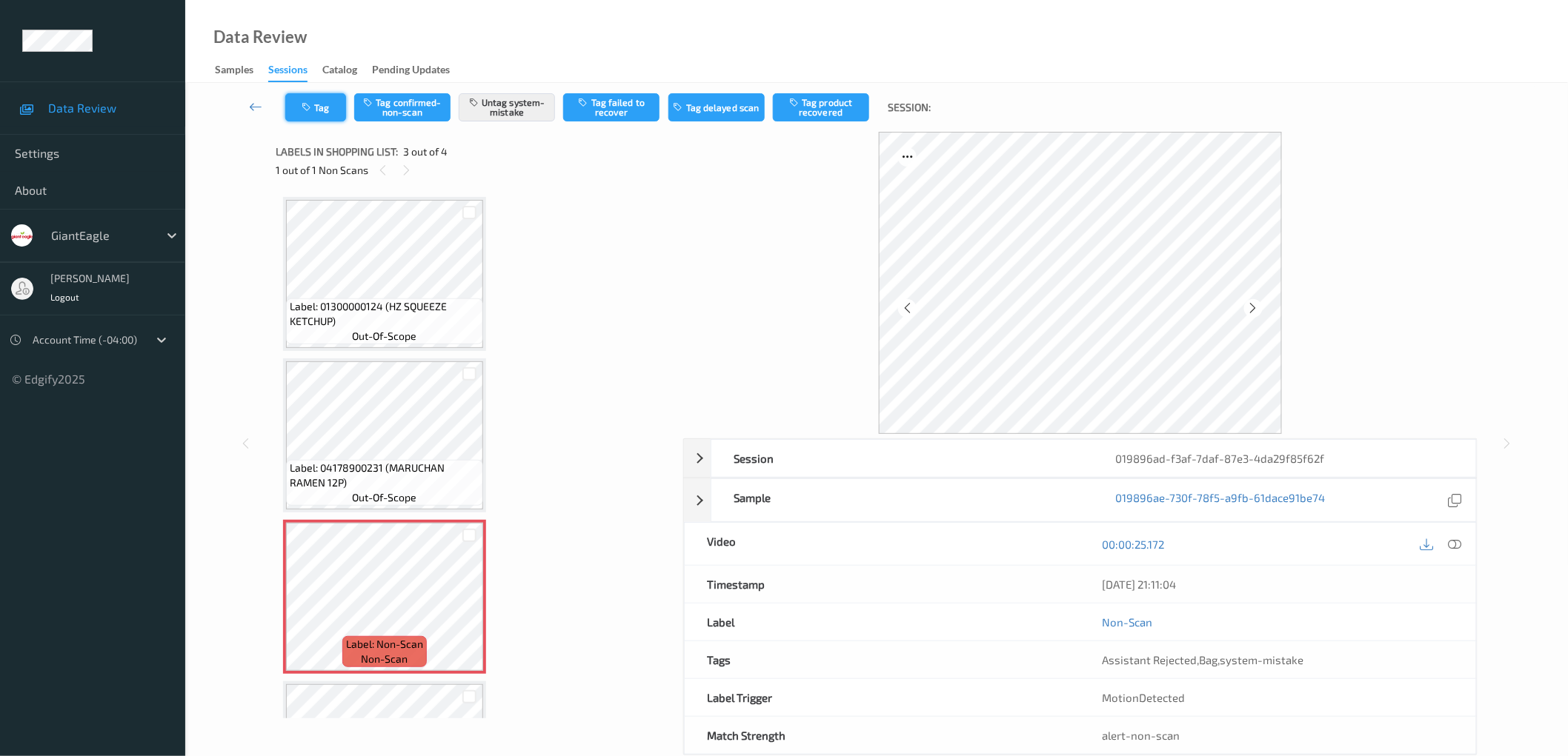
click at [312, 105] on icon "button" at bounding box center [308, 108] width 12 height 11
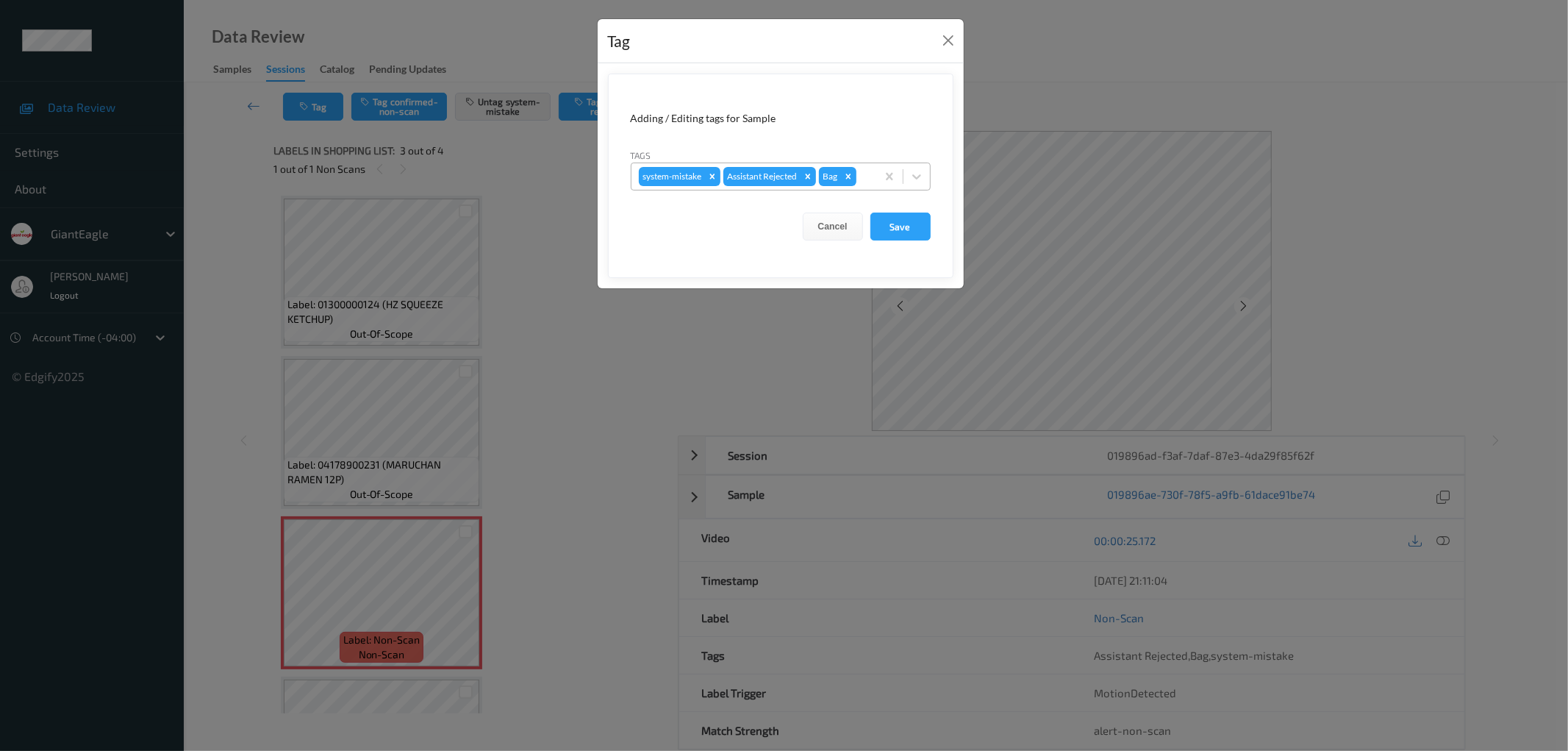
click at [851, 177] on icon "Remove Bag" at bounding box center [848, 176] width 5 height 5
click at [915, 231] on button "Save" at bounding box center [900, 227] width 60 height 28
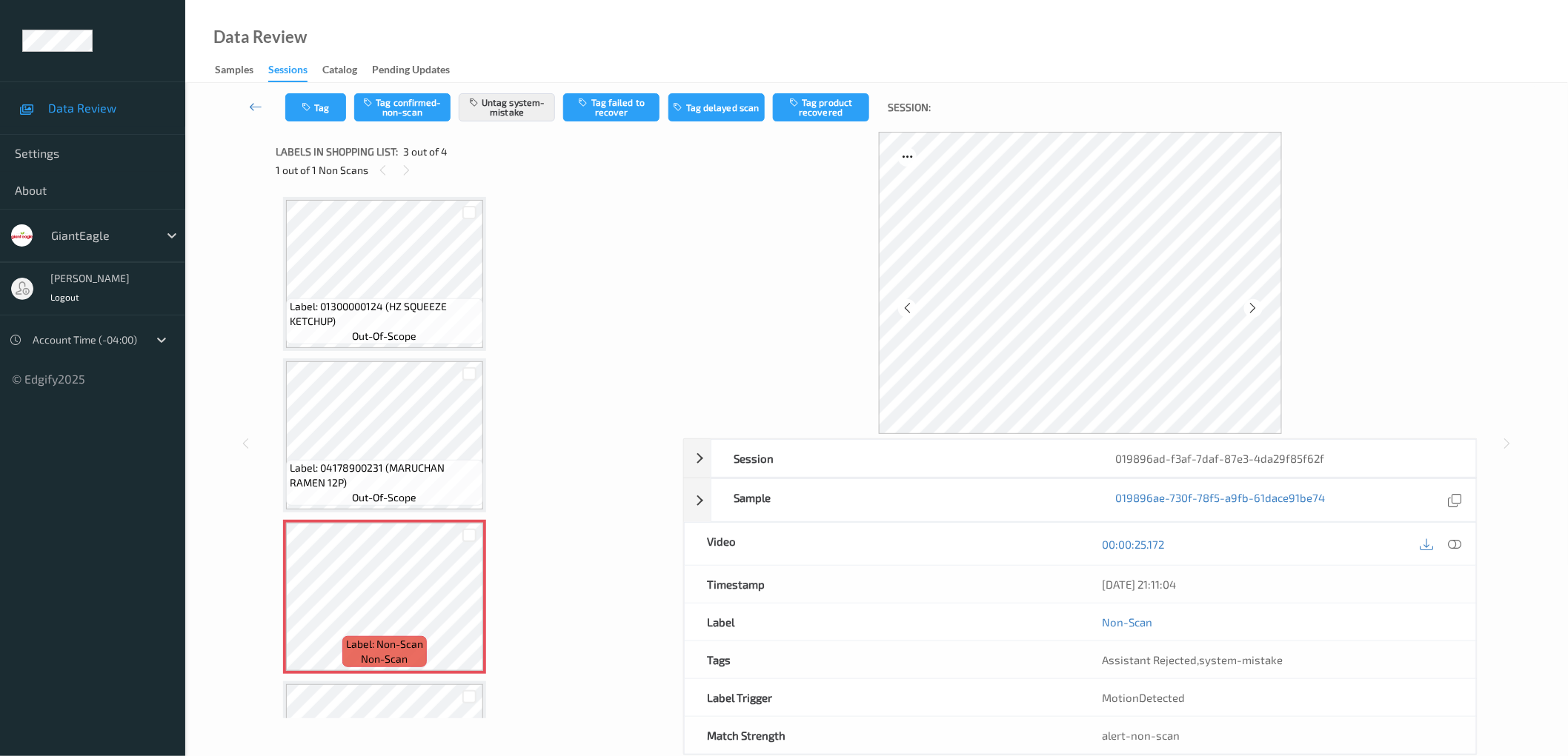
click at [573, 246] on div "Label: 01300000124 (HZ SQUEEZE KETCHUP) out-of-scope Label: 04178900231 (MARUCH…" at bounding box center [474, 516] width 382 height 638
